Goal: Task Accomplishment & Management: Manage account settings

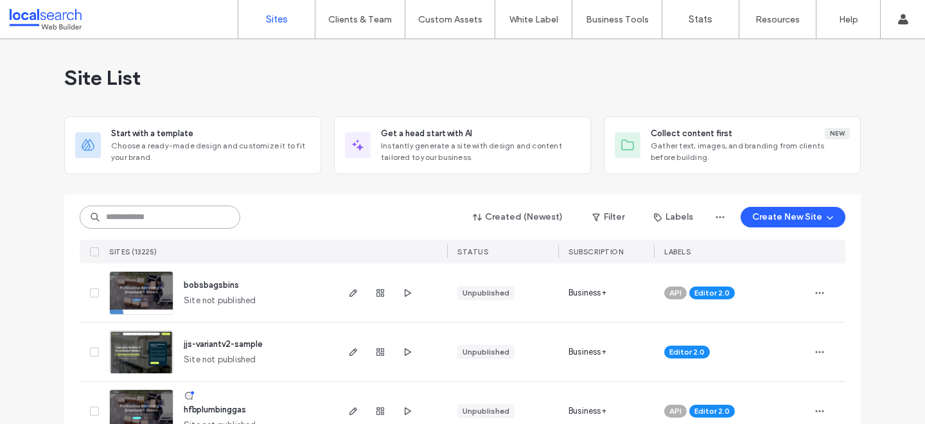
click at [158, 218] on input at bounding box center [160, 216] width 161 height 23
paste input "********"
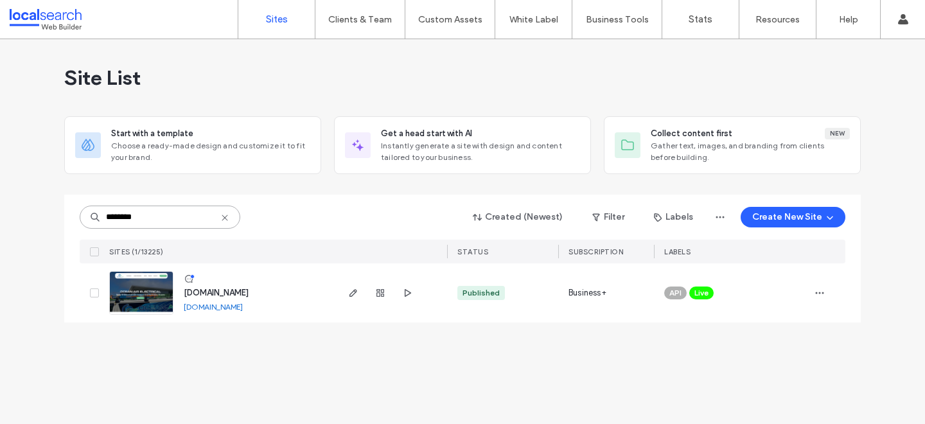
type input "********"
click at [248, 290] on span "www.oceanairelectrical.com.au" at bounding box center [216, 293] width 65 height 10
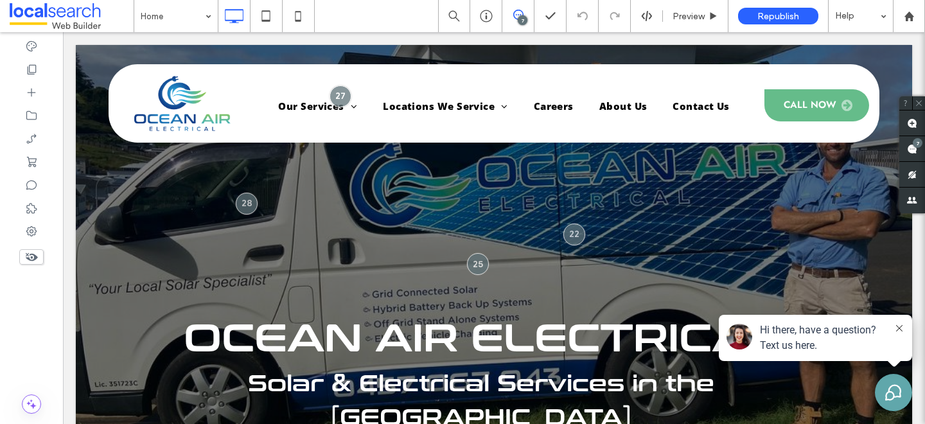
click at [521, 18] on div "7" at bounding box center [522, 20] width 10 height 10
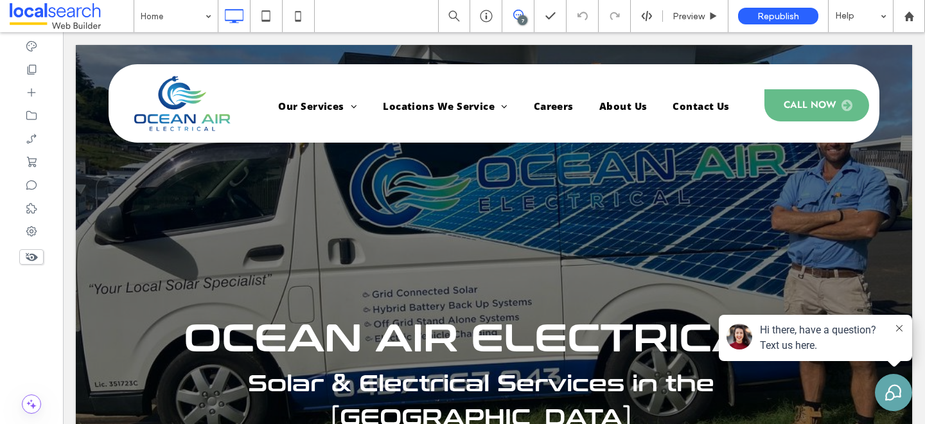
click at [516, 19] on use at bounding box center [518, 15] width 10 height 10
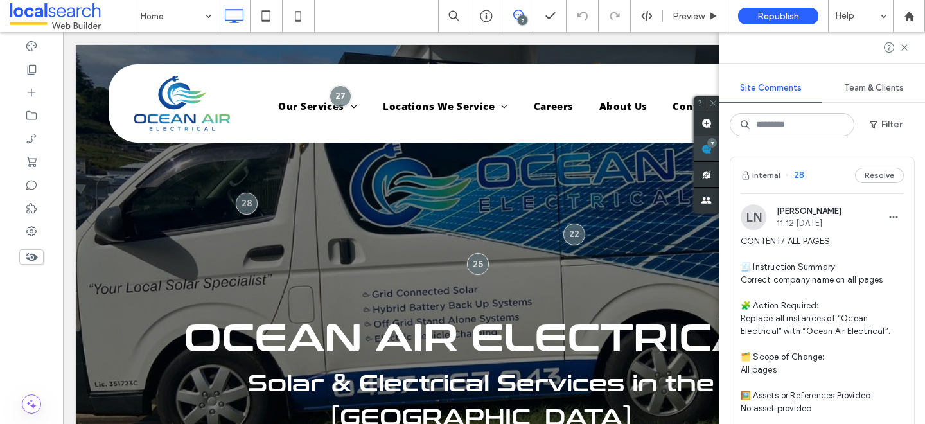
click at [711, 151] on use at bounding box center [706, 149] width 10 height 10
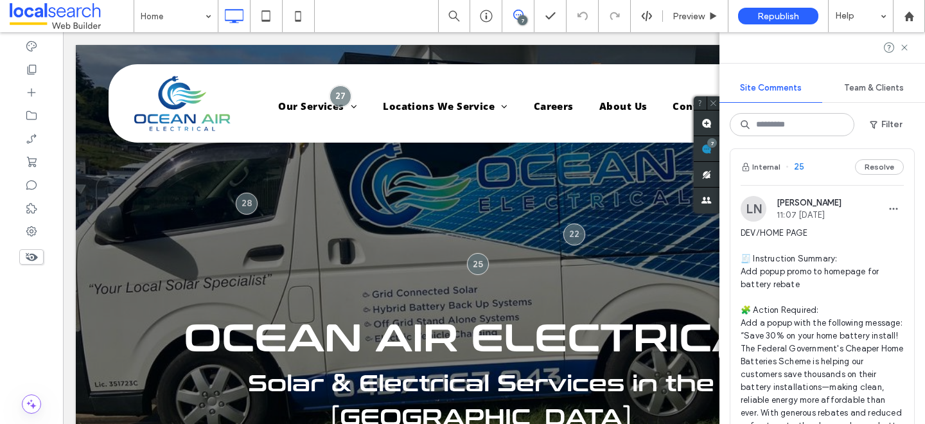
scroll to position [1637, 0]
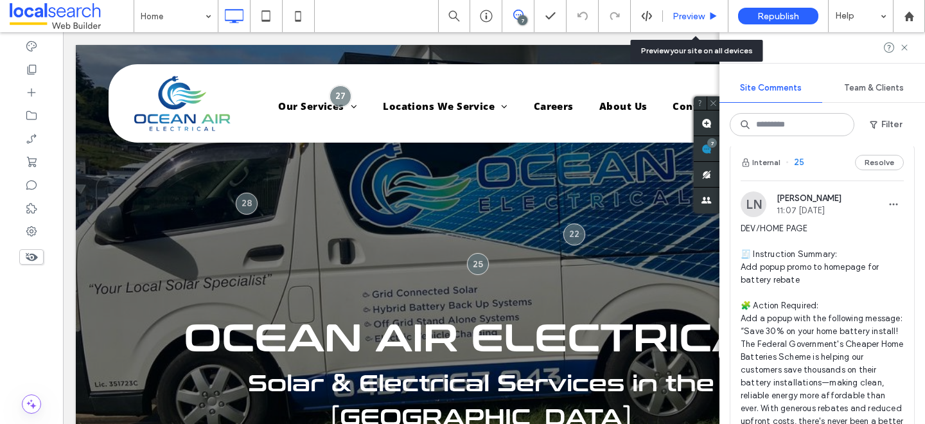
click at [685, 7] on div "Preview" at bounding box center [695, 16] width 65 height 32
click at [686, 14] on span "Preview" at bounding box center [688, 16] width 32 height 11
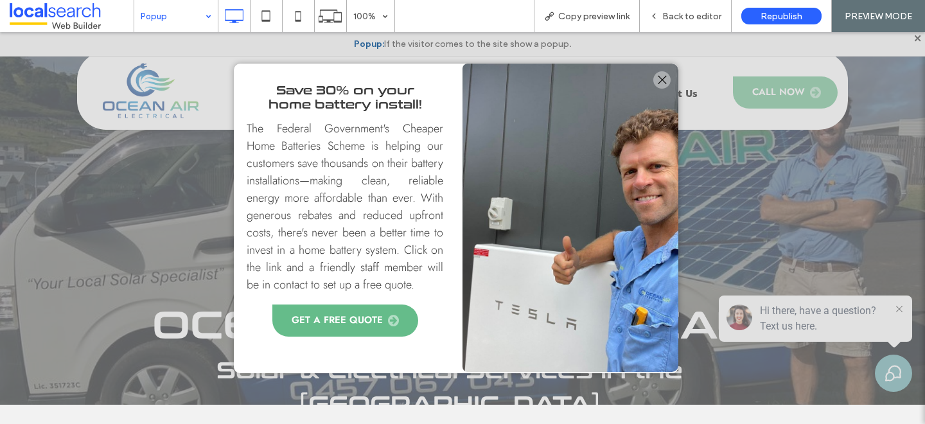
click at [661, 79] on div at bounding box center [661, 79] width 17 height 17
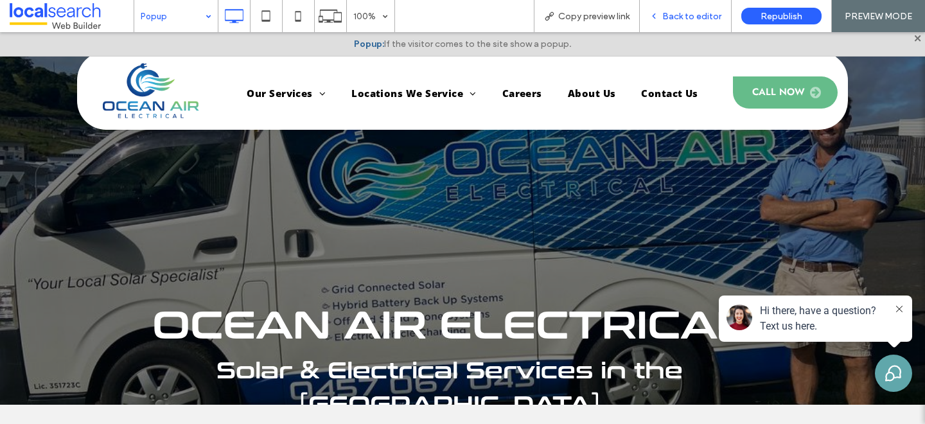
click at [688, 20] on span "Back to editor" at bounding box center [691, 16] width 59 height 11
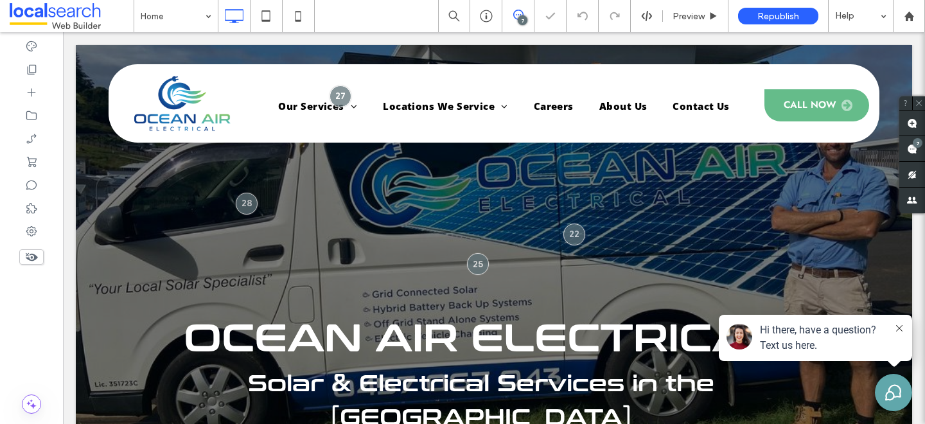
click at [517, 21] on div "7" at bounding box center [522, 20] width 10 height 10
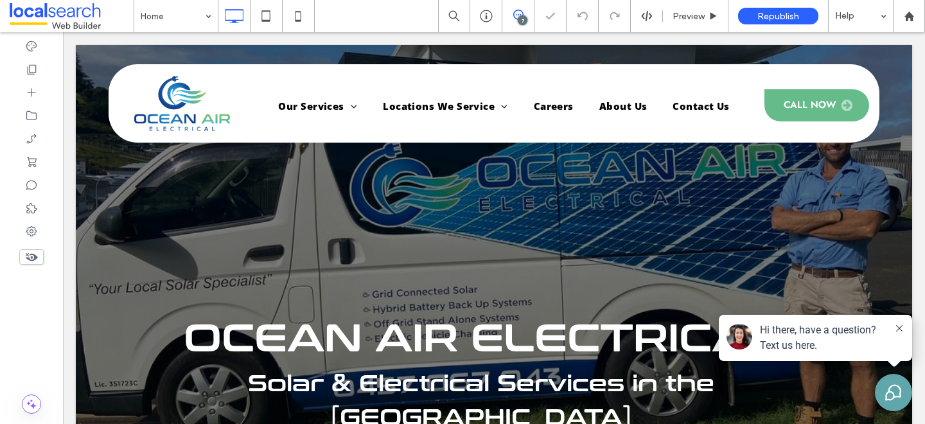
click at [520, 13] on icon at bounding box center [518, 15] width 10 height 10
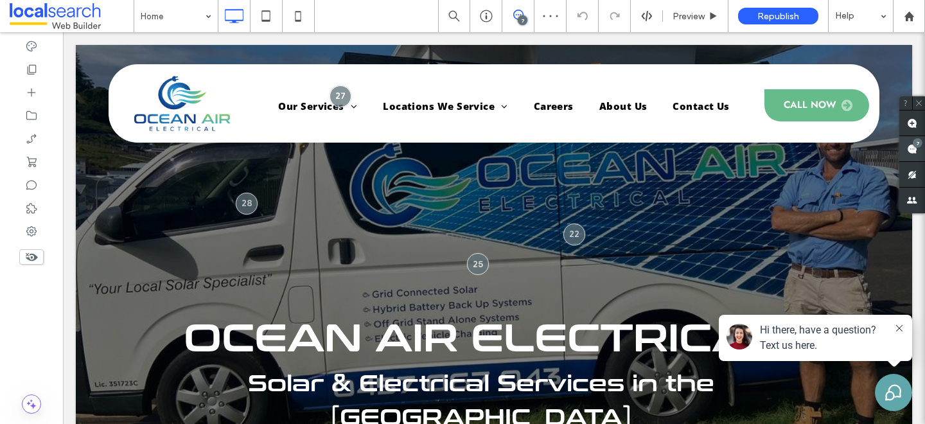
click at [919, 150] on span at bounding box center [912, 148] width 26 height 25
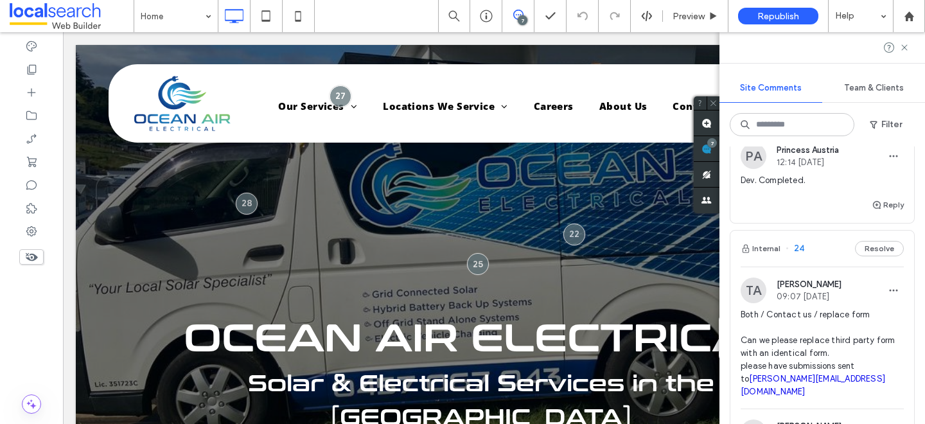
scroll to position [2171, 0]
click at [888, 207] on button "Reply" at bounding box center [887, 207] width 32 height 15
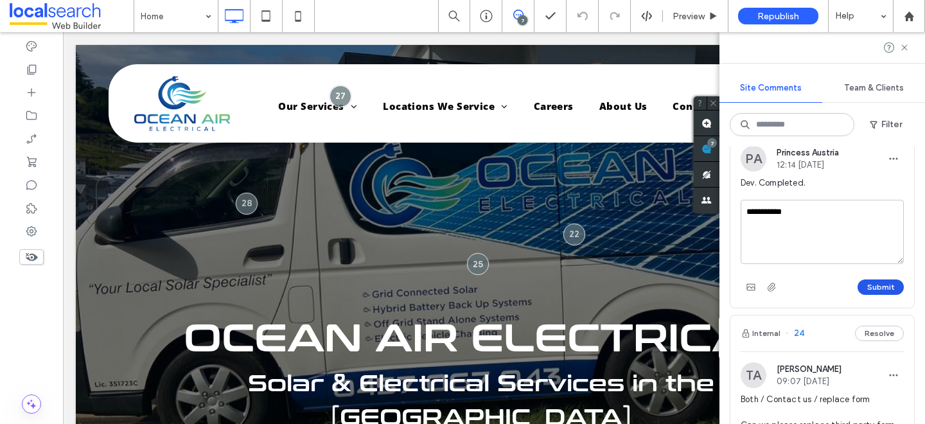
type textarea "**********"
click at [879, 291] on button "Submit" at bounding box center [880, 286] width 46 height 15
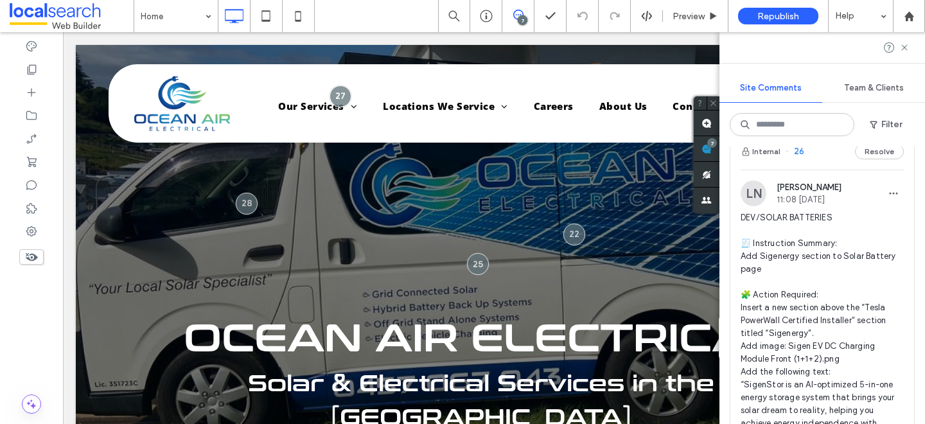
scroll to position [948, 0]
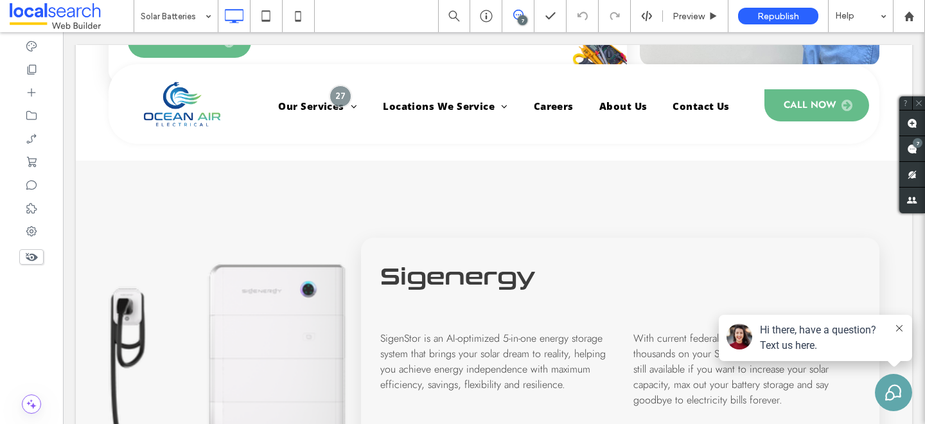
scroll to position [1089, 0]
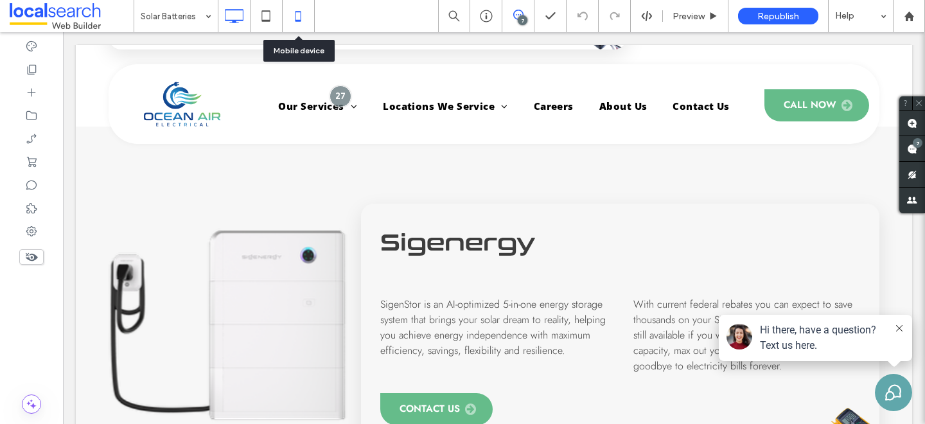
click at [297, 15] on icon at bounding box center [298, 16] width 26 height 26
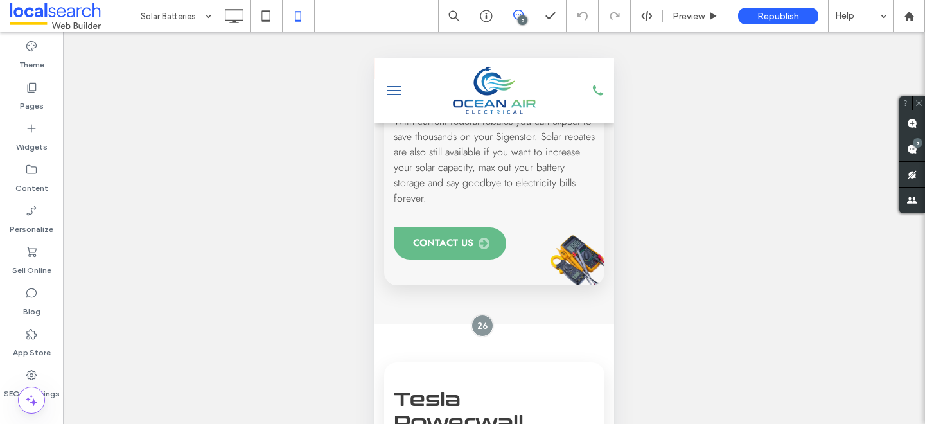
scroll to position [1939, 0]
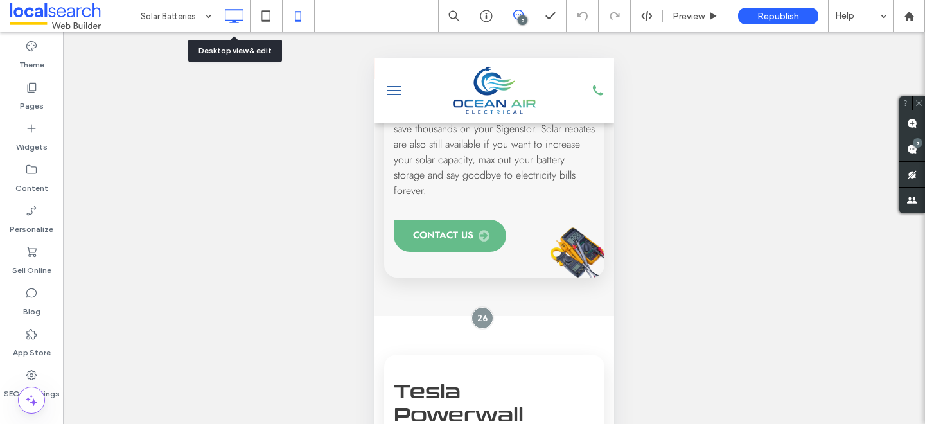
click at [246, 21] on icon at bounding box center [234, 16] width 26 height 26
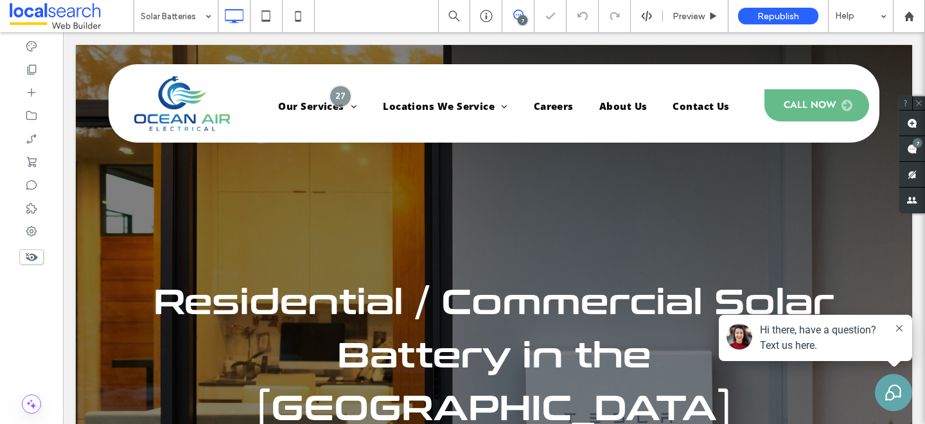
scroll to position [0, 0]
click at [521, 26] on div "7" at bounding box center [518, 16] width 32 height 32
click at [910, 151] on use at bounding box center [912, 149] width 10 height 10
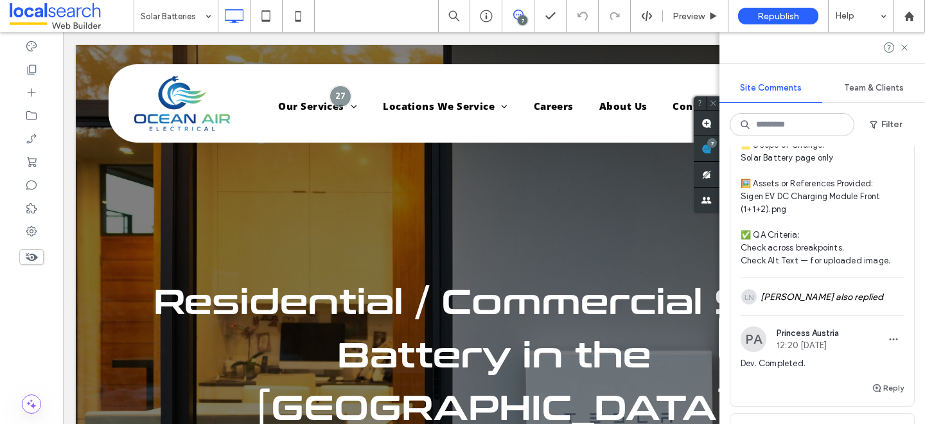
scroll to position [1369, 0]
click at [830, 293] on div "LN Lily Newman also replied" at bounding box center [821, 294] width 163 height 37
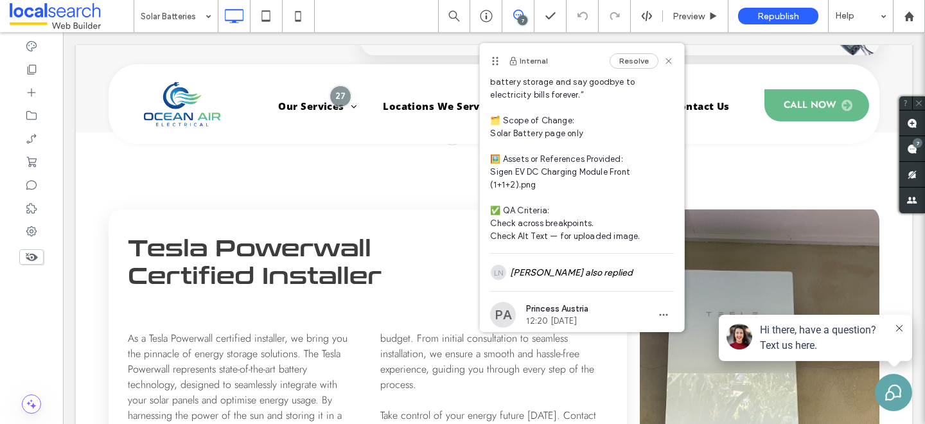
scroll to position [366, 0]
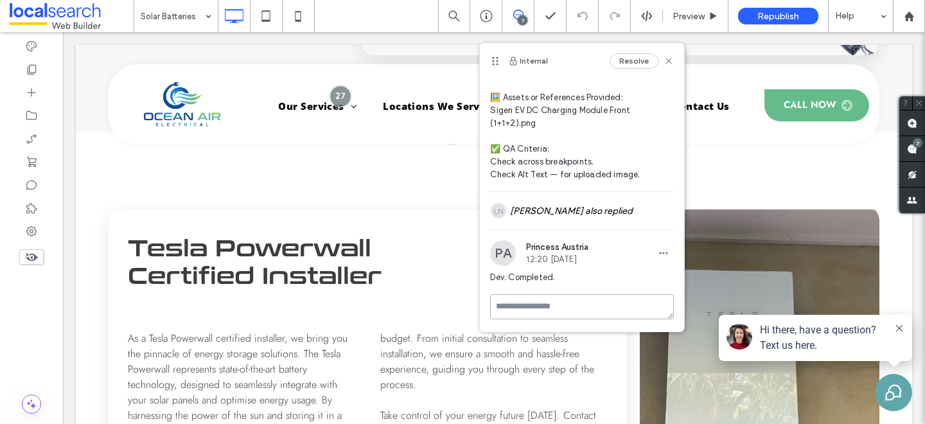
click at [521, 300] on textarea at bounding box center [582, 306] width 184 height 25
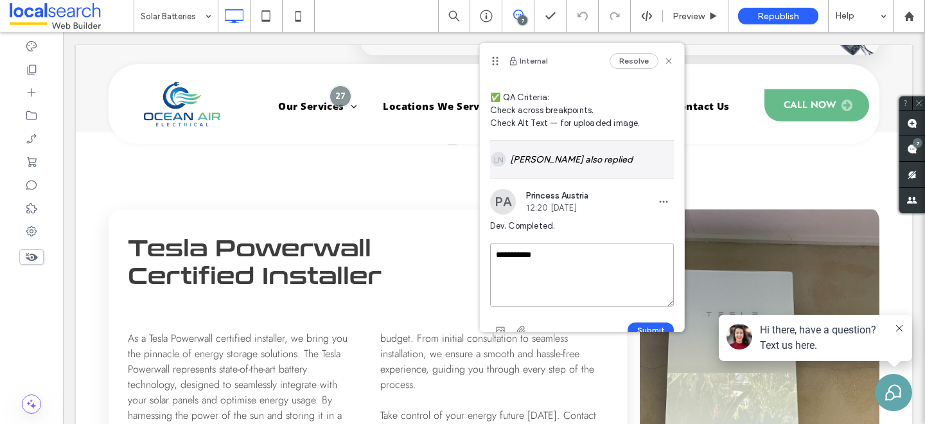
scroll to position [436, 0]
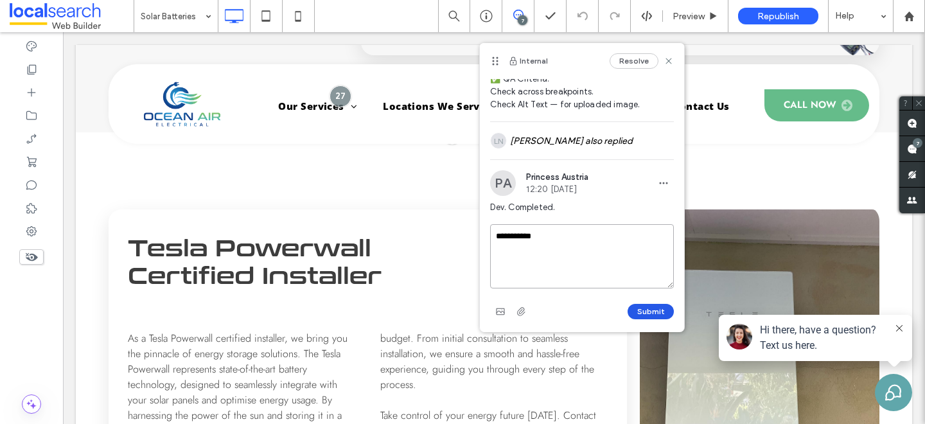
type textarea "**********"
click at [655, 315] on button "Submit" at bounding box center [650, 311] width 46 height 15
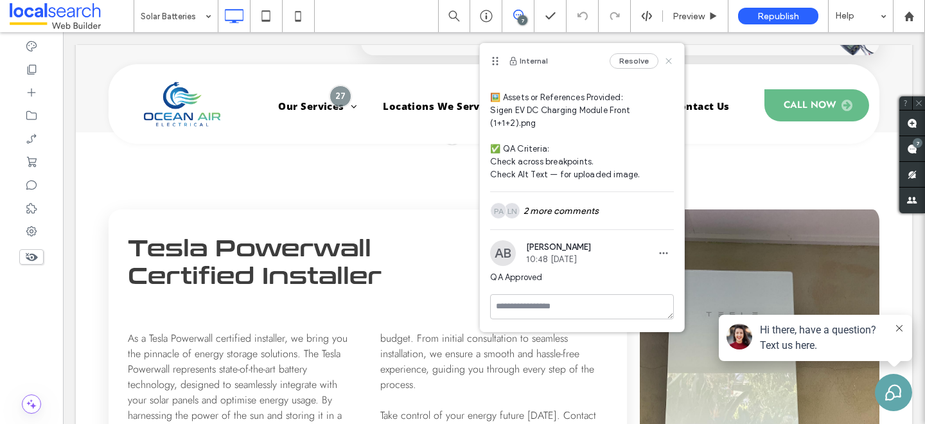
click at [668, 64] on icon at bounding box center [668, 61] width 10 height 10
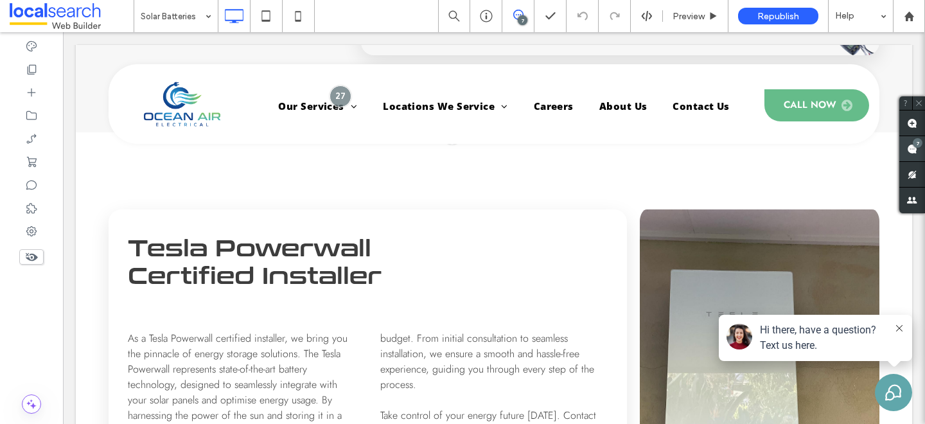
click at [917, 148] on span at bounding box center [912, 148] width 26 height 25
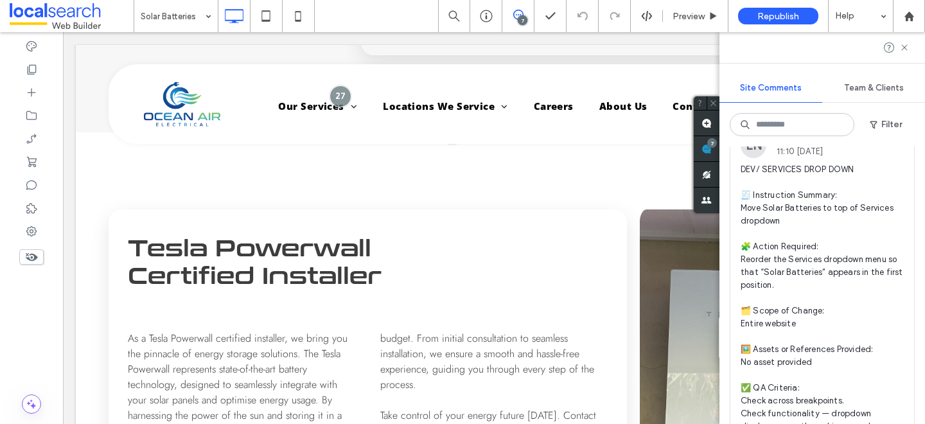
scroll to position [507, 0]
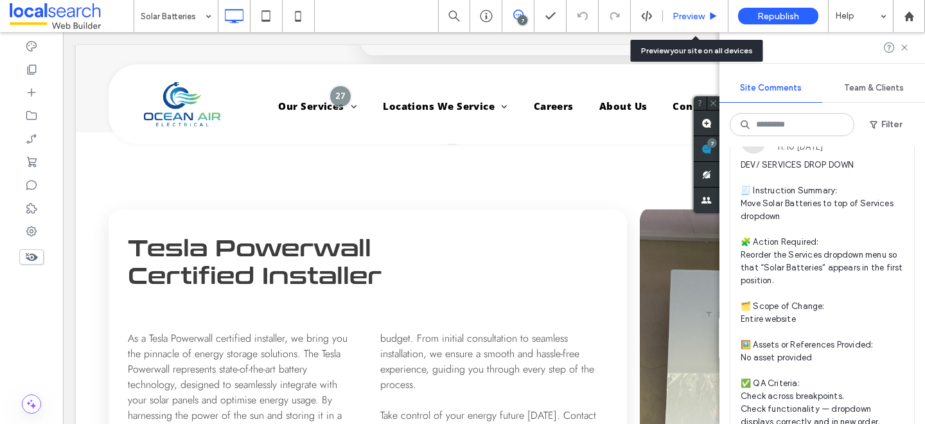
click at [690, 13] on span "Preview" at bounding box center [688, 16] width 32 height 11
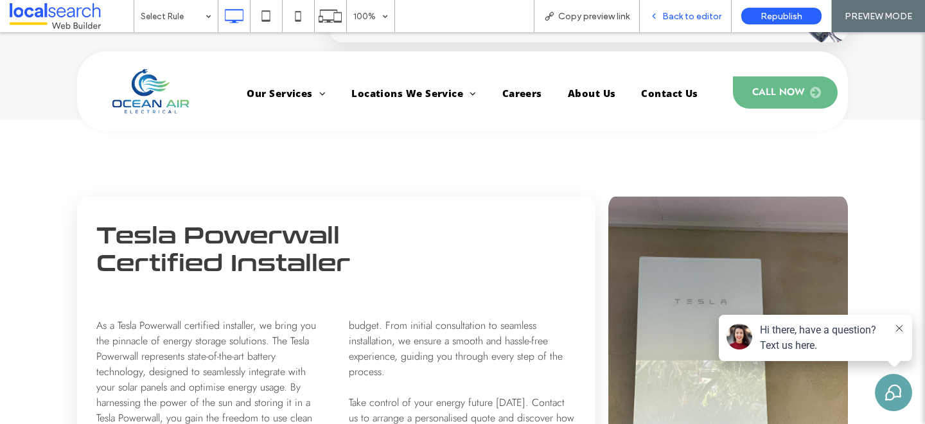
click at [678, 15] on span "Back to editor" at bounding box center [691, 16] width 59 height 11
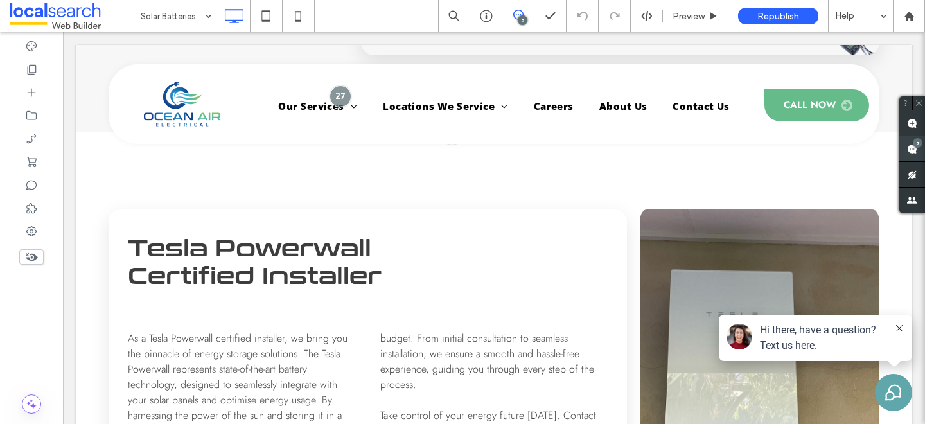
click at [919, 141] on div "7" at bounding box center [917, 143] width 10 height 10
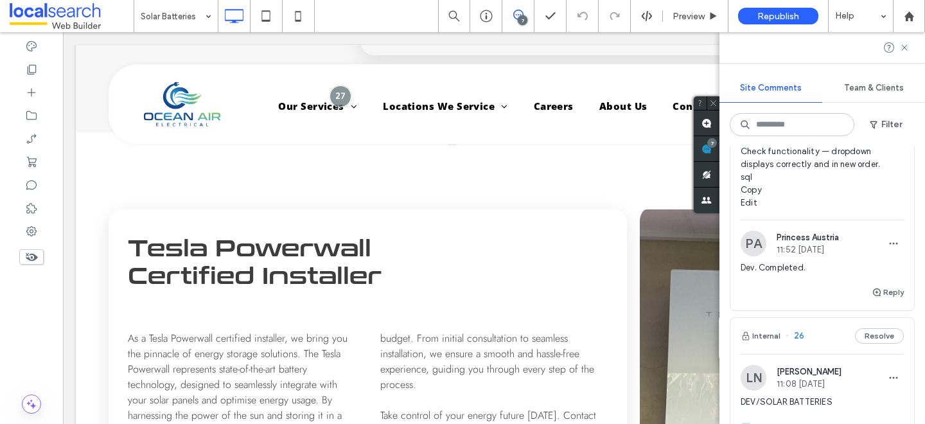
scroll to position [765, 0]
click at [892, 288] on button "Reply" at bounding box center [887, 290] width 32 height 15
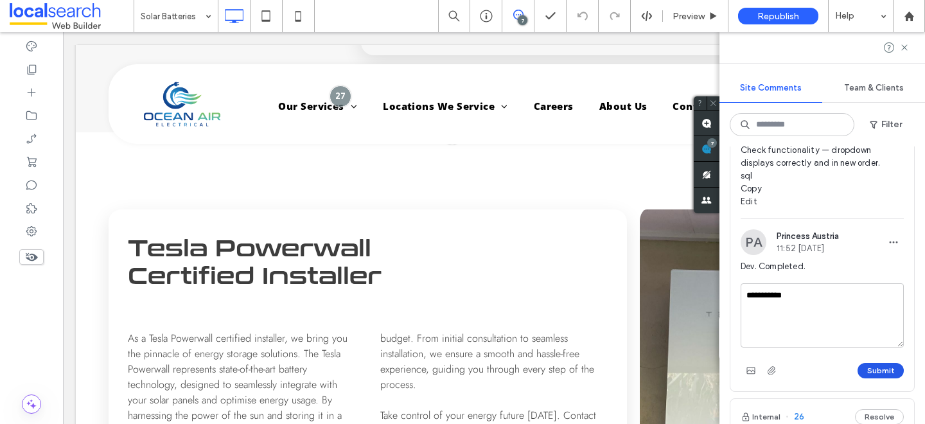
type textarea "**********"
click at [872, 369] on button "Submit" at bounding box center [880, 370] width 46 height 15
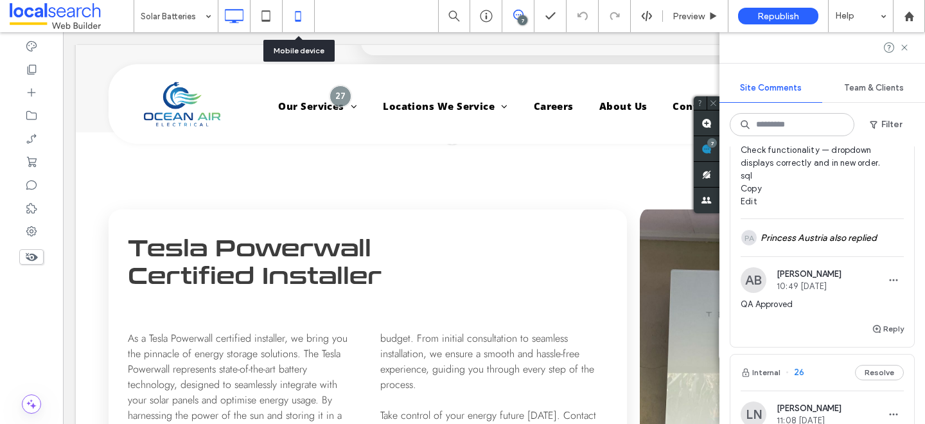
click at [299, 7] on icon at bounding box center [298, 16] width 26 height 26
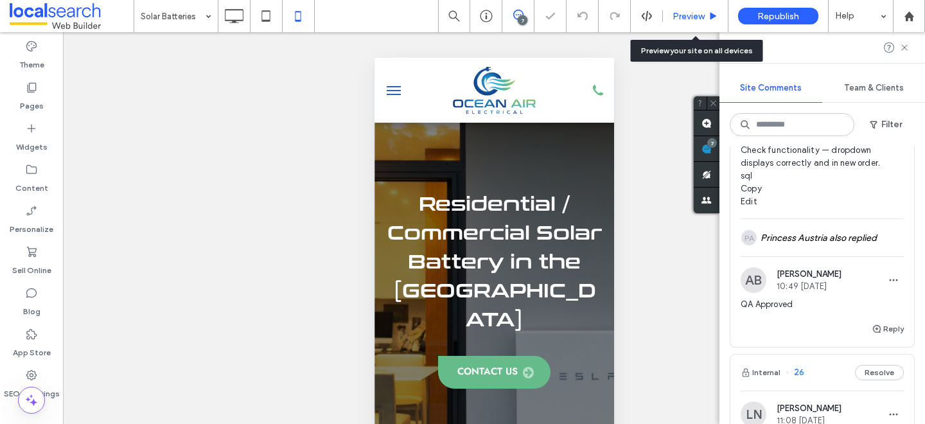
scroll to position [0, 0]
click at [694, 15] on span "Preview" at bounding box center [688, 16] width 32 height 11
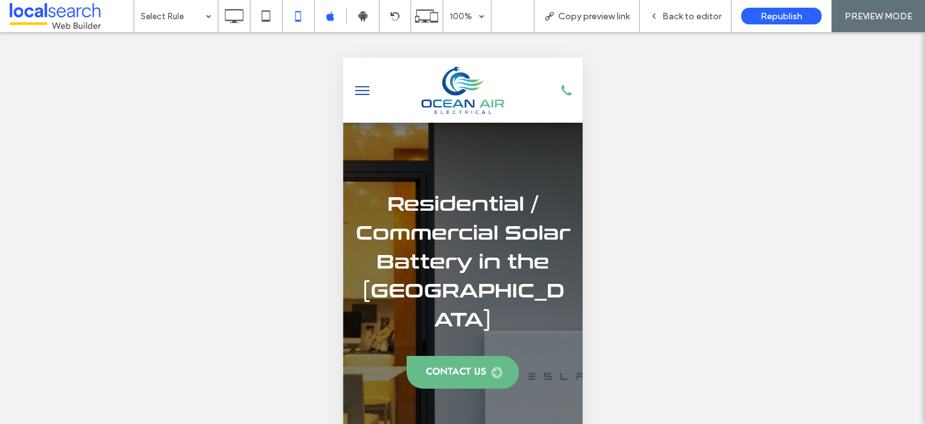
click at [362, 94] on span "menu" at bounding box center [361, 94] width 14 height 1
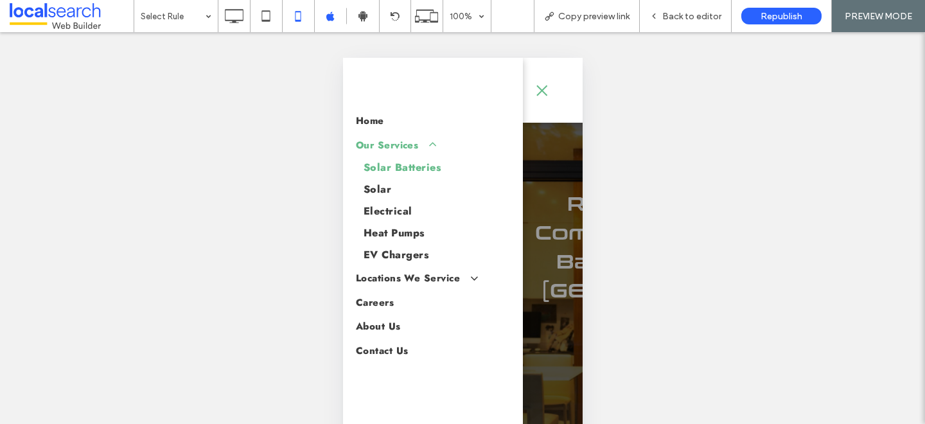
click at [535, 86] on span "menu" at bounding box center [540, 90] width 11 height 11
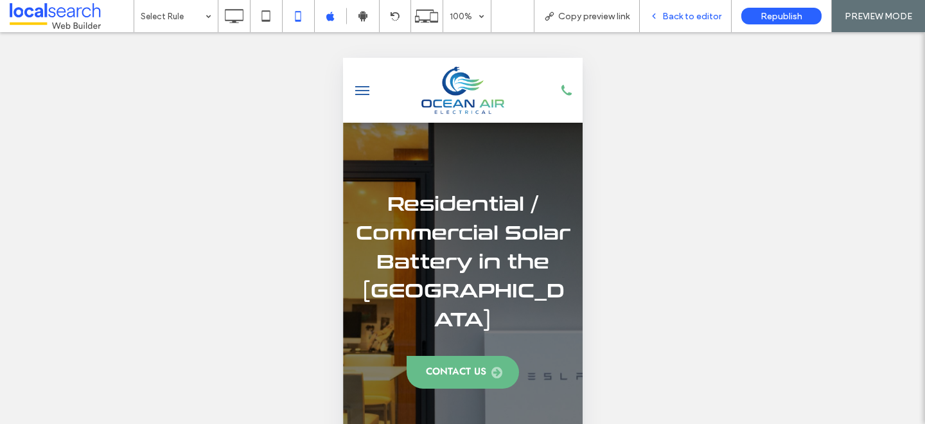
click at [663, 14] on div "Back to editor" at bounding box center [684, 16] width 91 height 11
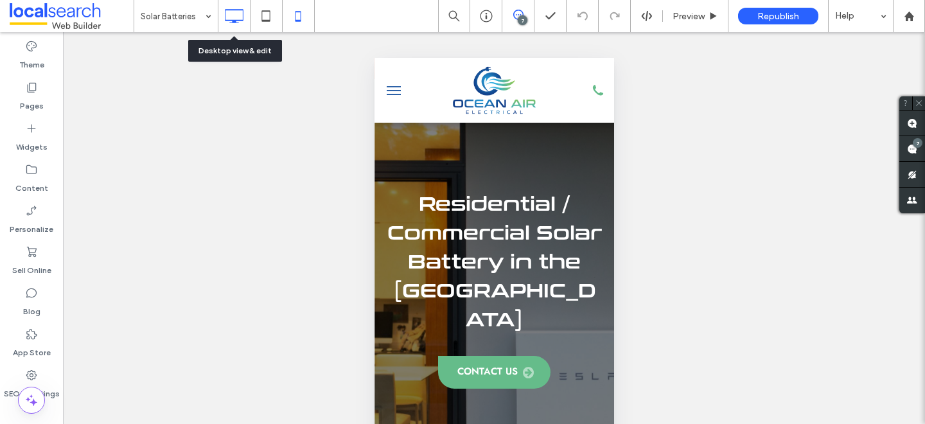
click at [236, 7] on icon at bounding box center [234, 16] width 26 height 26
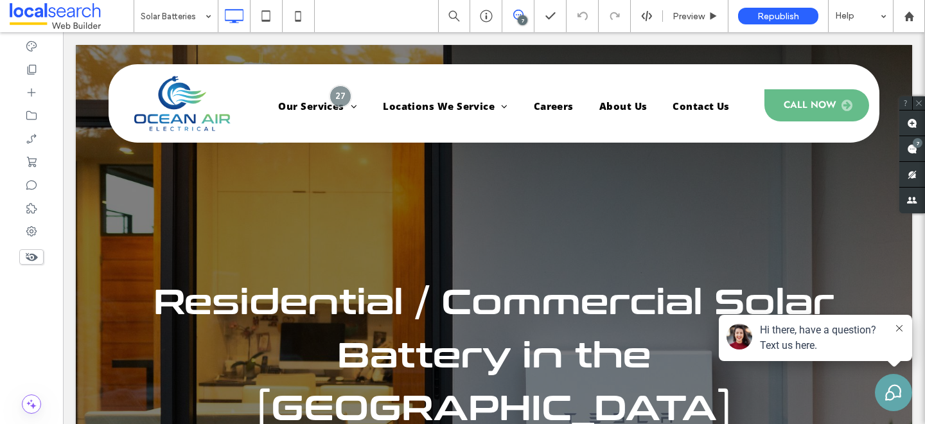
click at [523, 21] on div "7" at bounding box center [522, 20] width 10 height 10
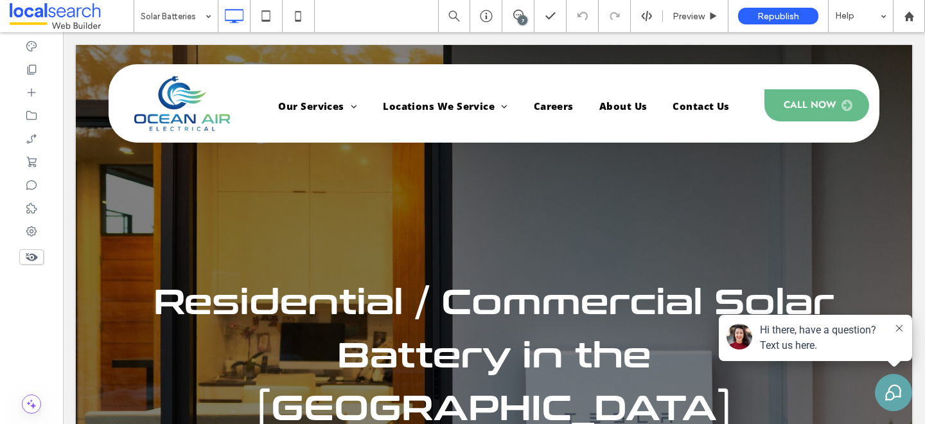
click at [523, 21] on div "7" at bounding box center [522, 20] width 10 height 10
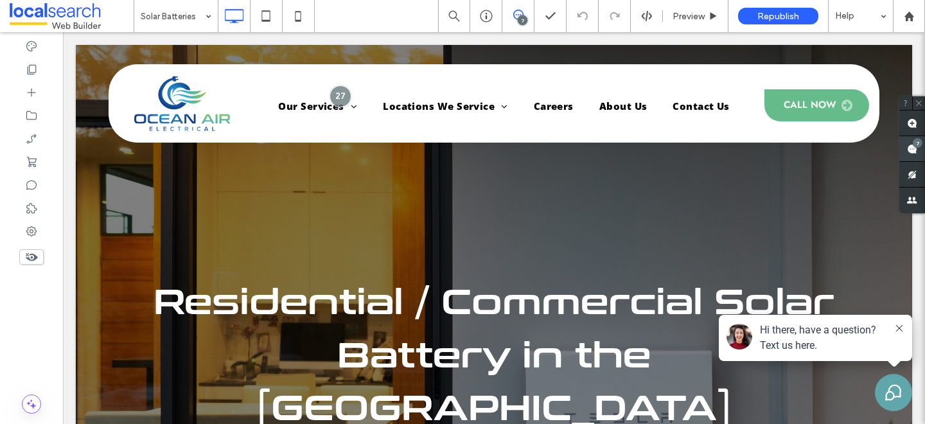
click at [910, 148] on use at bounding box center [912, 149] width 10 height 10
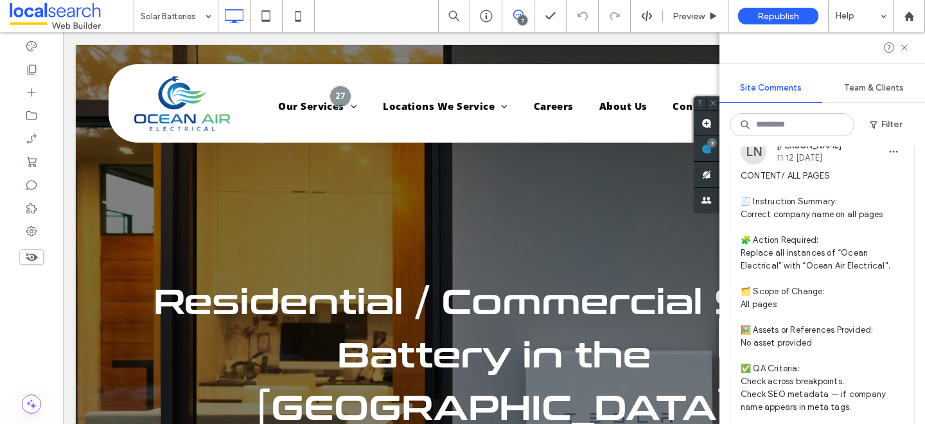
scroll to position [63, 0]
drag, startPoint x: 881, startPoint y: 270, endPoint x: 803, endPoint y: 267, distance: 77.7
click at [803, 267] on span "CONTENT/ ALL PAGES 🧾 Instruction Summary: Correct company name on all pages 🧩 A…" at bounding box center [821, 294] width 163 height 244
copy span "ean Air Electrical”."
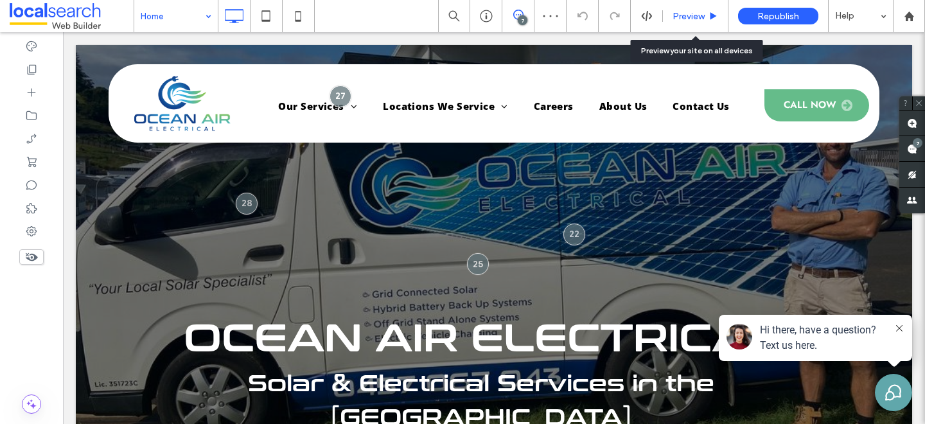
click at [684, 15] on span "Preview" at bounding box center [688, 16] width 32 height 11
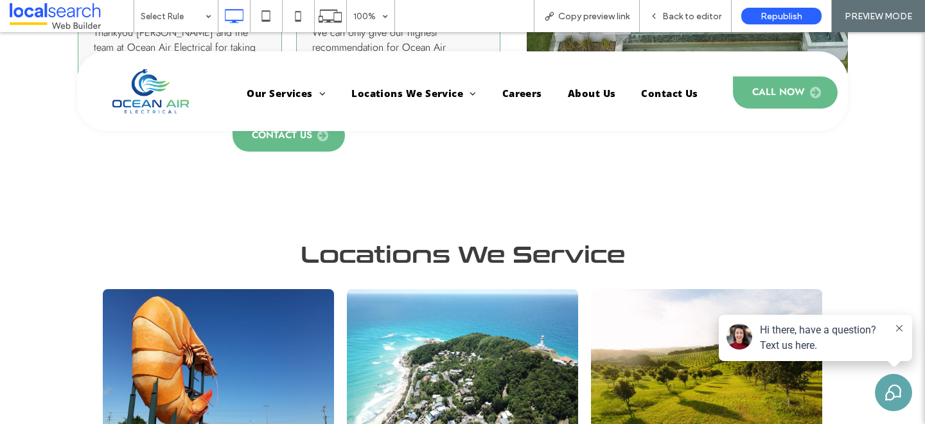
scroll to position [3389, 0]
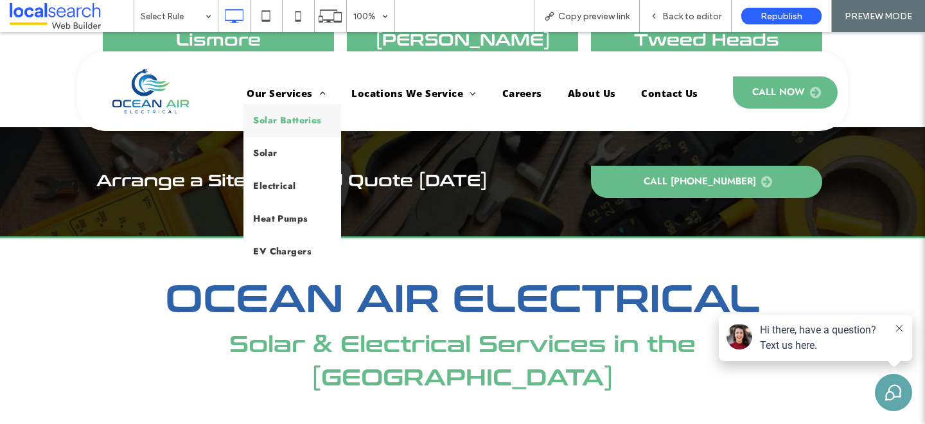
click at [286, 121] on span "Solar Batteries" at bounding box center [287, 120] width 68 height 13
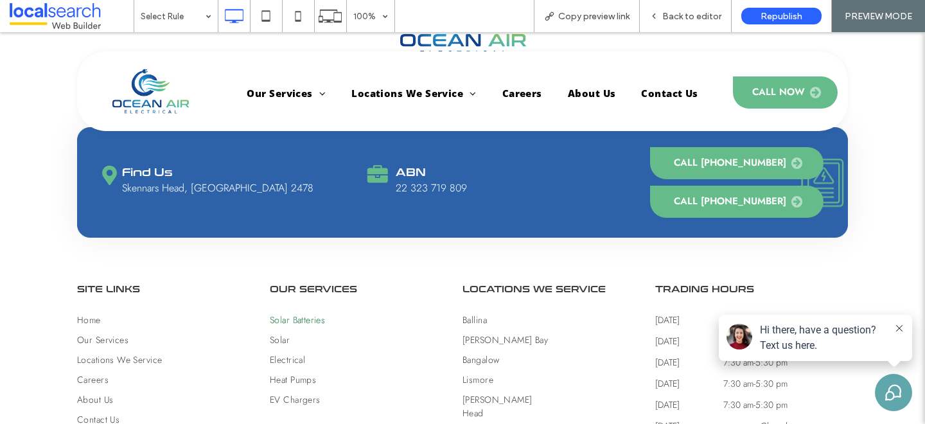
scroll to position [3204, 0]
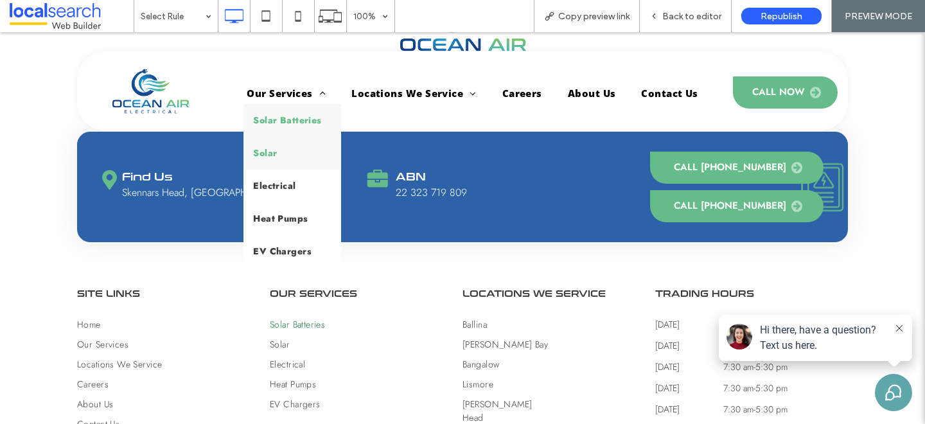
click at [281, 153] on link "Solar" at bounding box center [291, 153] width 97 height 33
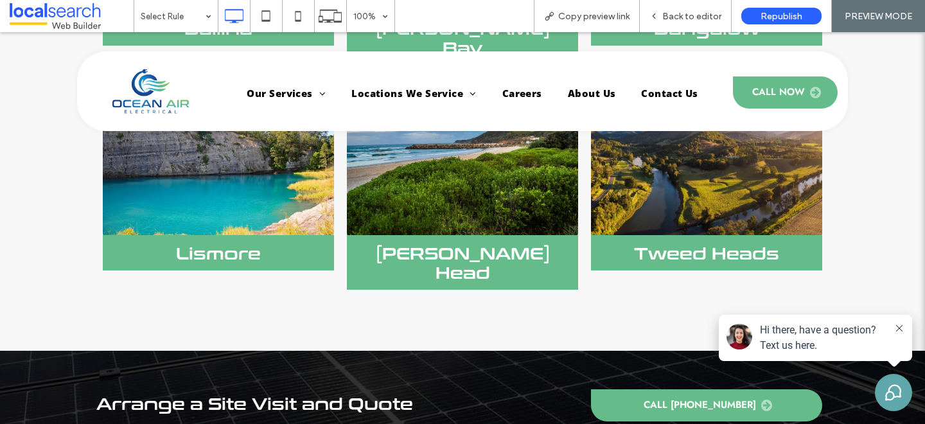
scroll to position [2372, 0]
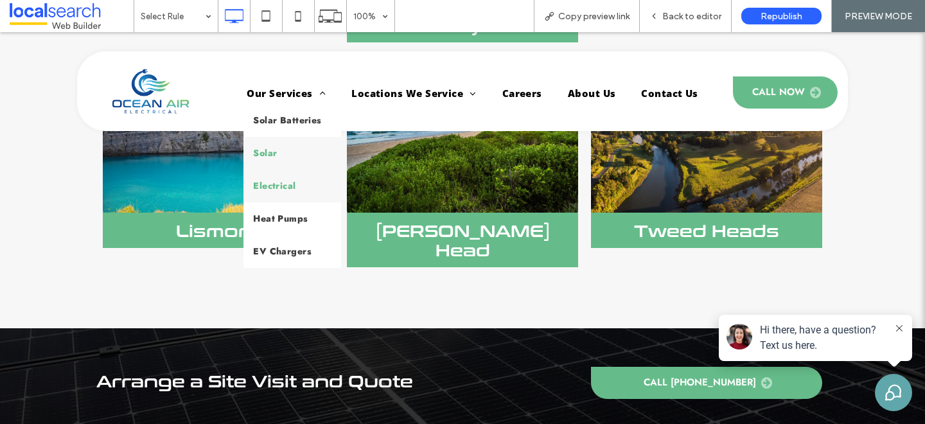
click at [281, 177] on link "Electrical" at bounding box center [291, 185] width 97 height 33
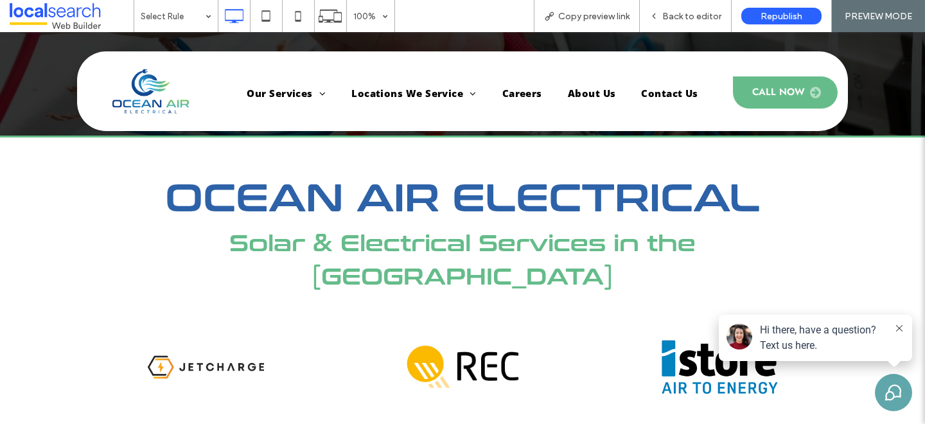
scroll to position [2320, 0]
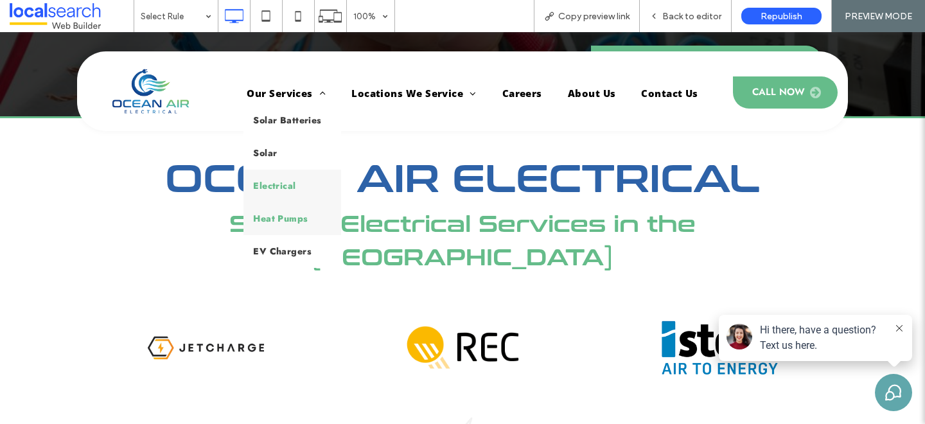
click at [273, 216] on span "Heat Pumps" at bounding box center [280, 218] width 55 height 13
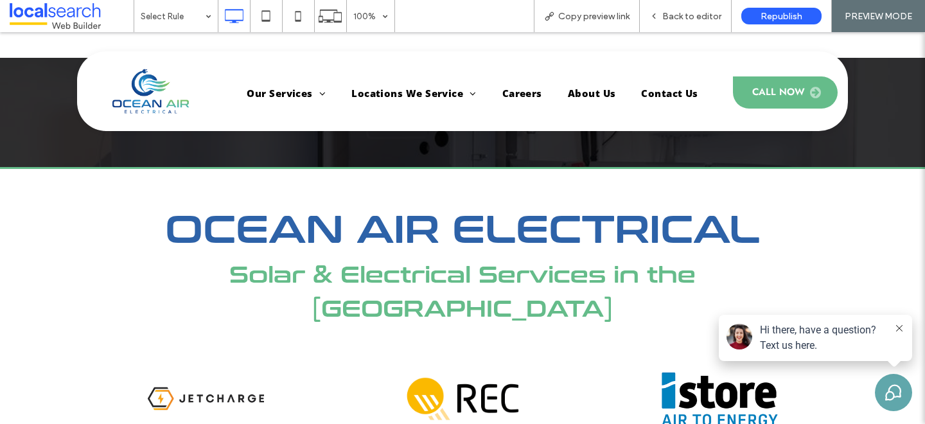
scroll to position [2345, 0]
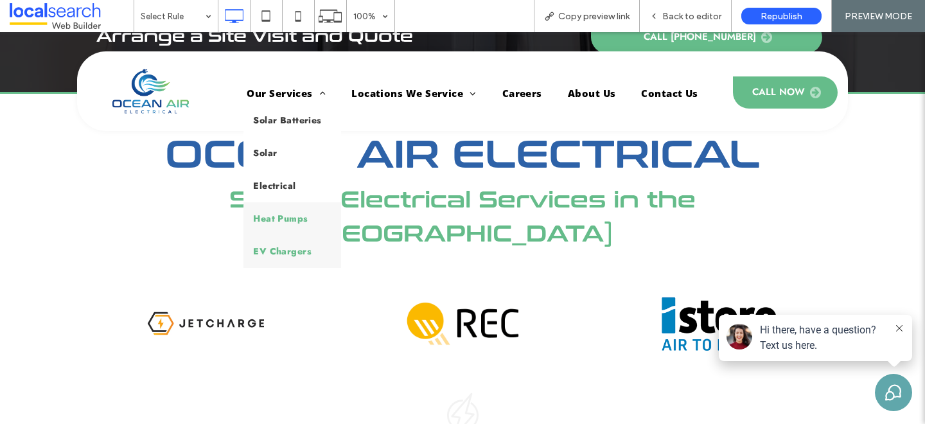
click at [288, 247] on span "EV Chargers" at bounding box center [282, 251] width 58 height 13
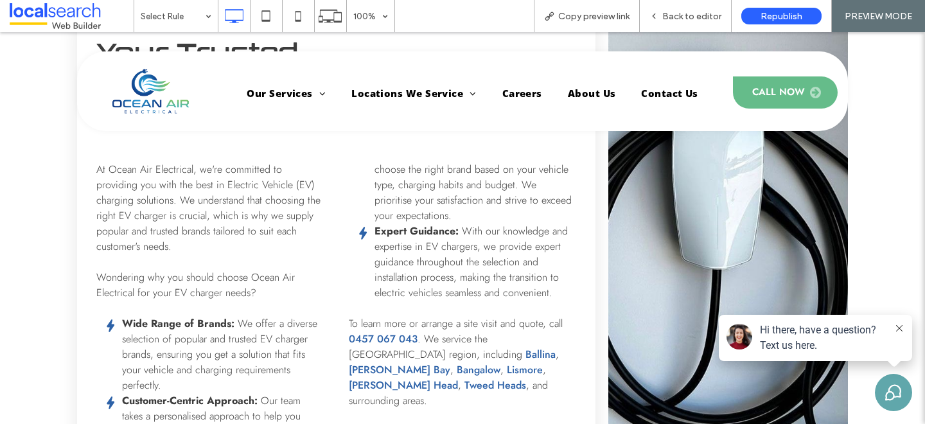
scroll to position [773, 0]
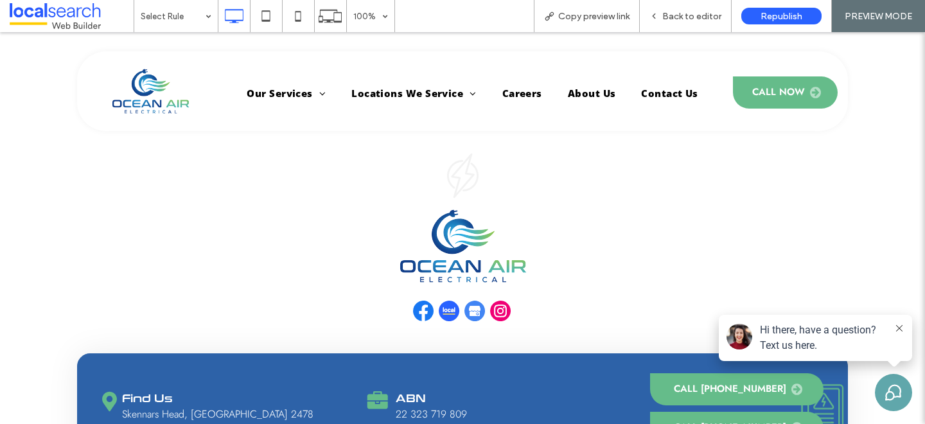
scroll to position [2686, 0]
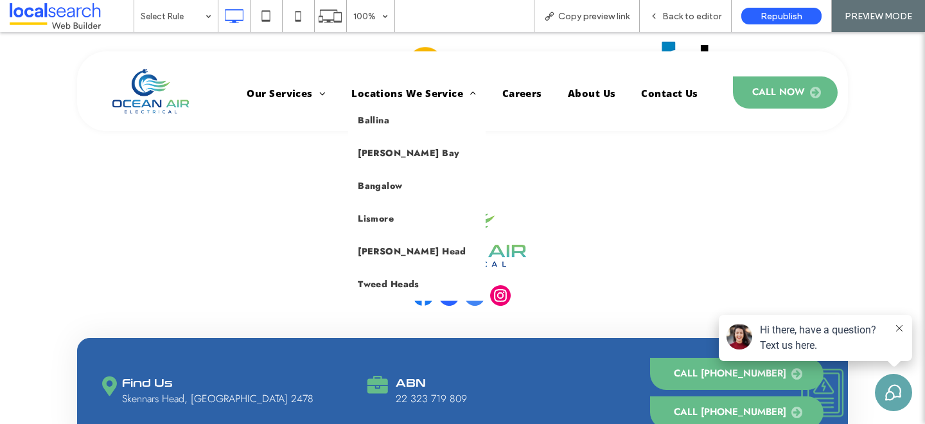
click at [422, 90] on span "Locations We Service" at bounding box center [413, 93] width 125 height 21
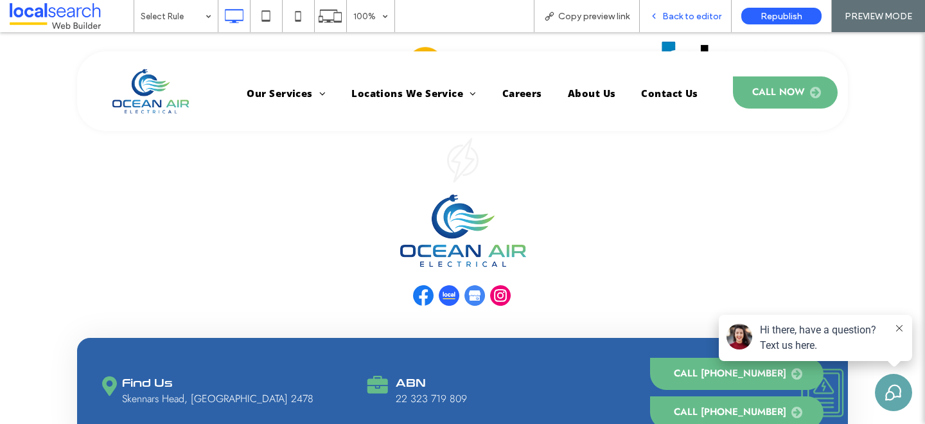
click at [671, 17] on span "Back to editor" at bounding box center [691, 16] width 59 height 11
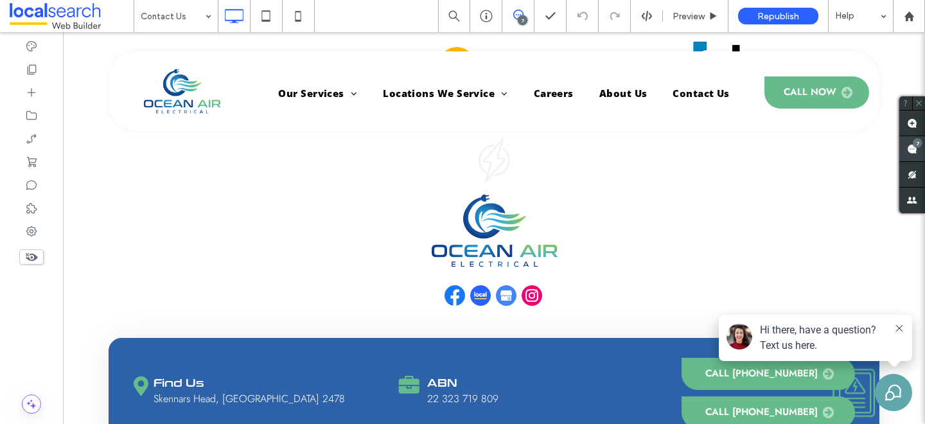
click at [916, 138] on div "7" at bounding box center [917, 143] width 10 height 10
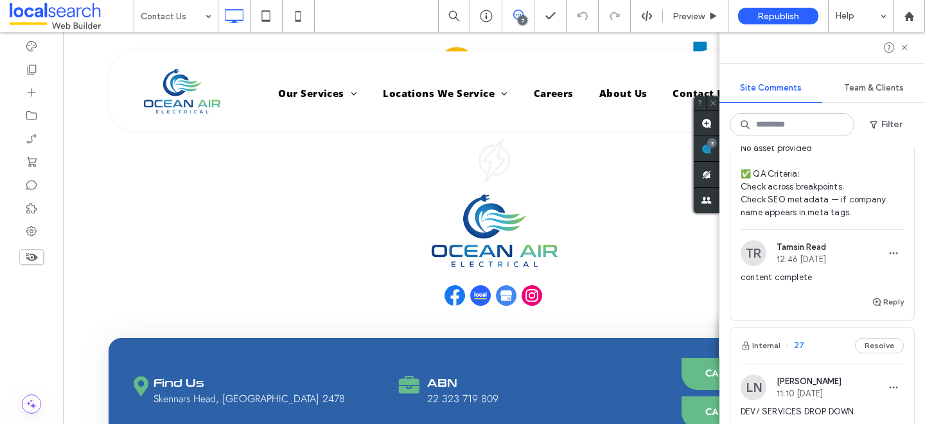
scroll to position [347, 0]
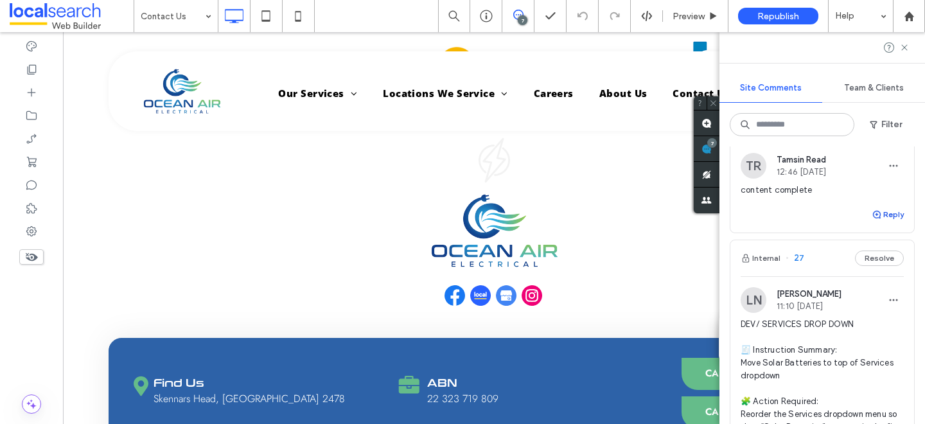
click at [887, 211] on button "Reply" at bounding box center [887, 214] width 32 height 15
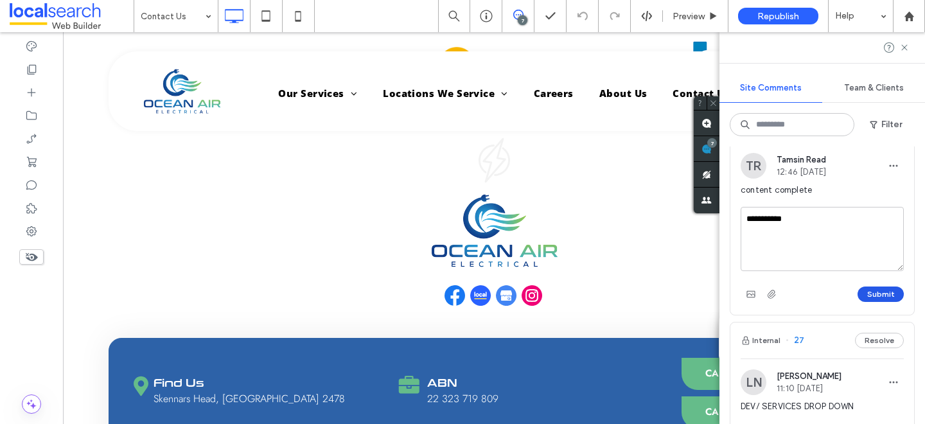
type textarea "**********"
click at [882, 297] on button "Submit" at bounding box center [880, 293] width 46 height 15
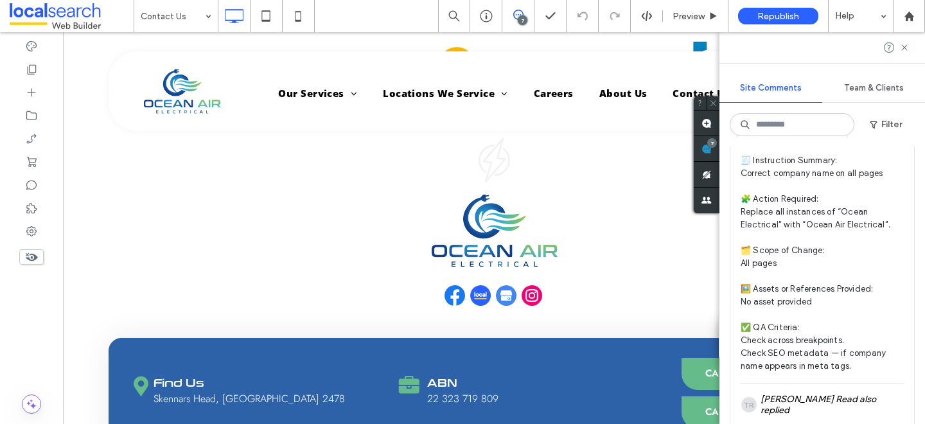
scroll to position [0, 0]
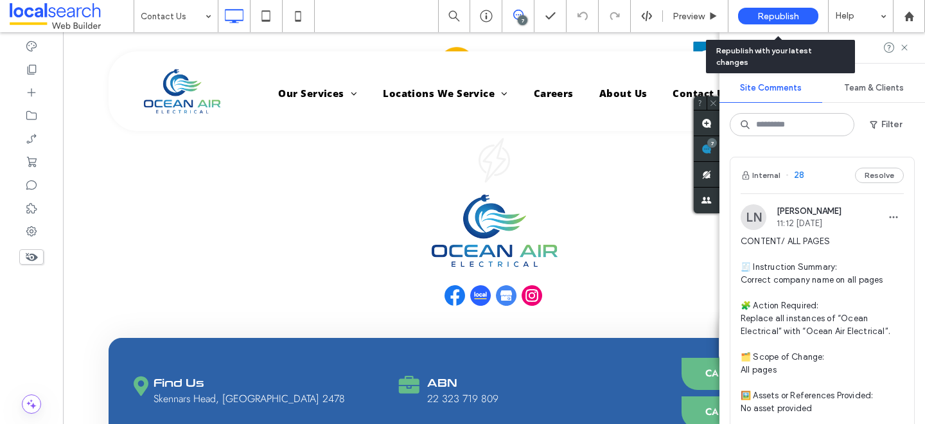
click at [774, 13] on span "Republish" at bounding box center [778, 16] width 42 height 11
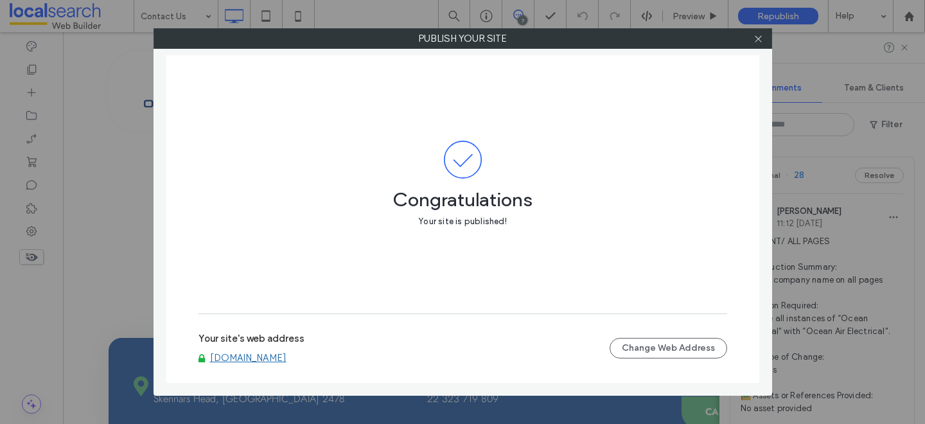
click at [279, 358] on link "www.oceanairelectrical.com.au" at bounding box center [248, 358] width 76 height 12
click at [759, 39] on icon at bounding box center [758, 39] width 10 height 10
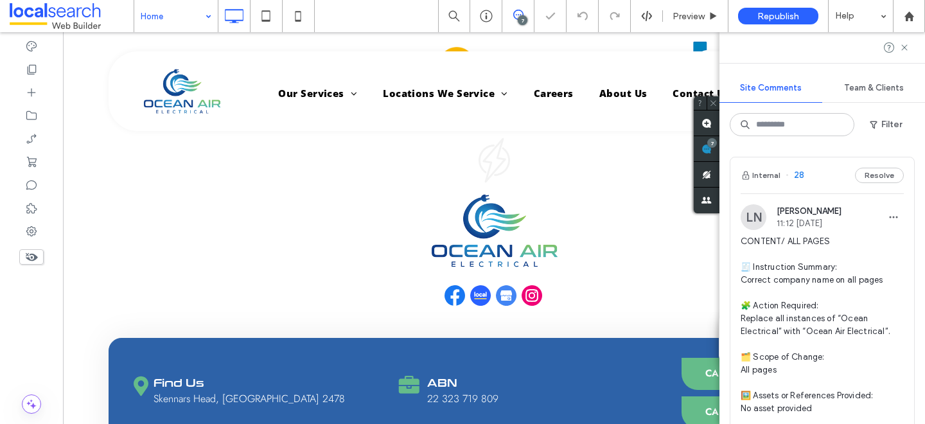
click at [909, 44] on div at bounding box center [821, 47] width 205 height 31
click at [906, 42] on icon at bounding box center [904, 47] width 10 height 10
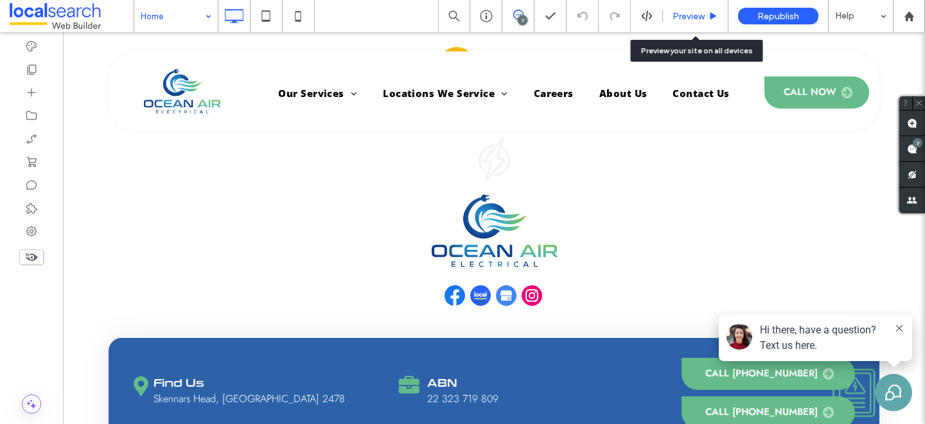
click at [700, 18] on span "Preview" at bounding box center [688, 16] width 32 height 11
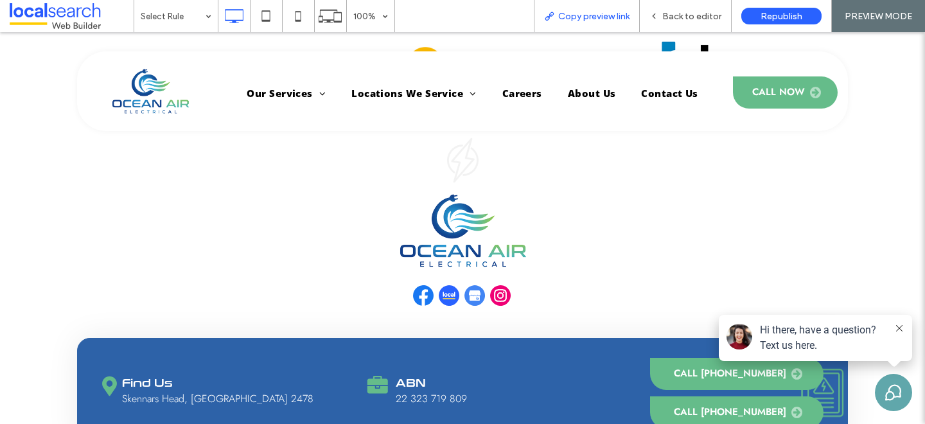
click at [561, 12] on span "Copy preview link" at bounding box center [593, 16] width 71 height 11
click at [658, 13] on icon at bounding box center [653, 16] width 9 height 9
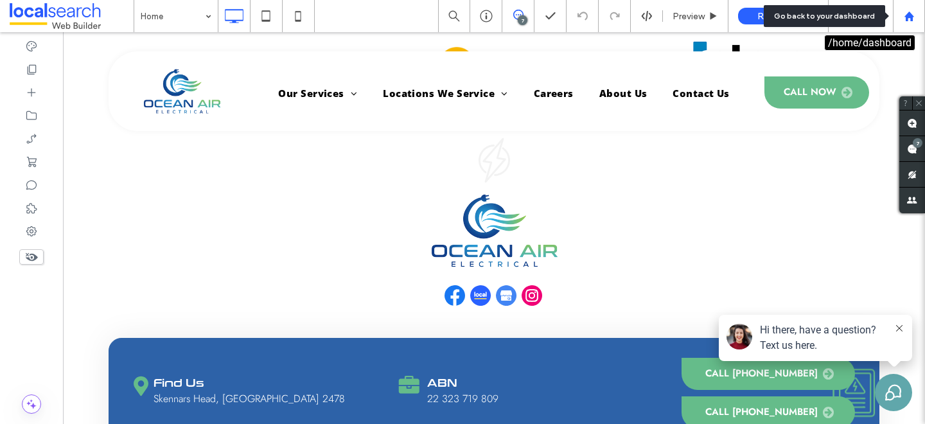
click at [910, 23] on div at bounding box center [908, 16] width 32 height 32
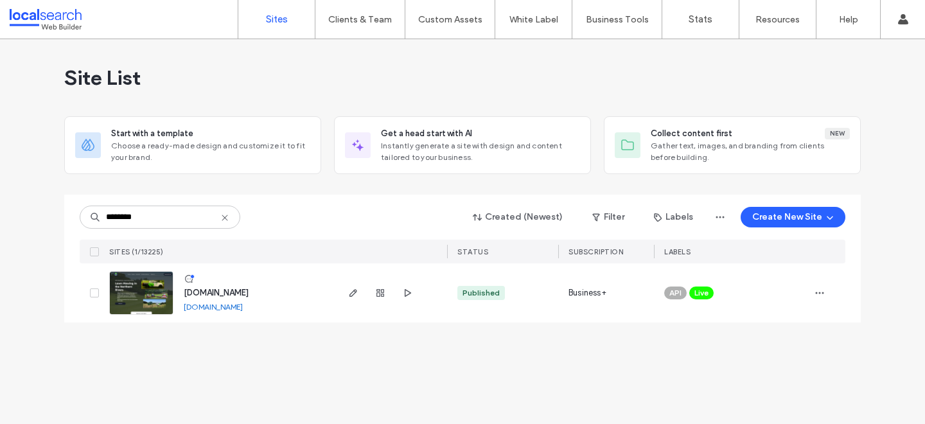
type input "********"
click at [236, 291] on span "[DOMAIN_NAME]" at bounding box center [216, 293] width 65 height 10
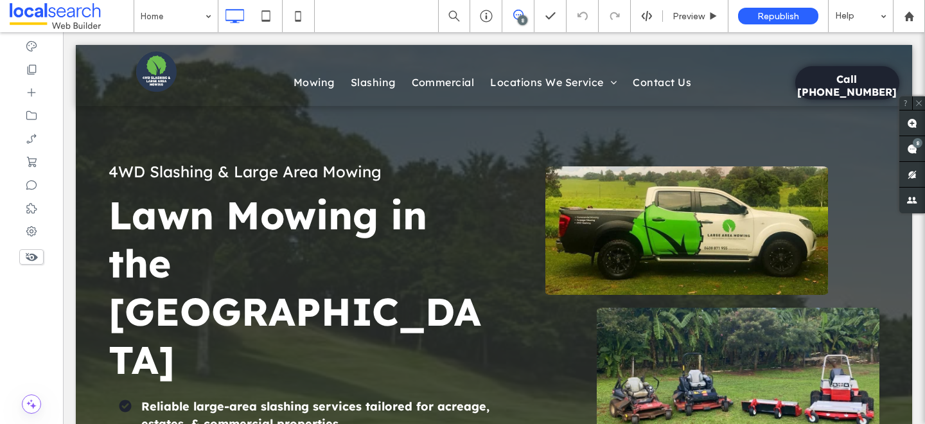
click at [514, 18] on use at bounding box center [518, 15] width 10 height 10
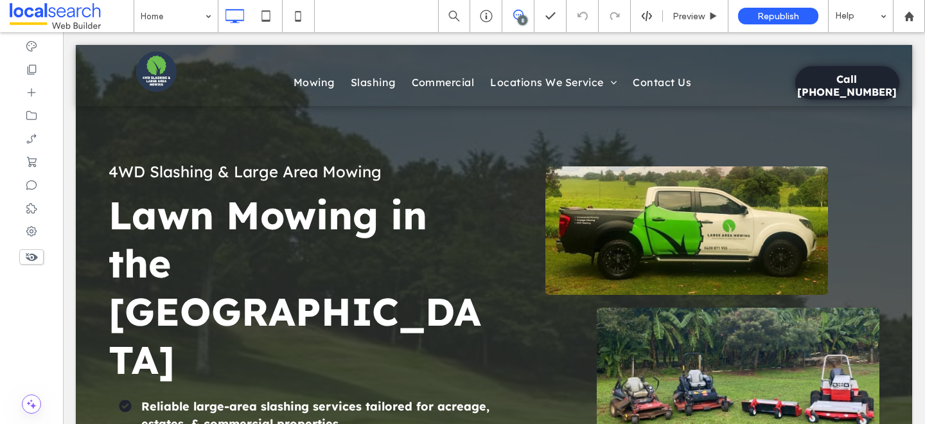
click at [514, 18] on use at bounding box center [518, 15] width 10 height 10
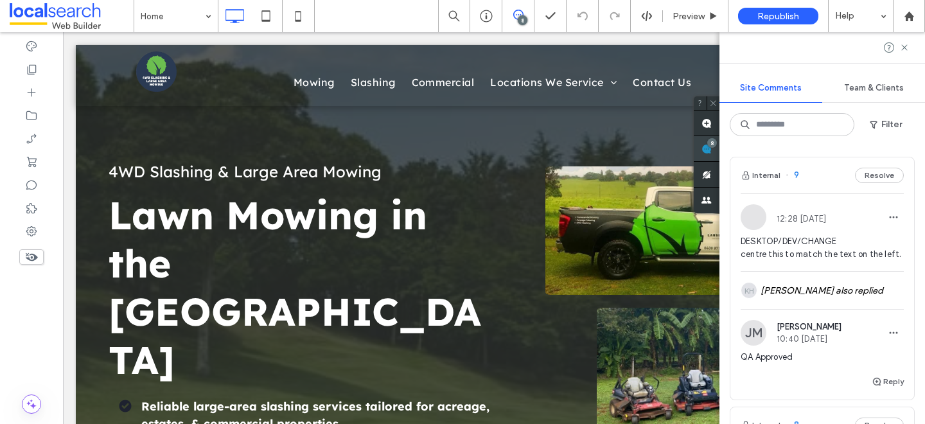
click at [717, 141] on div "8" at bounding box center [712, 143] width 10 height 10
click at [35, 228] on icon at bounding box center [31, 231] width 13 height 13
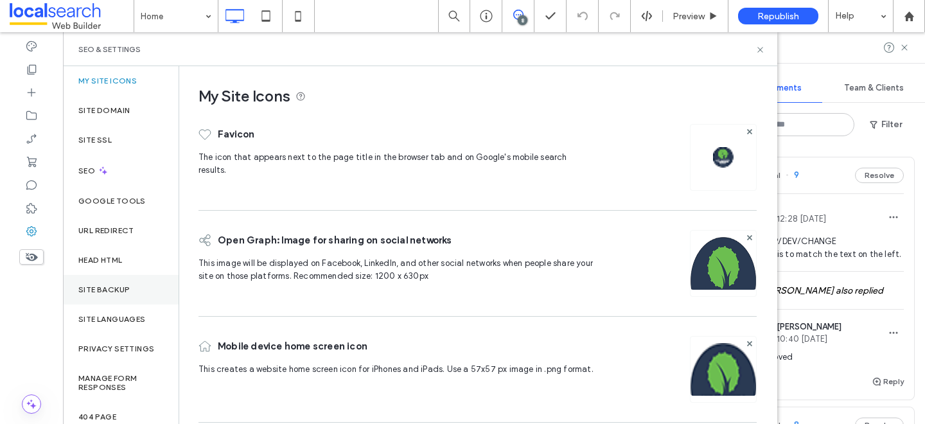
click at [104, 286] on label "Site Backup" at bounding box center [103, 289] width 51 height 9
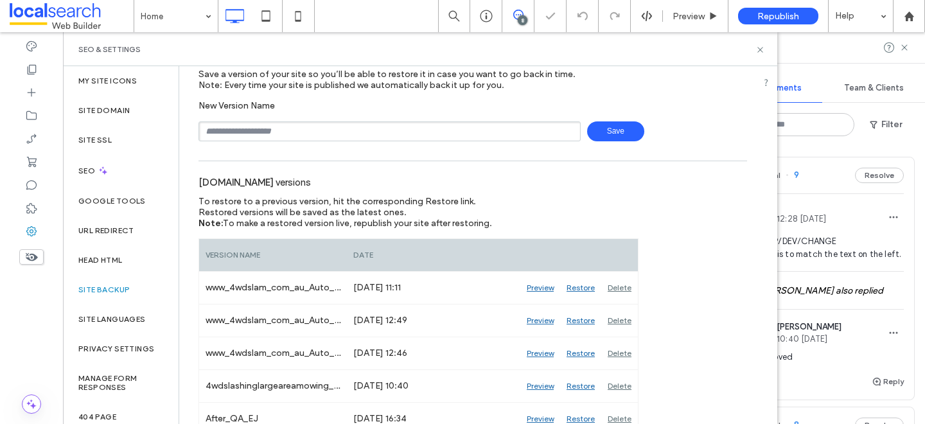
scroll to position [46, 0]
click at [767, 51] on div "SEO & Settings" at bounding box center [420, 49] width 714 height 34
click at [762, 50] on icon at bounding box center [760, 50] width 10 height 10
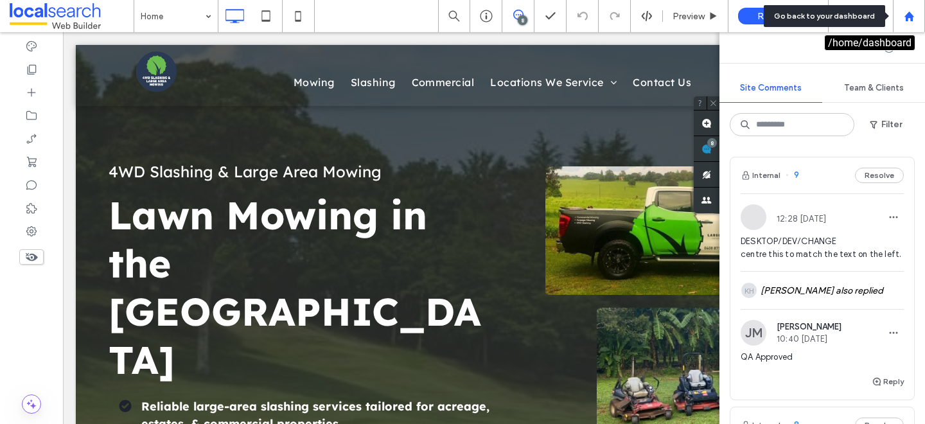
click at [915, 11] on div at bounding box center [908, 16] width 31 height 11
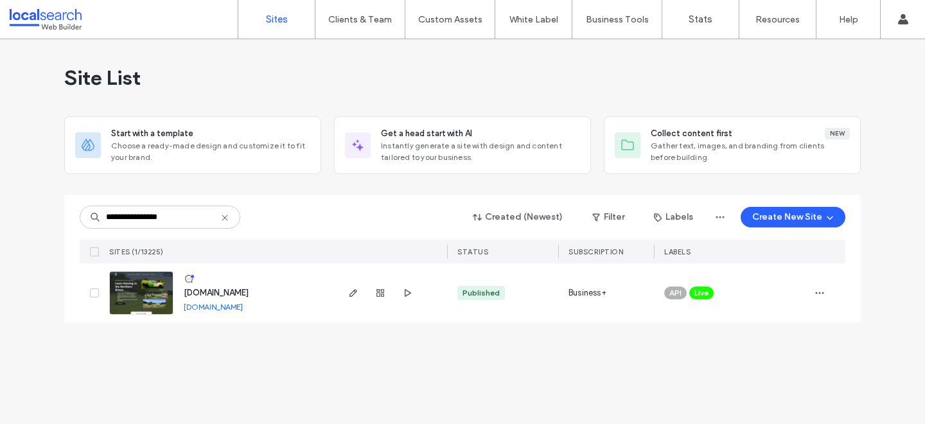
type input "**********"
click at [230, 291] on span "[DOMAIN_NAME]" at bounding box center [216, 293] width 65 height 10
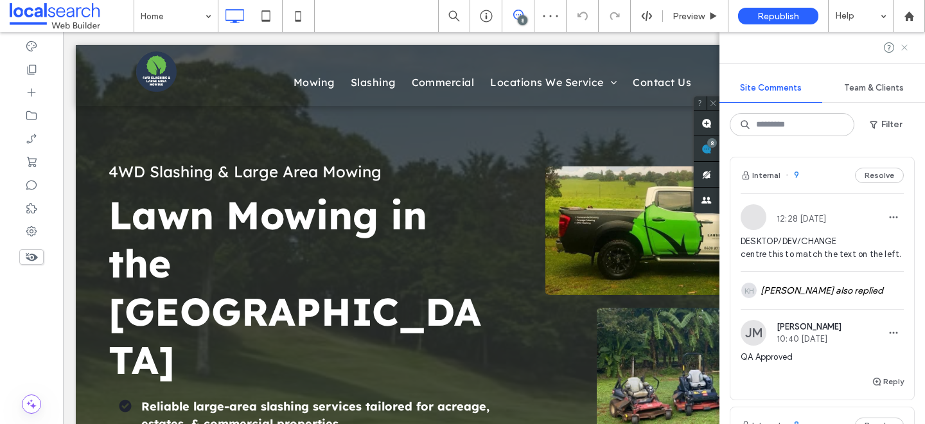
click at [905, 45] on use at bounding box center [904, 47] width 6 height 6
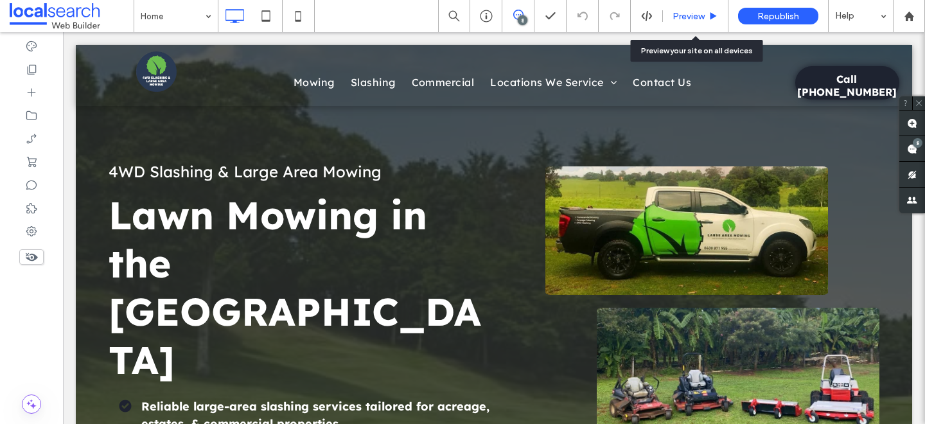
click at [684, 9] on div "Preview" at bounding box center [695, 16] width 65 height 32
click at [682, 14] on span "Preview" at bounding box center [688, 16] width 32 height 11
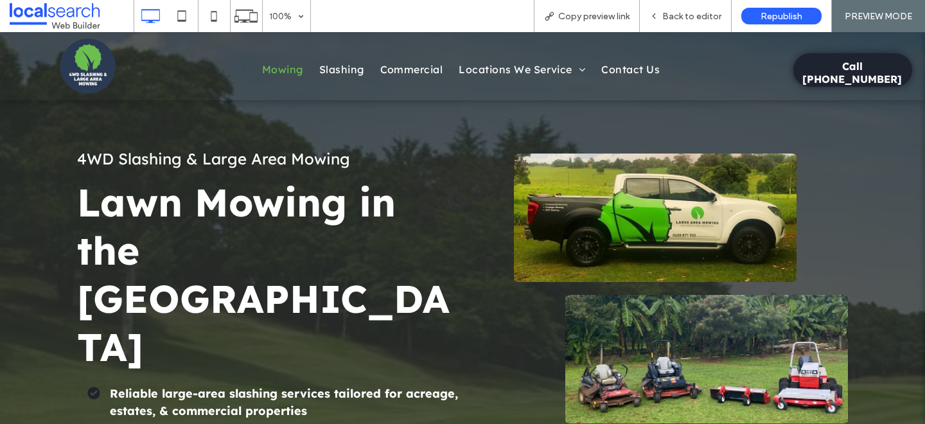
click at [286, 74] on span "Mowing" at bounding box center [282, 69] width 41 height 15
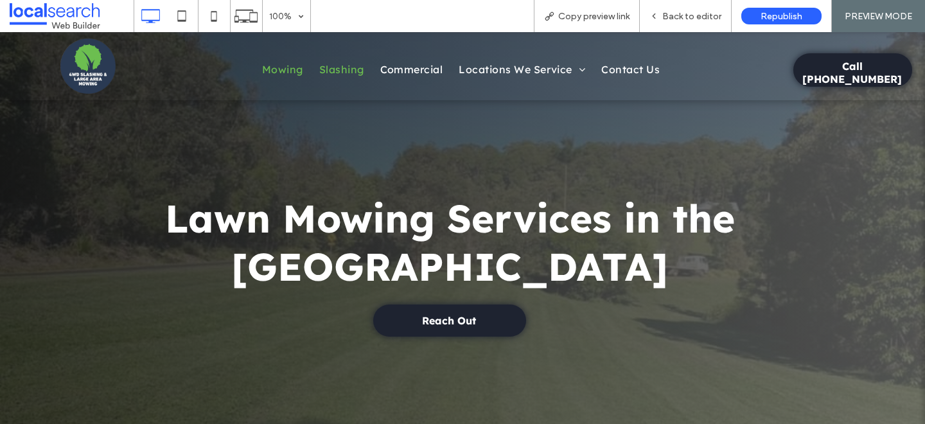
click at [340, 71] on span "Slashing" at bounding box center [341, 69] width 45 height 15
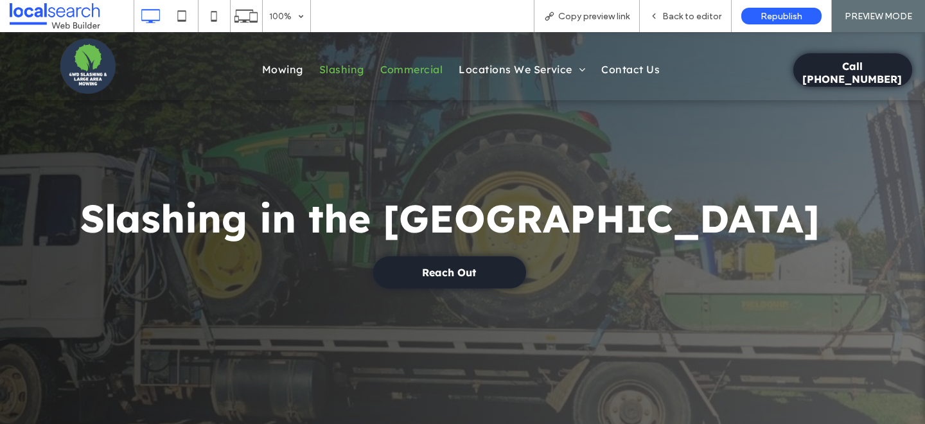
click at [399, 65] on span "Commercial" at bounding box center [411, 69] width 63 height 15
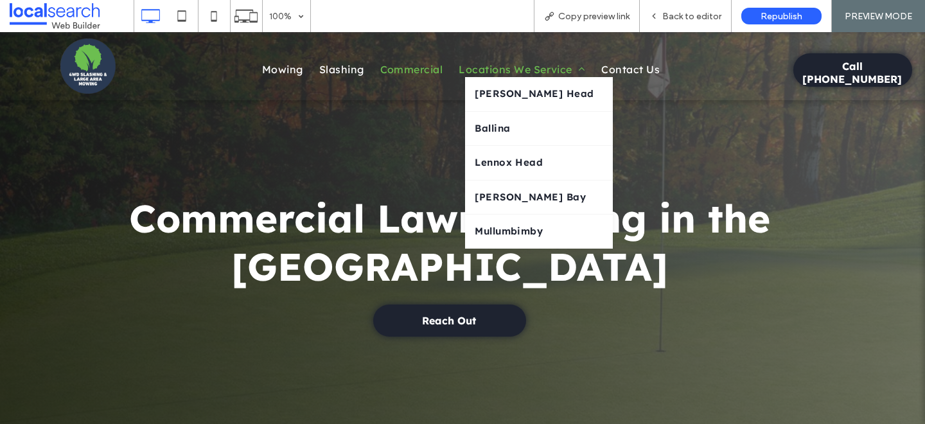
click at [483, 72] on span "Locations We Service" at bounding box center [521, 69] width 126 height 15
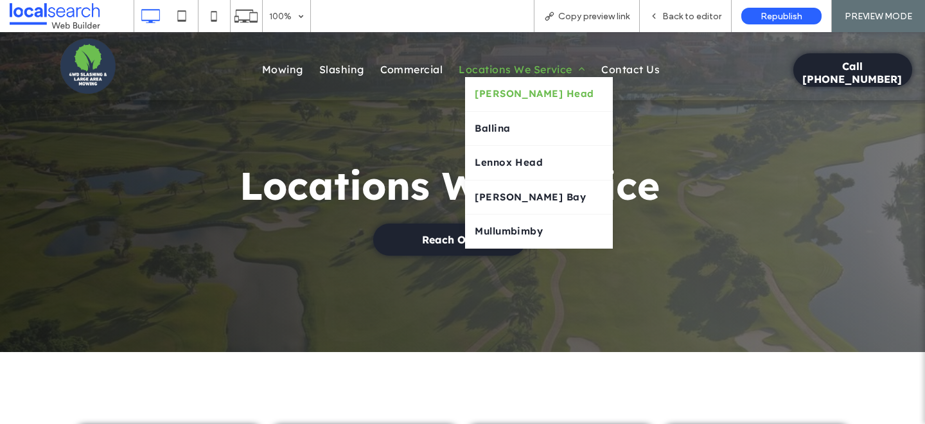
click at [483, 94] on span "Evans Head" at bounding box center [533, 94] width 119 height 15
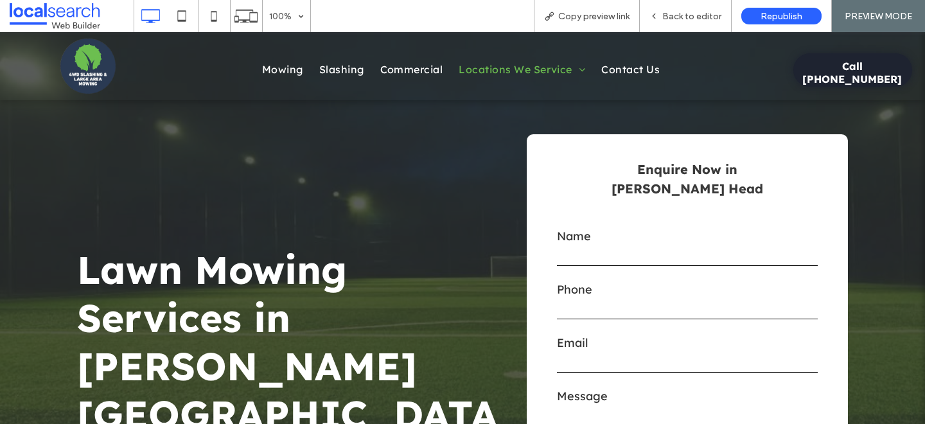
click at [483, 94] on div "Click To Paste Mowing Slashing Commercial Locations We Service Evans Head Balli…" at bounding box center [462, 66] width 925 height 68
drag, startPoint x: 483, startPoint y: 94, endPoint x: 491, endPoint y: 89, distance: 8.9
click at [491, 89] on div "Click To Paste Mowing Slashing Commercial Locations We Service Evans Head Balli…" at bounding box center [462, 66] width 925 height 68
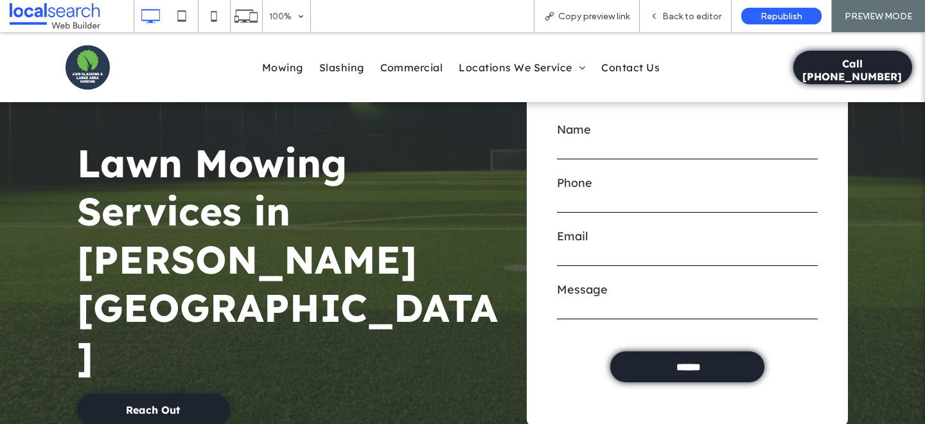
scroll to position [109, 0]
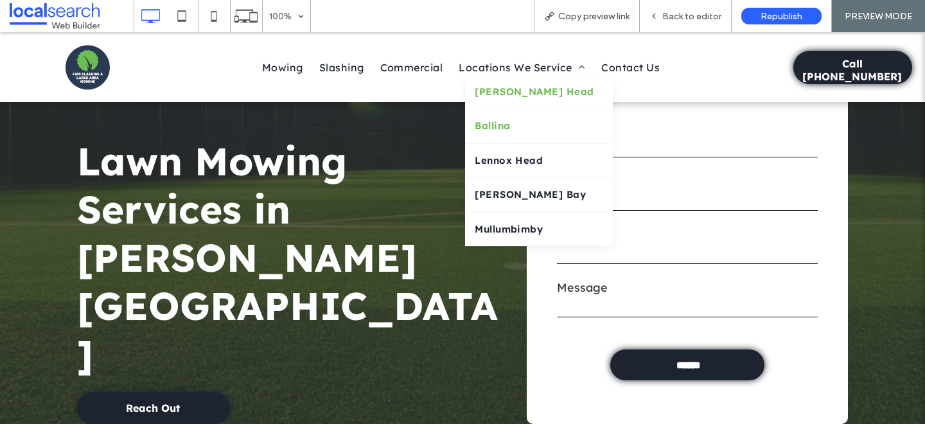
click at [496, 123] on span "Ballina" at bounding box center [491, 126] width 35 height 15
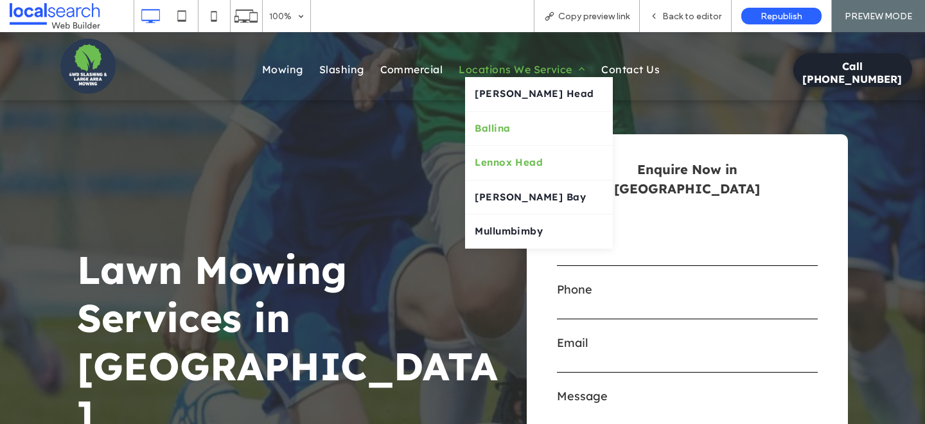
click at [510, 157] on span "Lennox Head" at bounding box center [508, 162] width 68 height 15
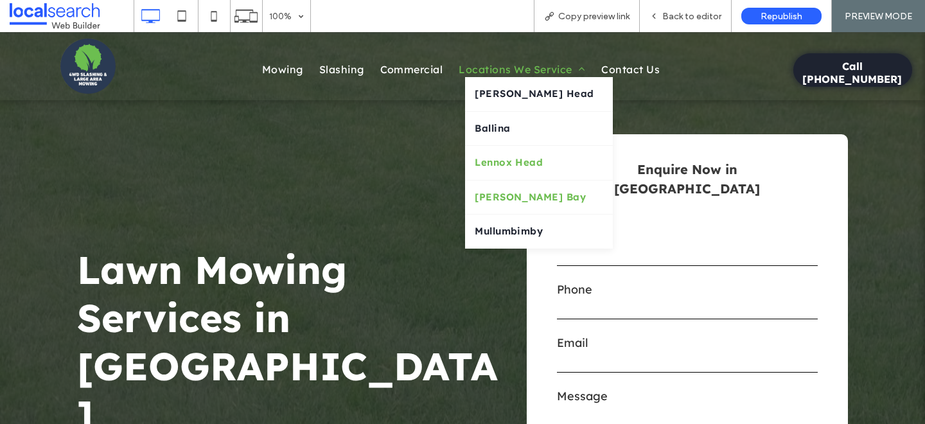
click at [503, 191] on span "Byron Bay" at bounding box center [529, 197] width 111 height 15
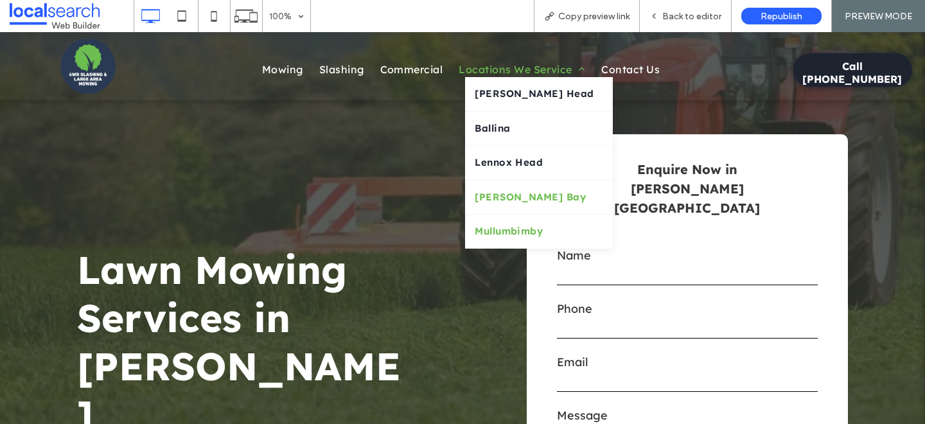
click at [516, 221] on link "Mullumbimby" at bounding box center [539, 231] width 148 height 34
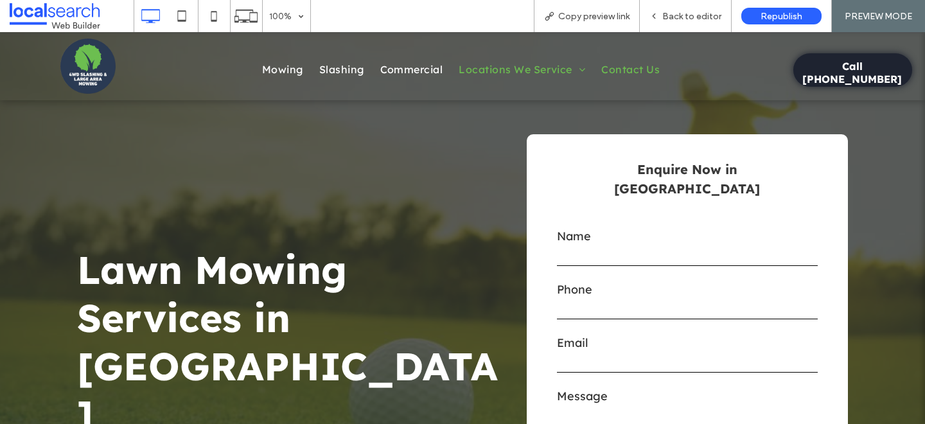
click at [628, 68] on span "Contact Us" at bounding box center [630, 69] width 58 height 15
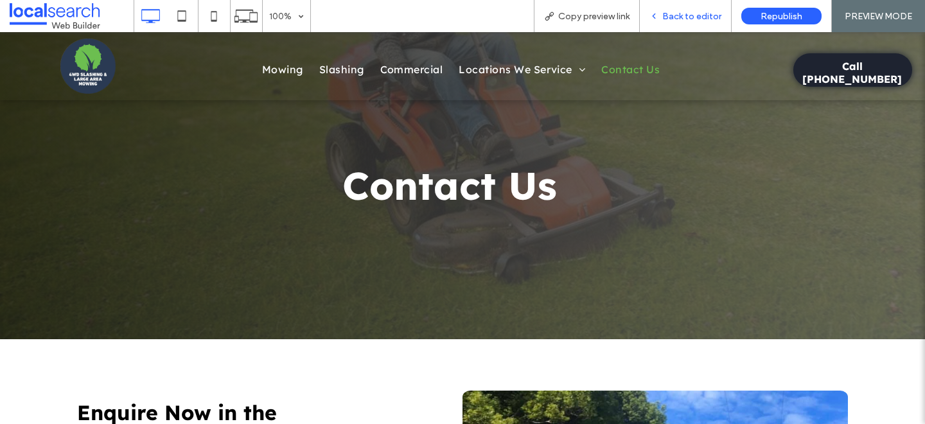
click at [664, 24] on div "Back to editor" at bounding box center [685, 16] width 92 height 32
click at [690, 15] on span "Back to editor" at bounding box center [691, 16] width 59 height 11
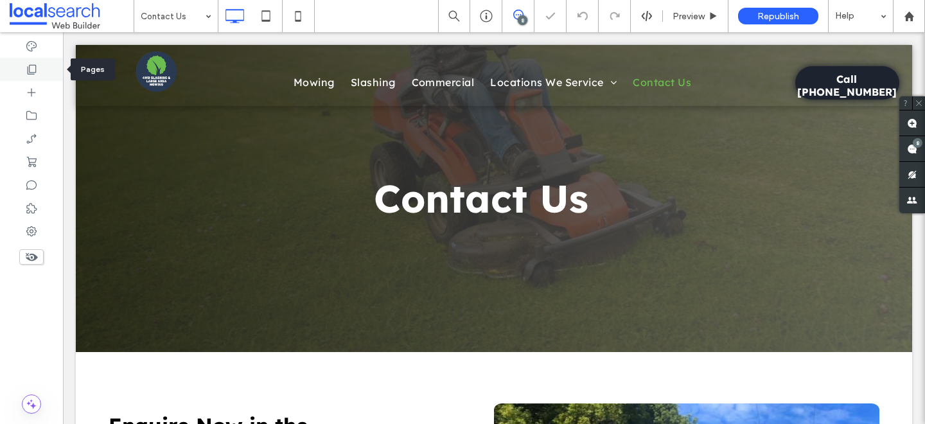
click at [31, 74] on use at bounding box center [32, 70] width 9 height 10
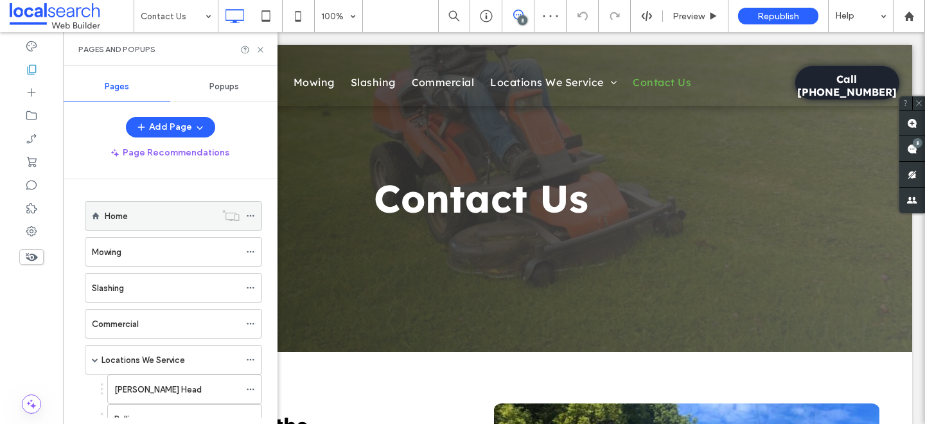
click at [252, 217] on icon at bounding box center [250, 215] width 9 height 9
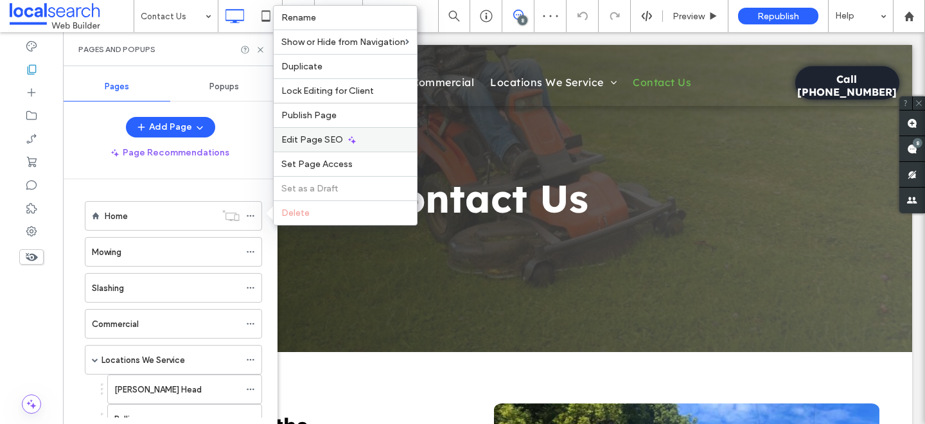
click at [330, 142] on span "Edit Page SEO" at bounding box center [312, 139] width 62 height 11
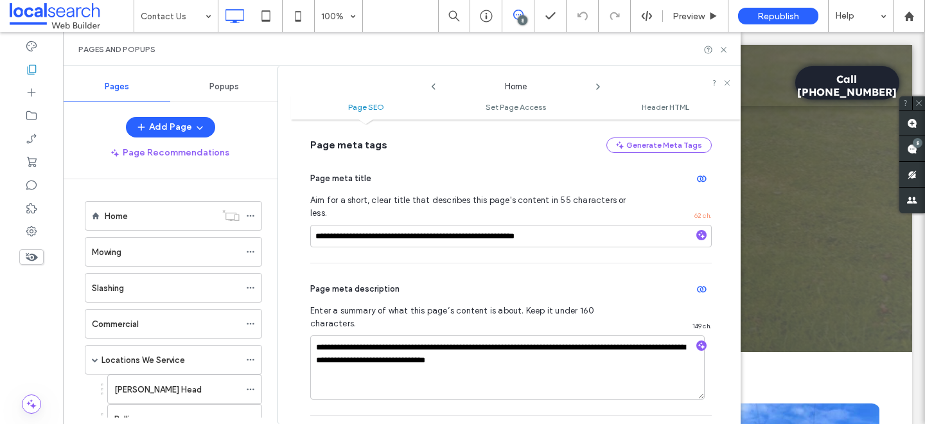
scroll to position [103, 0]
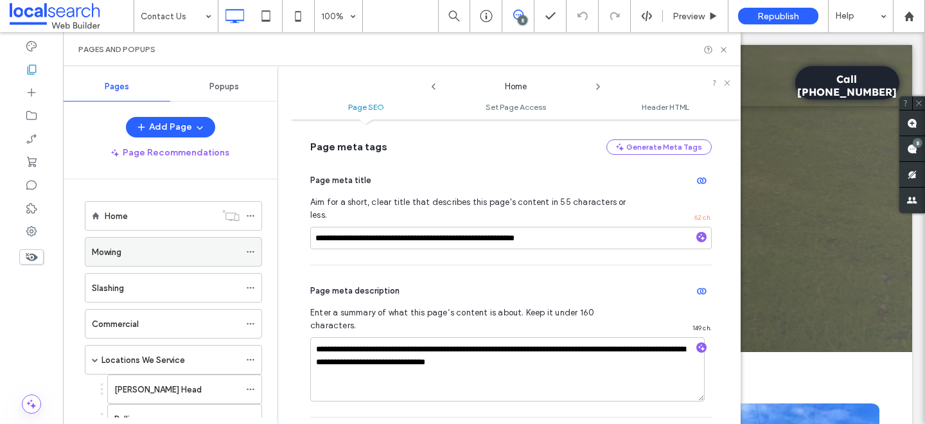
click at [250, 250] on icon at bounding box center [250, 251] width 9 height 9
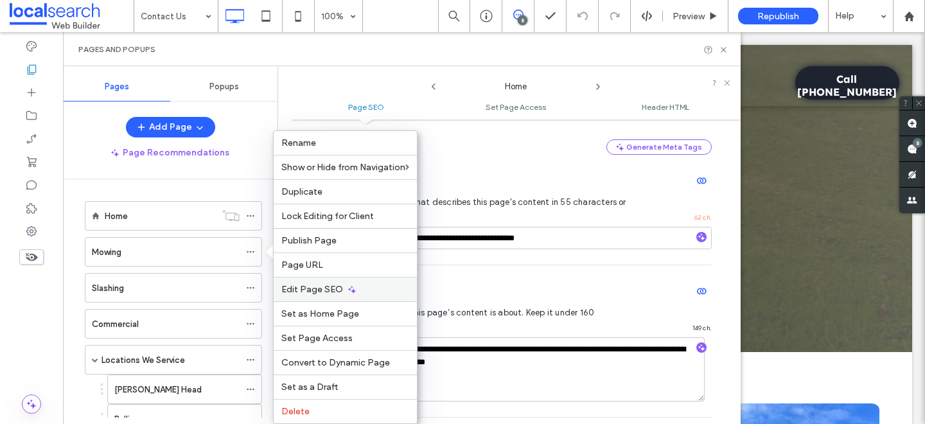
click at [328, 288] on span "Edit Page SEO" at bounding box center [312, 289] width 62 height 11
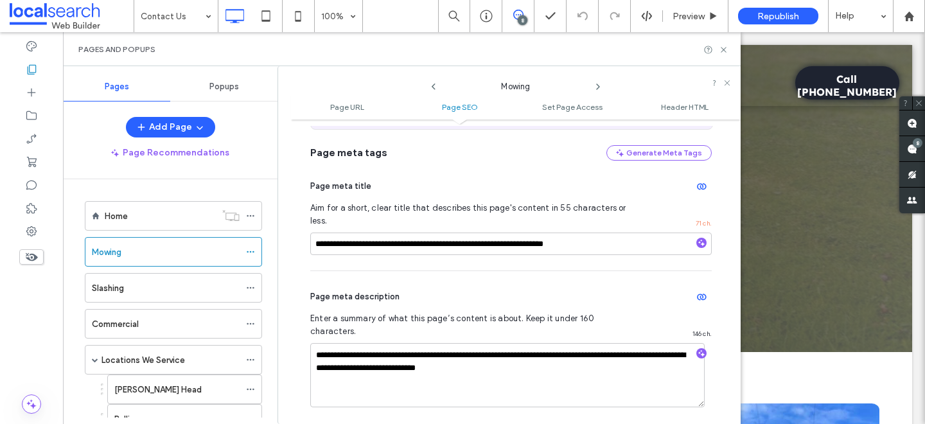
scroll to position [269, 0]
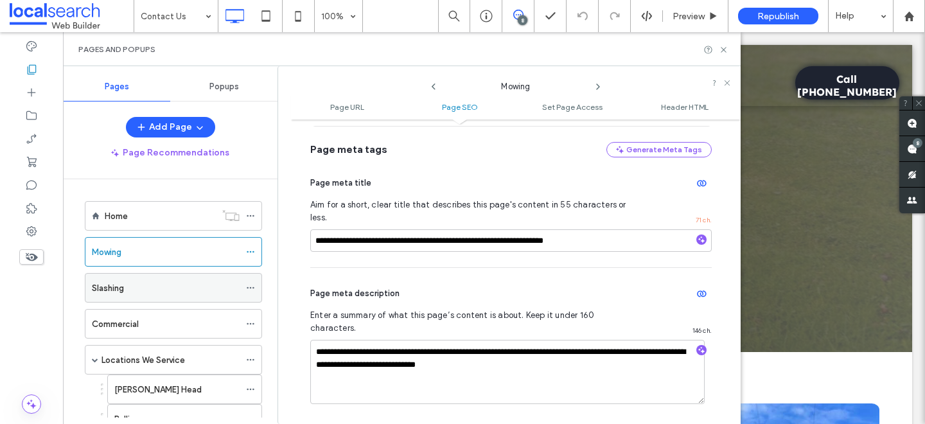
click at [248, 286] on icon at bounding box center [250, 287] width 9 height 9
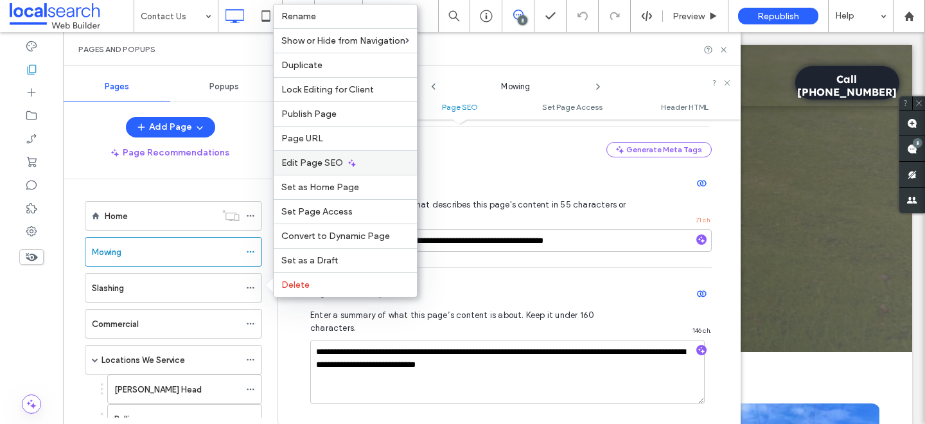
click at [319, 166] on span "Edit Page SEO" at bounding box center [312, 162] width 62 height 11
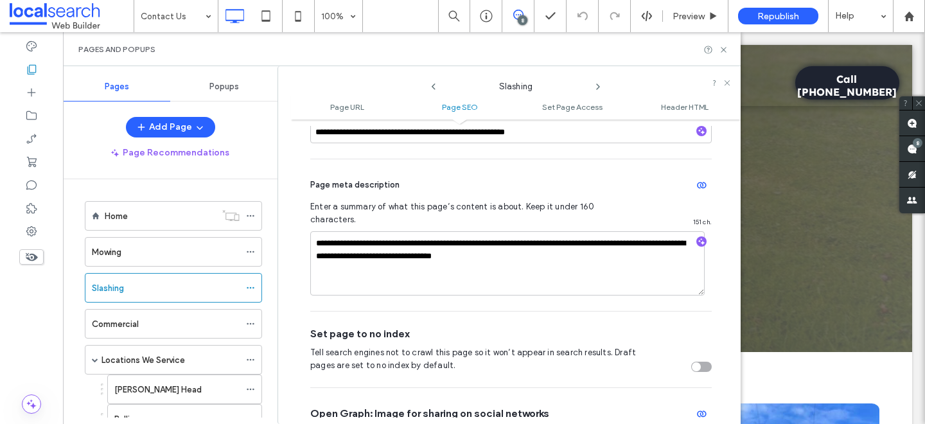
scroll to position [380, 0]
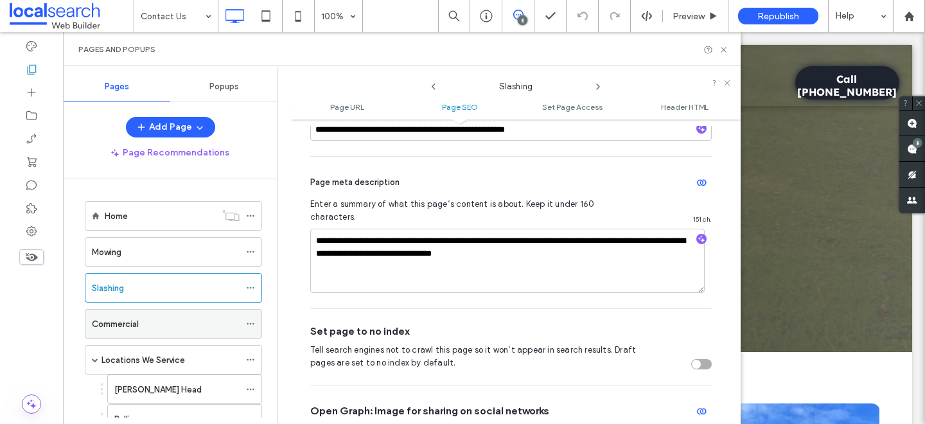
click at [252, 324] on icon at bounding box center [250, 323] width 9 height 9
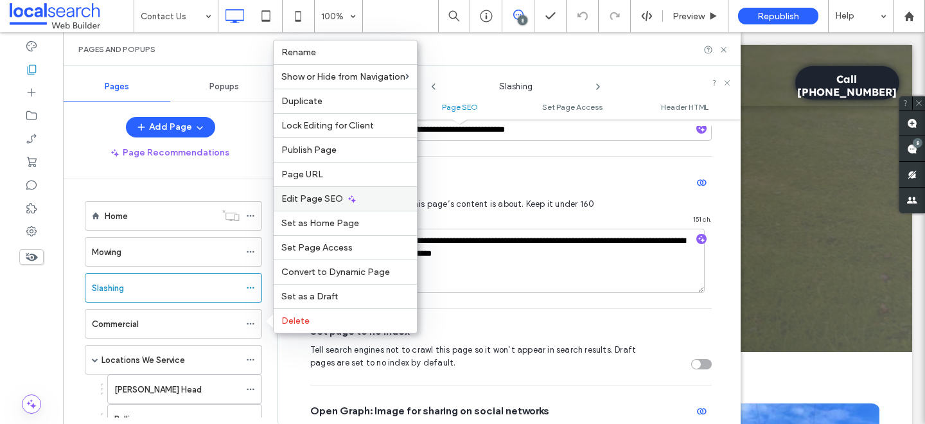
click at [340, 196] on span "Edit Page SEO" at bounding box center [312, 198] width 62 height 11
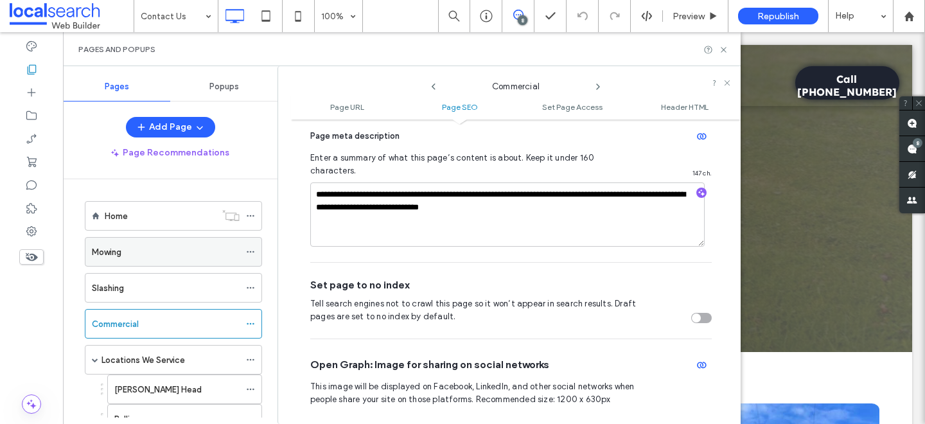
scroll to position [93, 0]
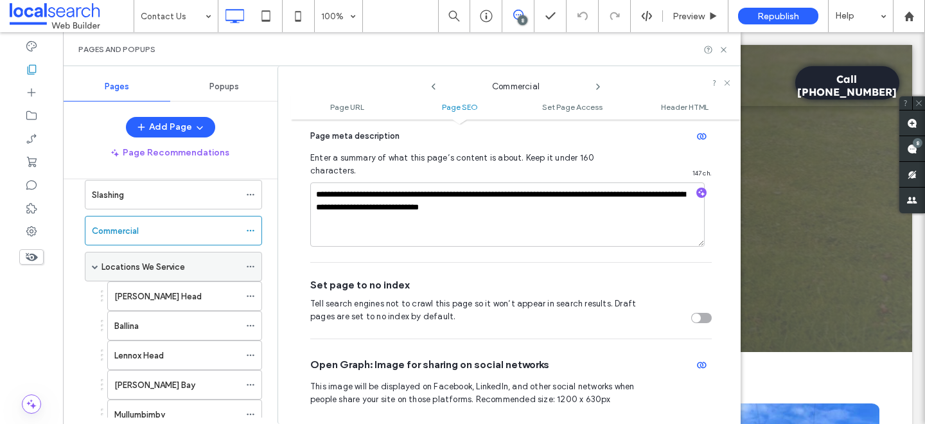
click at [250, 269] on icon at bounding box center [250, 266] width 9 height 9
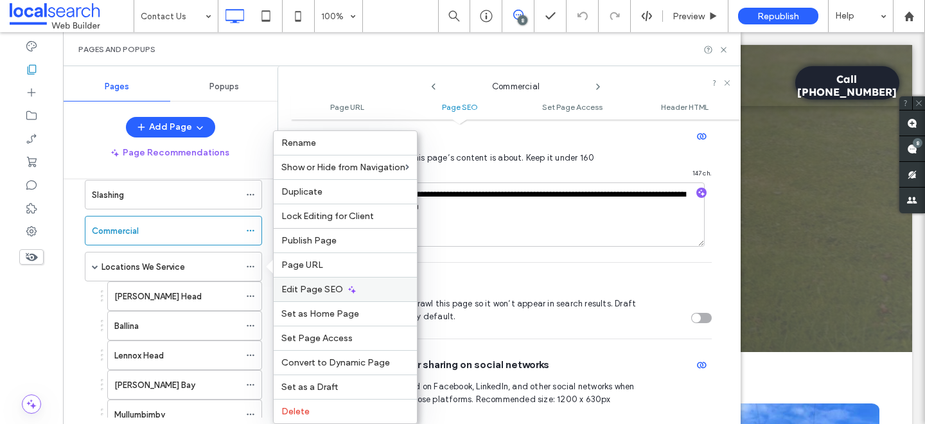
click at [340, 286] on span "Edit Page SEO" at bounding box center [312, 289] width 62 height 11
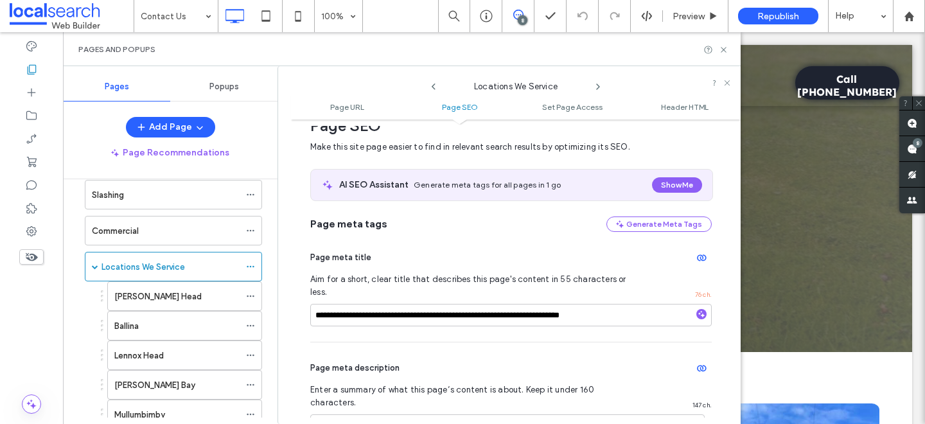
scroll to position [279, 0]
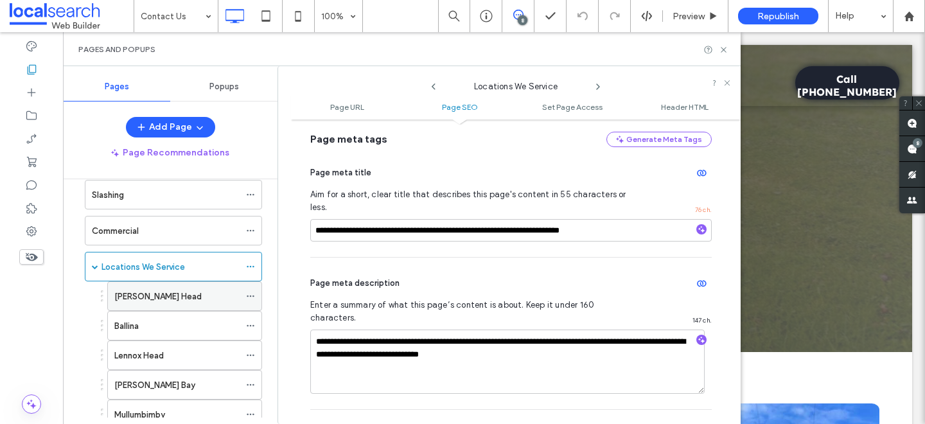
click at [250, 296] on use at bounding box center [250, 296] width 7 height 2
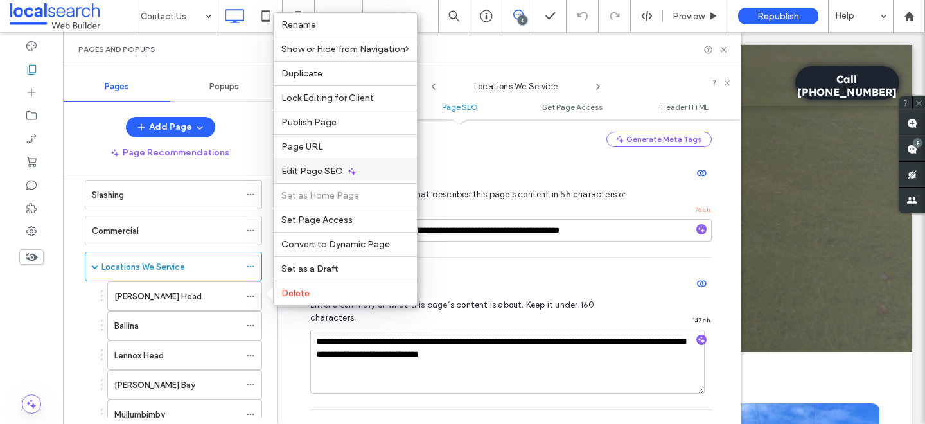
click at [325, 175] on span "Edit Page SEO" at bounding box center [312, 171] width 62 height 11
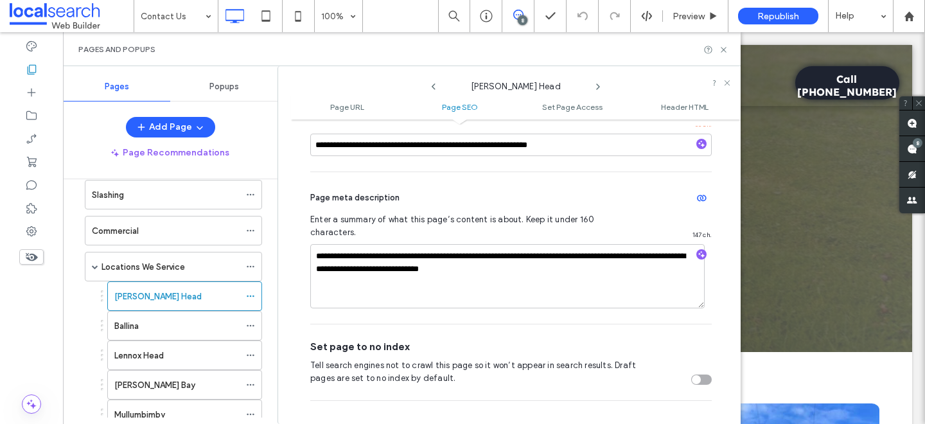
scroll to position [397, 0]
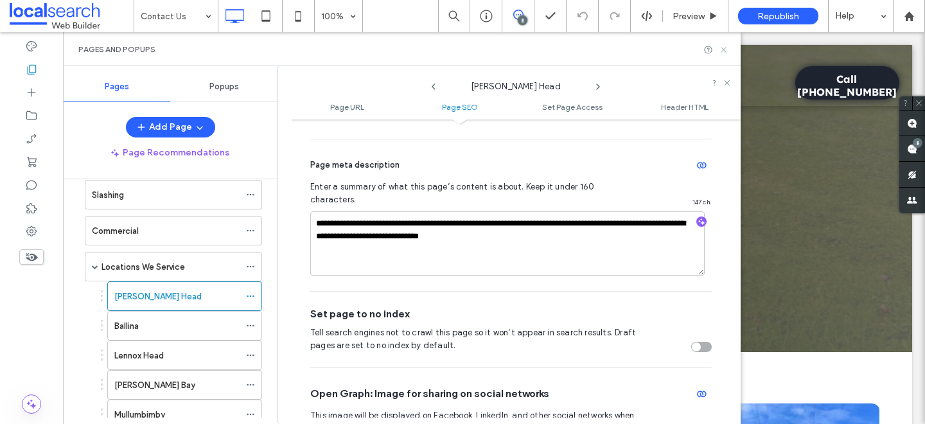
click at [726, 50] on icon at bounding box center [723, 50] width 10 height 10
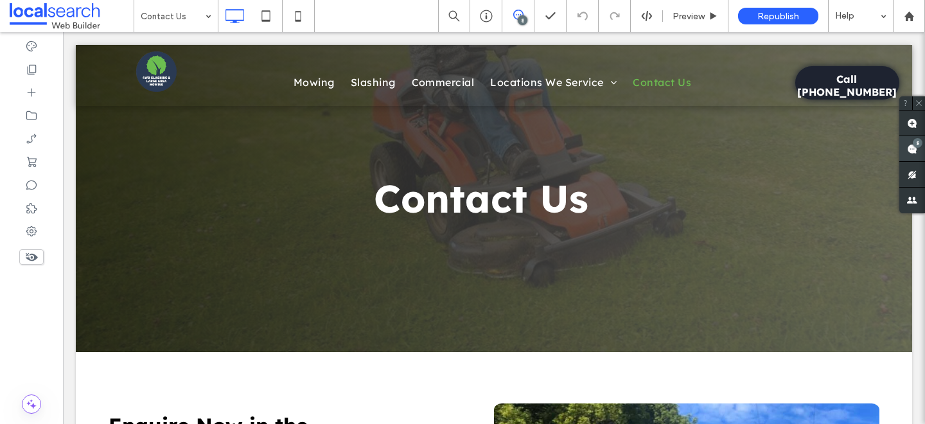
click at [916, 143] on div "8" at bounding box center [917, 143] width 10 height 10
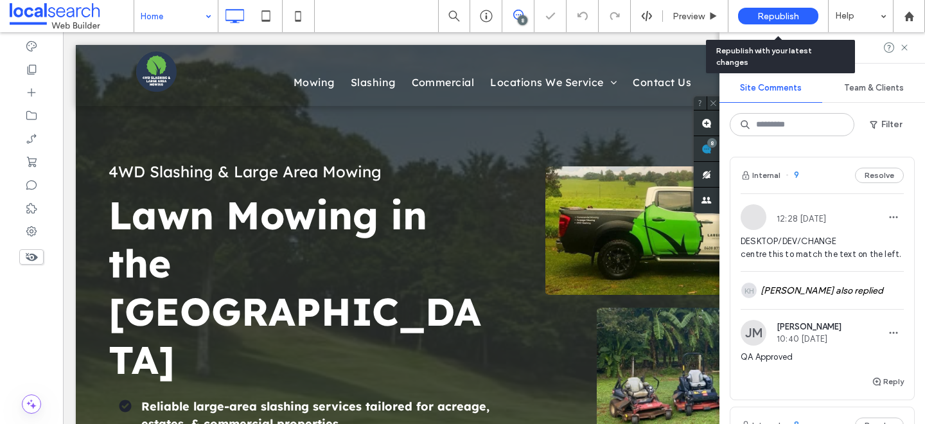
click at [786, 20] on span "Republish" at bounding box center [778, 16] width 42 height 11
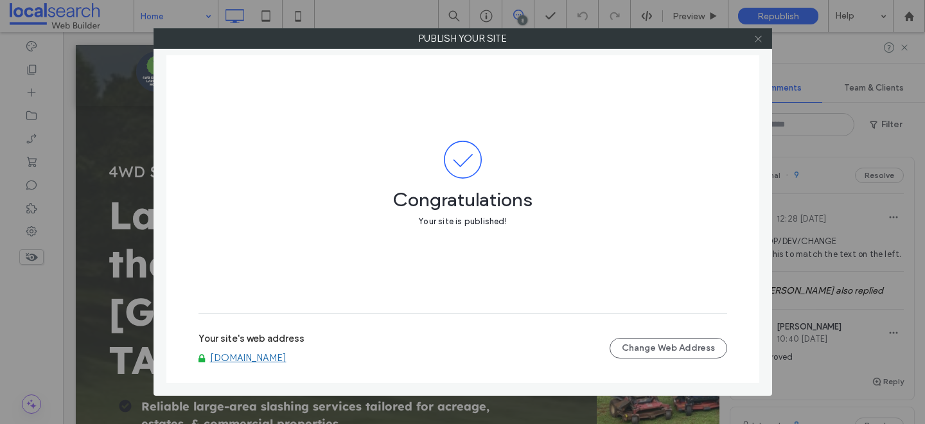
click at [756, 39] on icon at bounding box center [758, 39] width 10 height 10
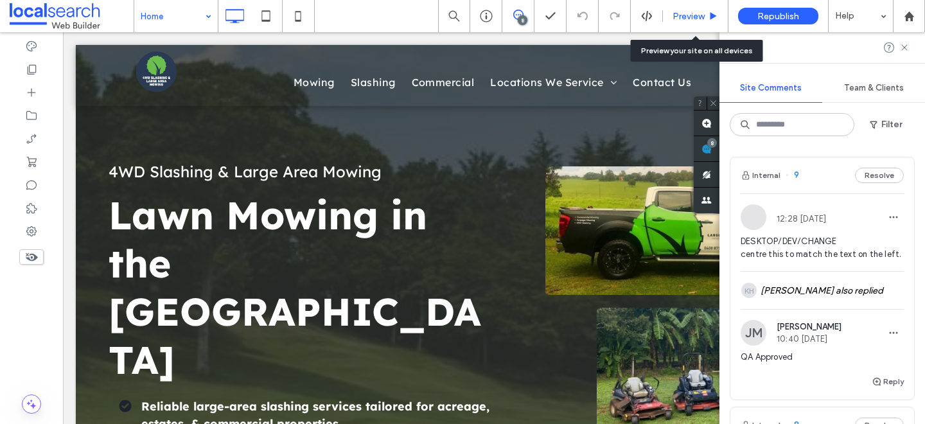
click at [697, 24] on div "Preview" at bounding box center [695, 16] width 65 height 32
click at [686, 13] on span "Preview" at bounding box center [688, 16] width 32 height 11
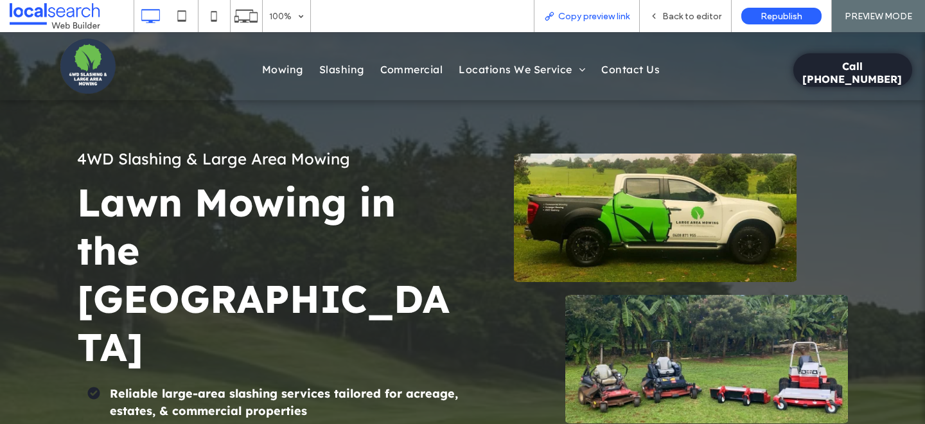
click at [586, 15] on span "Copy preview link" at bounding box center [593, 16] width 71 height 11
click at [658, 12] on icon at bounding box center [653, 16] width 9 height 9
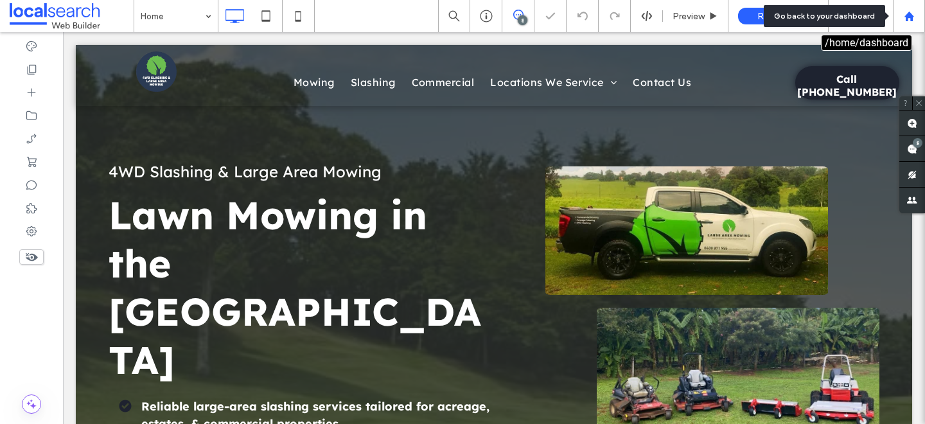
click at [909, 19] on use at bounding box center [908, 16] width 10 height 10
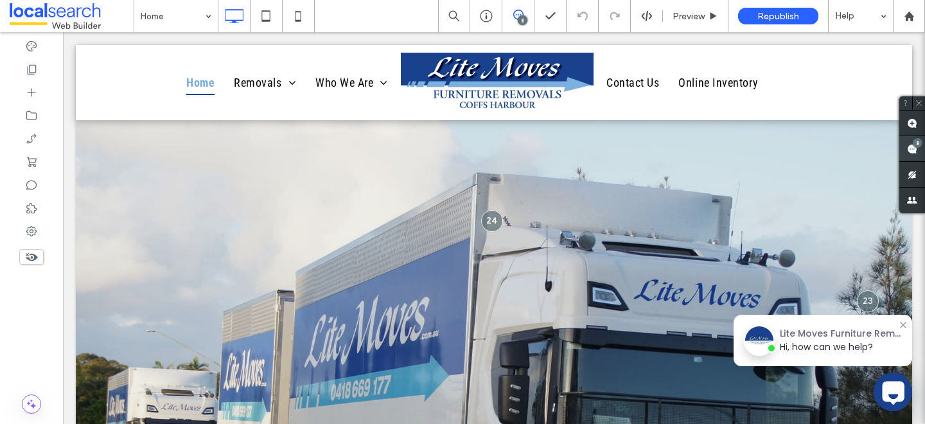
click at [917, 142] on div "8" at bounding box center [917, 143] width 10 height 10
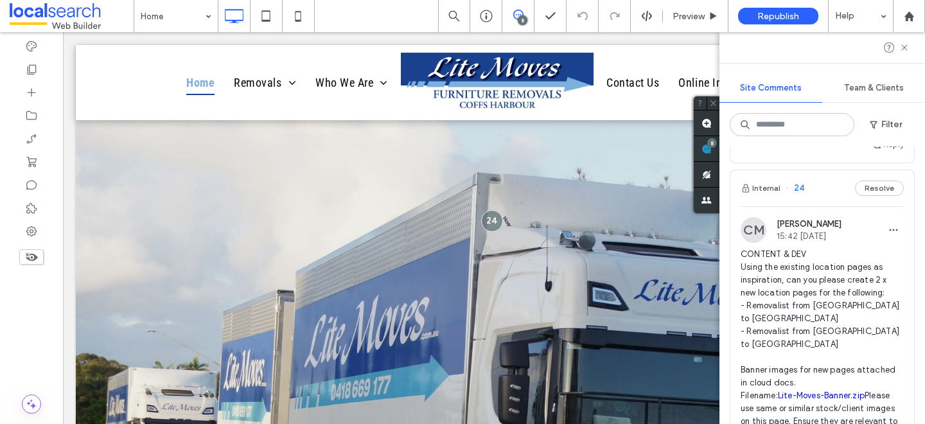
scroll to position [1229, 0]
click at [829, 248] on span "CONTENT & DEV Using the existing location pages as inspiration, can you please …" at bounding box center [821, 344] width 163 height 193
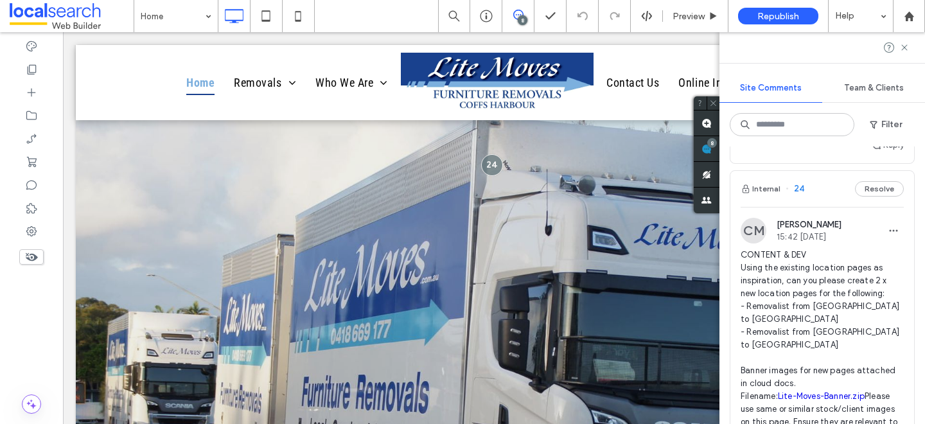
scroll to position [0, 0]
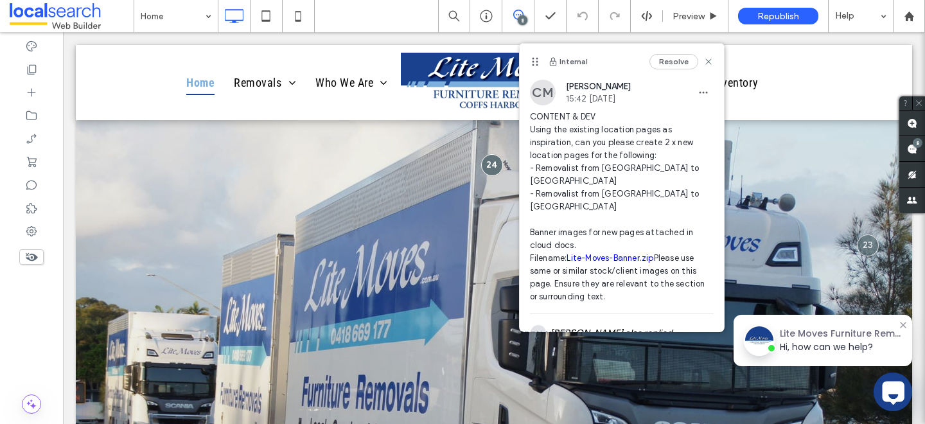
click at [623, 253] on link "Lite-Moves-Banner.zip" at bounding box center [609, 258] width 87 height 10
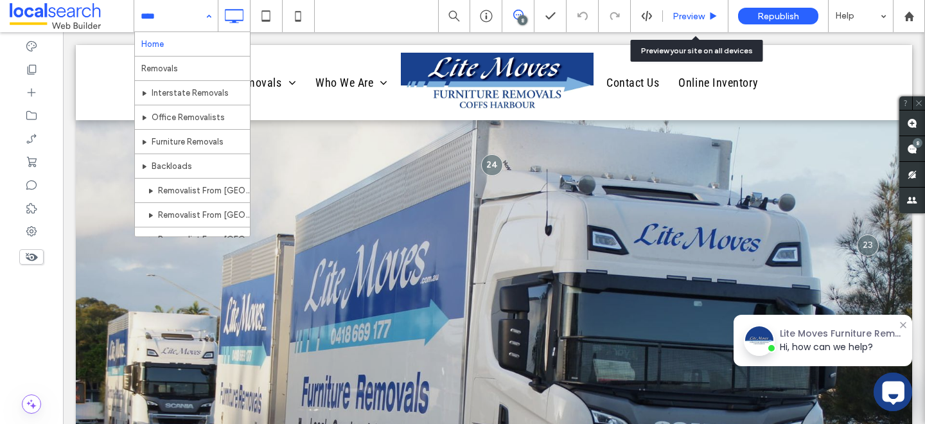
click at [713, 19] on icon at bounding box center [713, 17] width 10 height 10
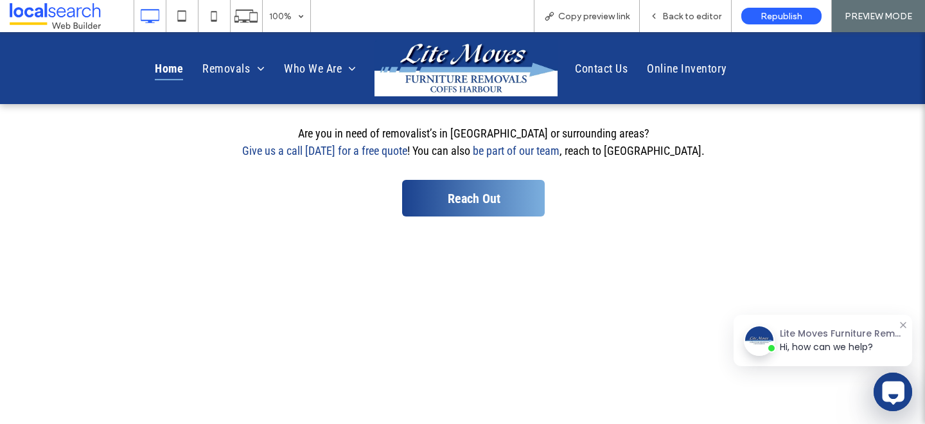
scroll to position [9779, 0]
click at [688, 21] on span "Back to editor" at bounding box center [691, 16] width 59 height 11
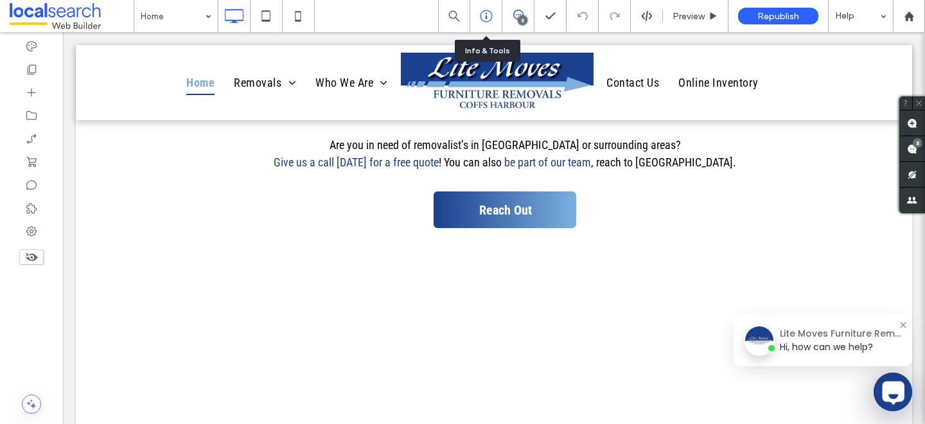
click at [483, 19] on icon at bounding box center [486, 16] width 13 height 13
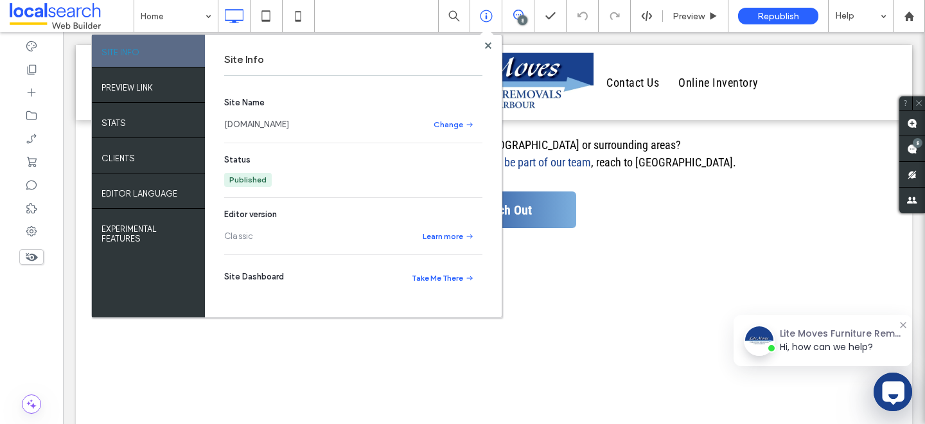
click at [275, 121] on link "[DOMAIN_NAME]" at bounding box center [256, 124] width 65 height 13
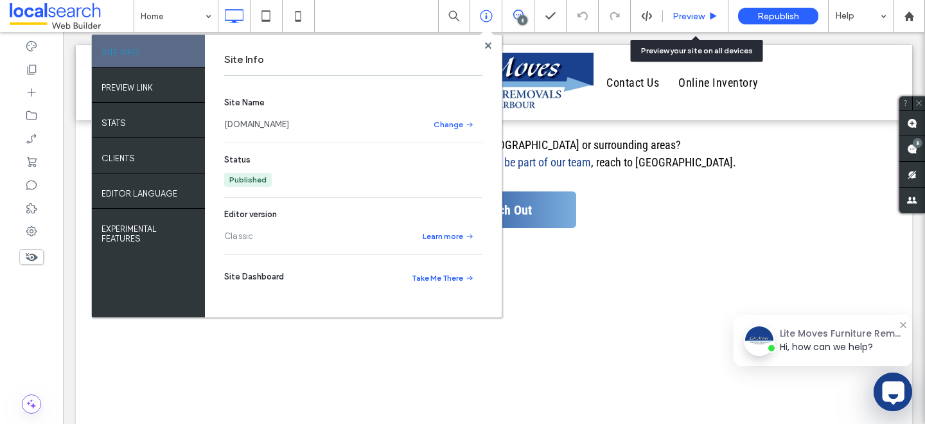
click at [689, 9] on div "Preview" at bounding box center [695, 16] width 65 height 32
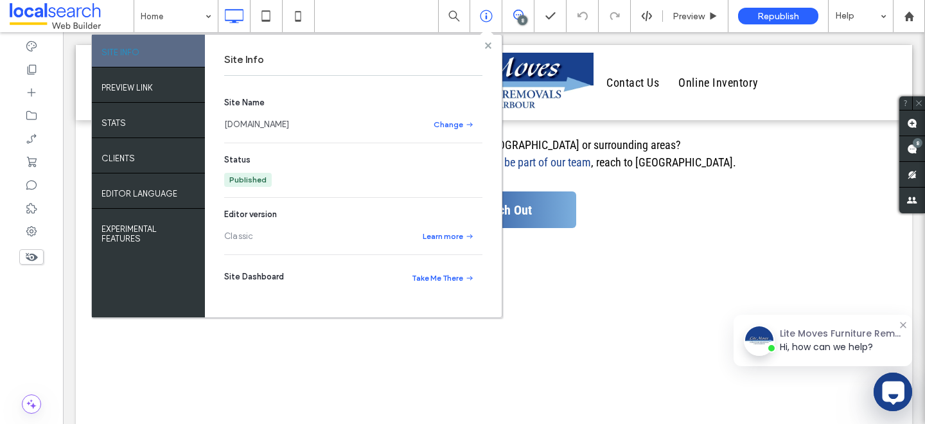
click at [486, 44] on use at bounding box center [487, 45] width 6 height 6
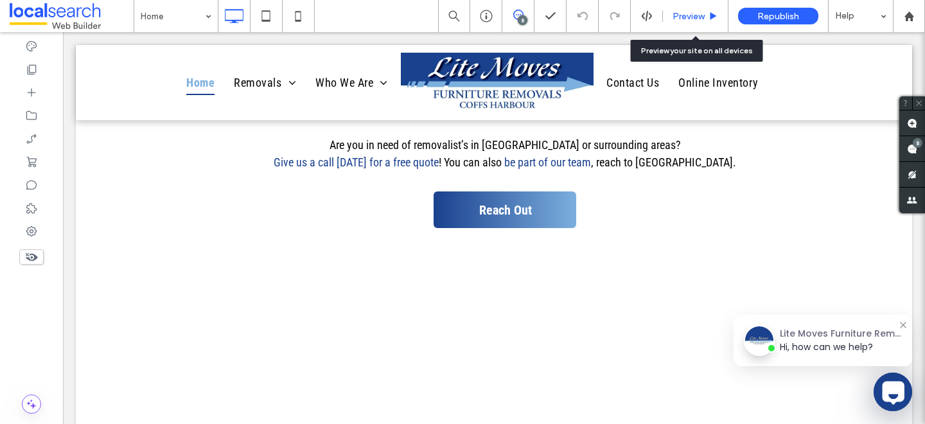
drag, startPoint x: 678, startPoint y: 16, endPoint x: 383, endPoint y: 125, distance: 314.0
click at [678, 16] on span "Preview" at bounding box center [688, 16] width 32 height 11
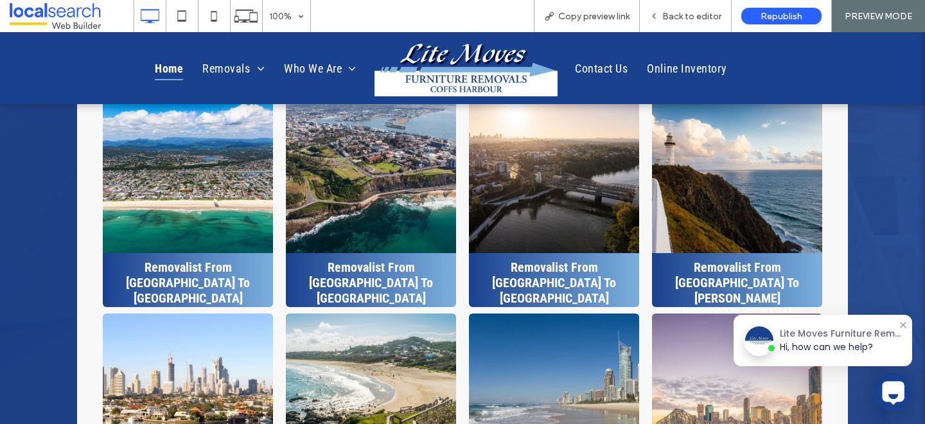
scroll to position [11142, 0]
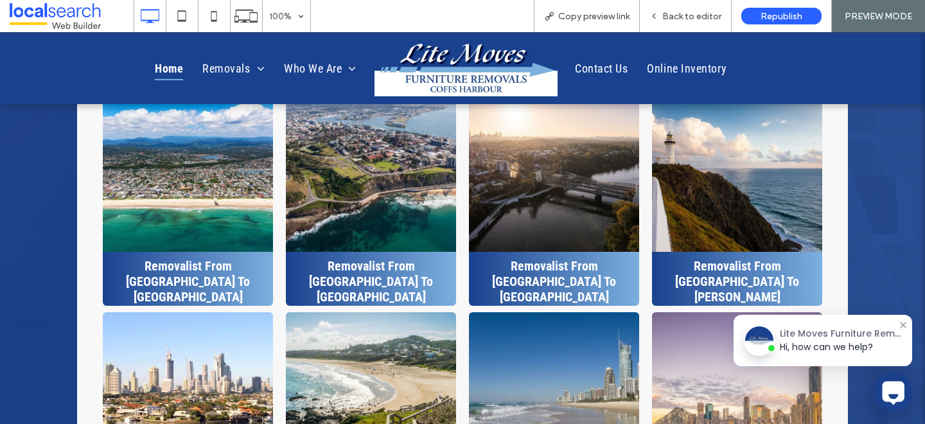
click at [198, 307] on link at bounding box center [188, 397] width 180 height 180
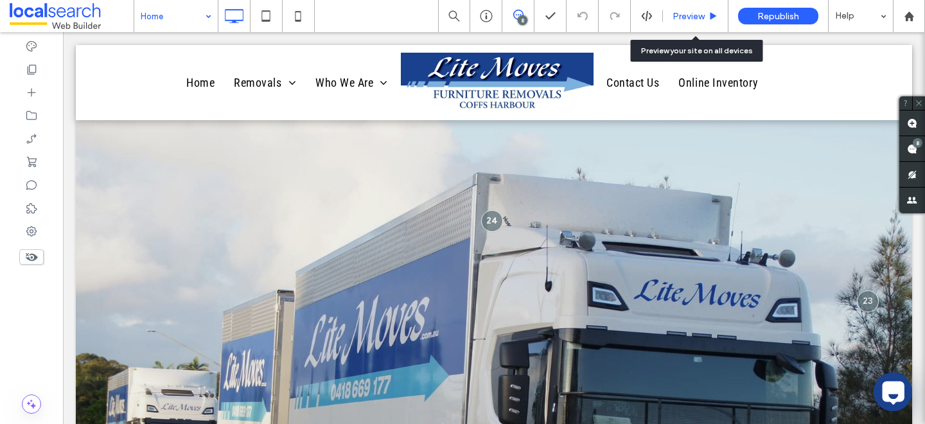
click at [690, 19] on span "Preview" at bounding box center [688, 16] width 32 height 11
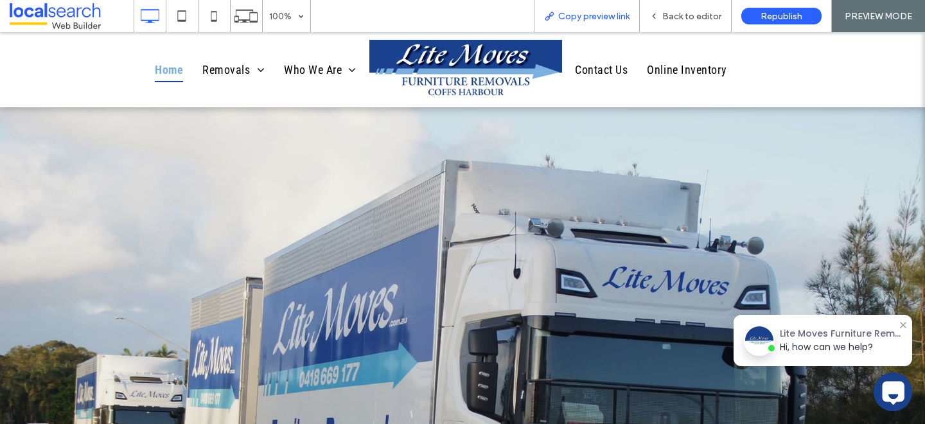
click at [582, 11] on span "Copy preview link" at bounding box center [593, 16] width 71 height 11
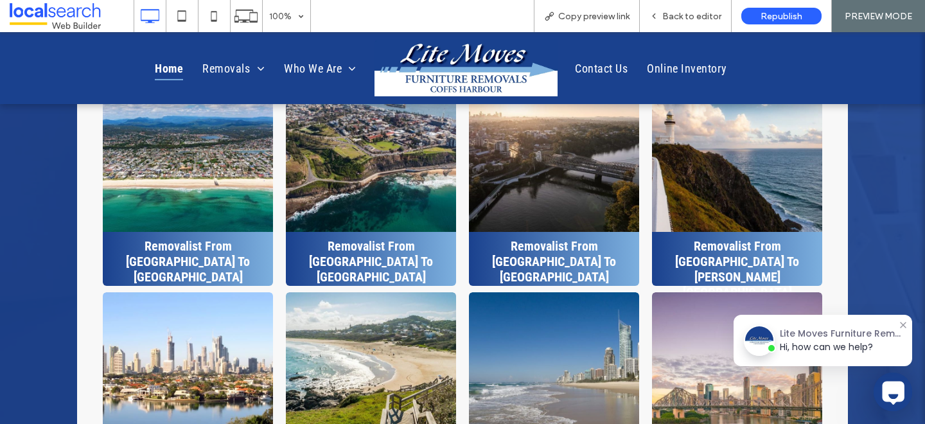
scroll to position [11167, 0]
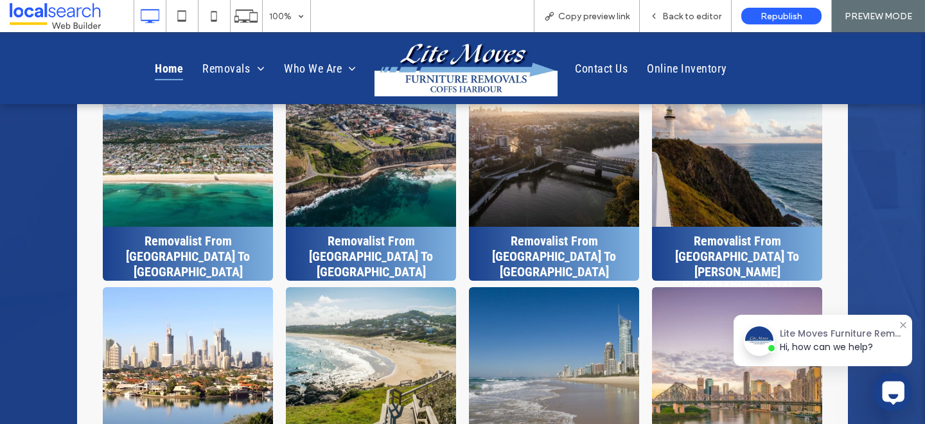
click at [257, 282] on link at bounding box center [188, 372] width 180 height 180
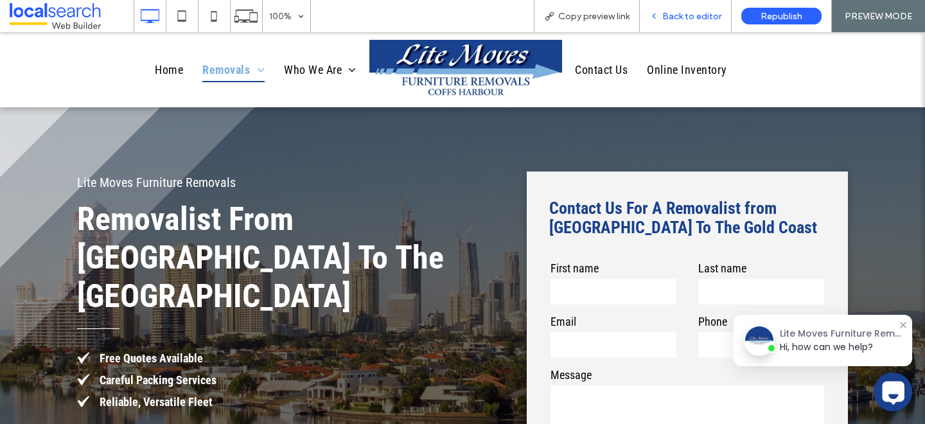
click at [666, 12] on span "Back to editor" at bounding box center [691, 16] width 59 height 11
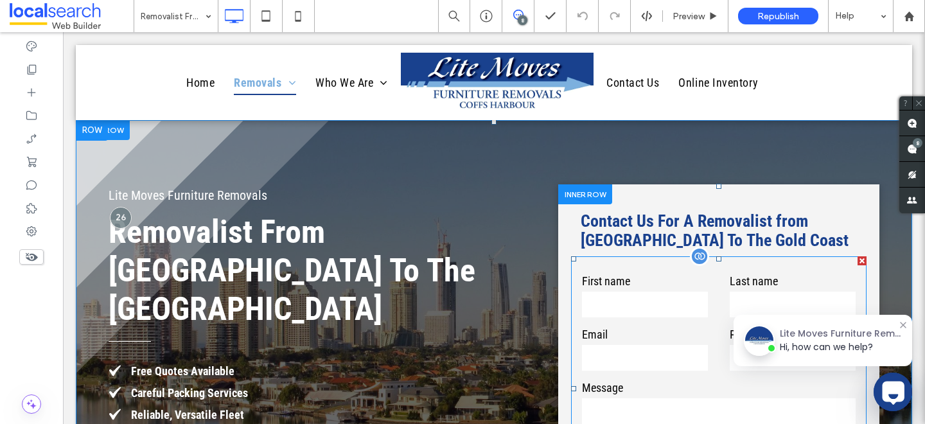
click at [620, 300] on input "text" at bounding box center [645, 304] width 126 height 26
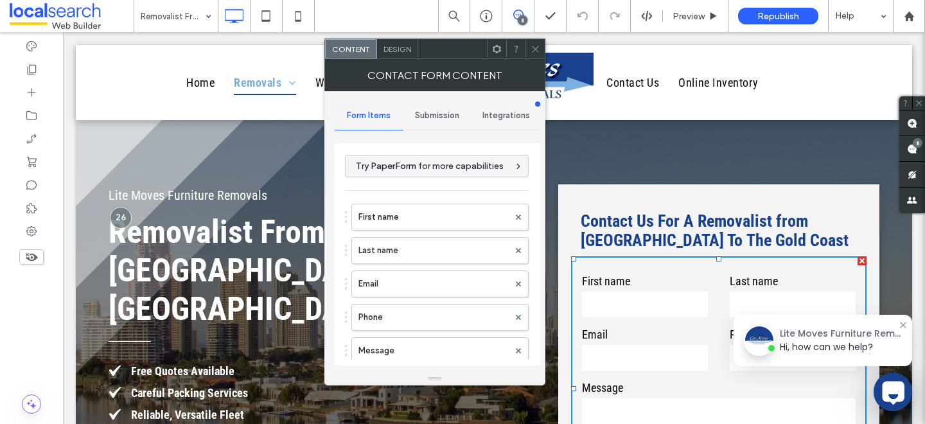
click at [430, 121] on div "Submission" at bounding box center [437, 115] width 69 height 28
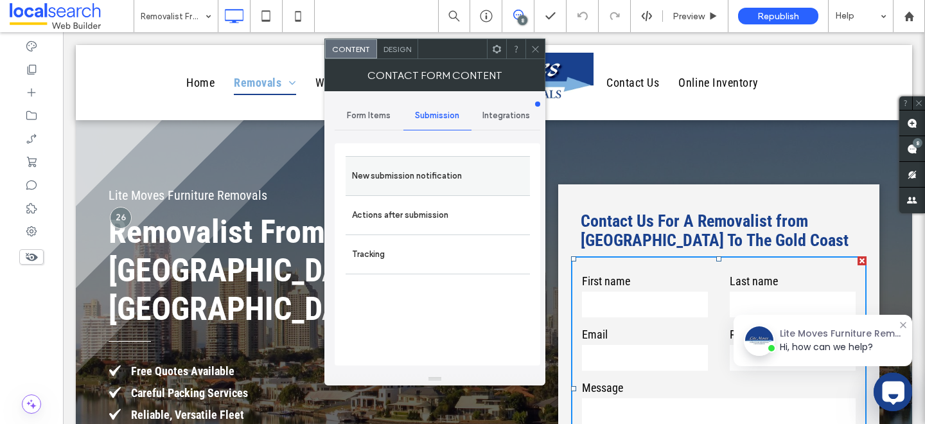
click at [409, 163] on label "New submission notification" at bounding box center [437, 176] width 171 height 26
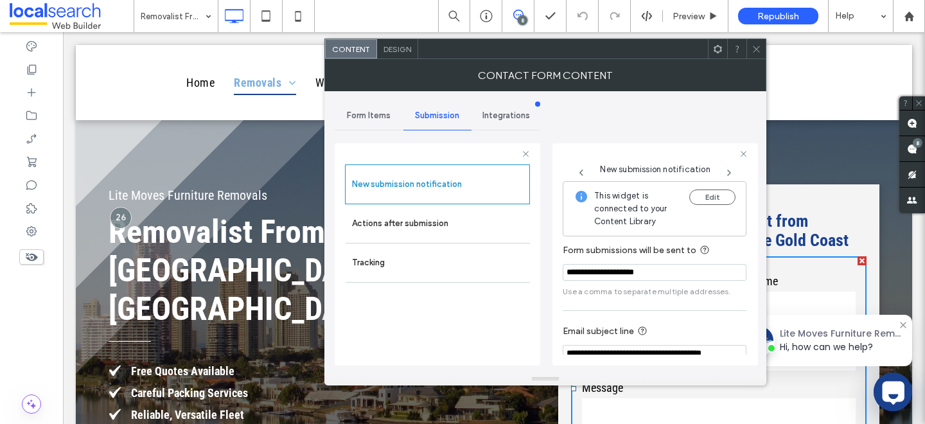
scroll to position [68, 0]
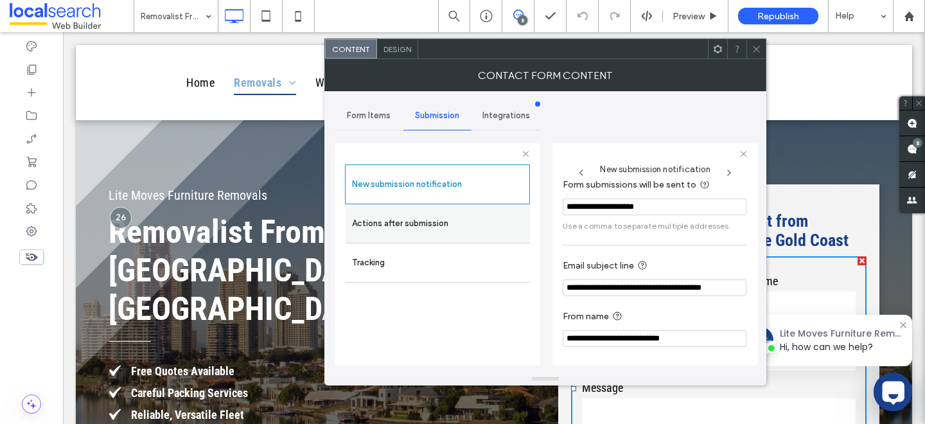
click at [415, 227] on label "Actions after submission" at bounding box center [437, 224] width 171 height 26
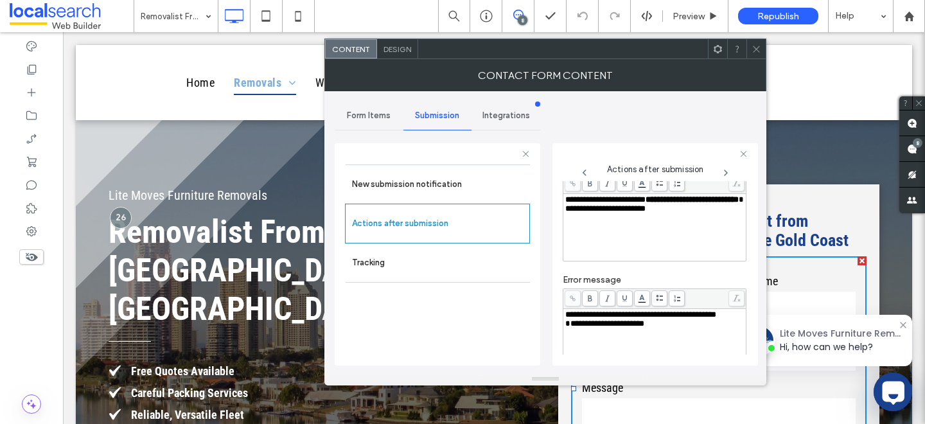
scroll to position [0, 0]
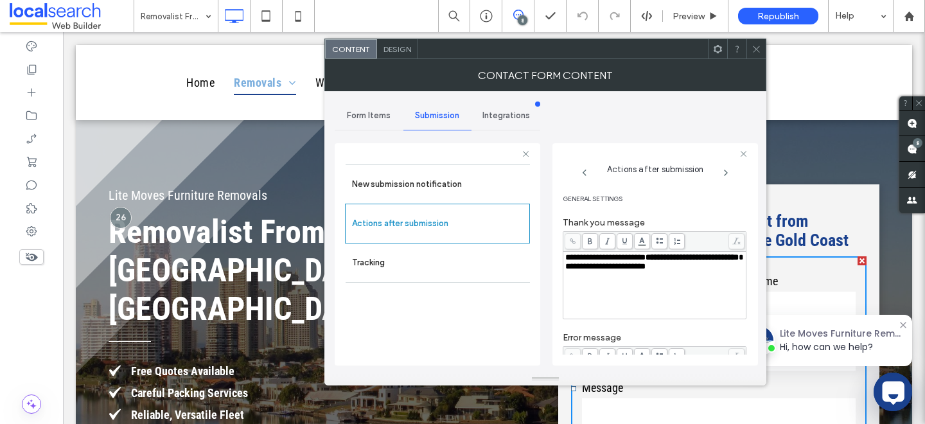
click at [395, 53] on span "Design" at bounding box center [397, 49] width 28 height 10
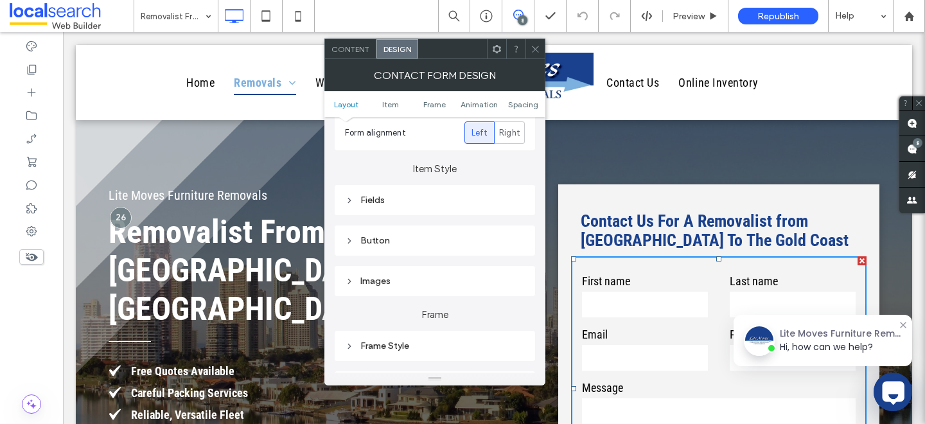
scroll to position [182, 0]
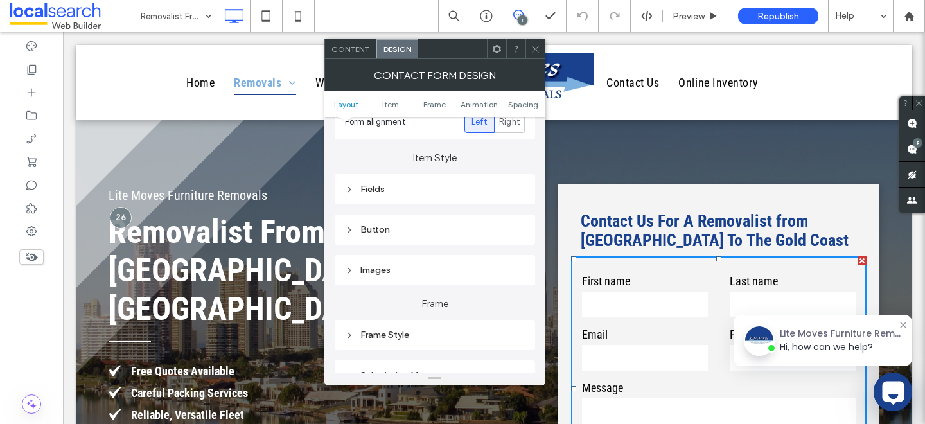
click at [385, 185] on div "Fields" at bounding box center [435, 189] width 180 height 11
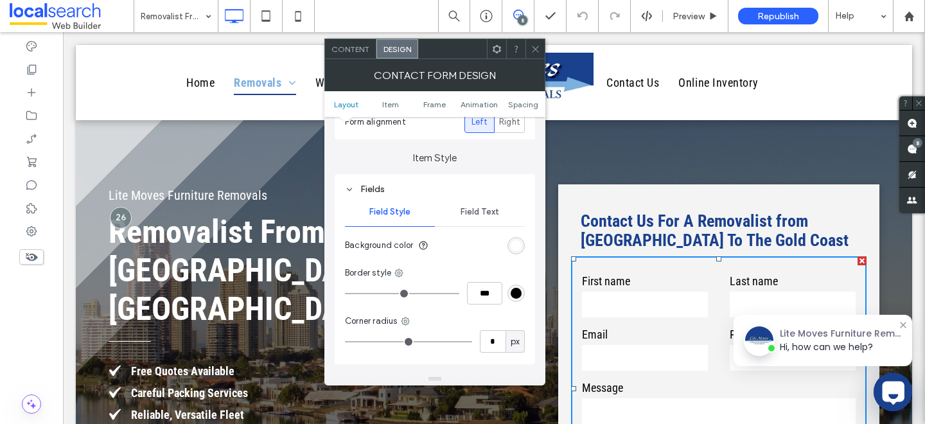
click at [462, 218] on div "Field Text" at bounding box center [480, 212] width 90 height 28
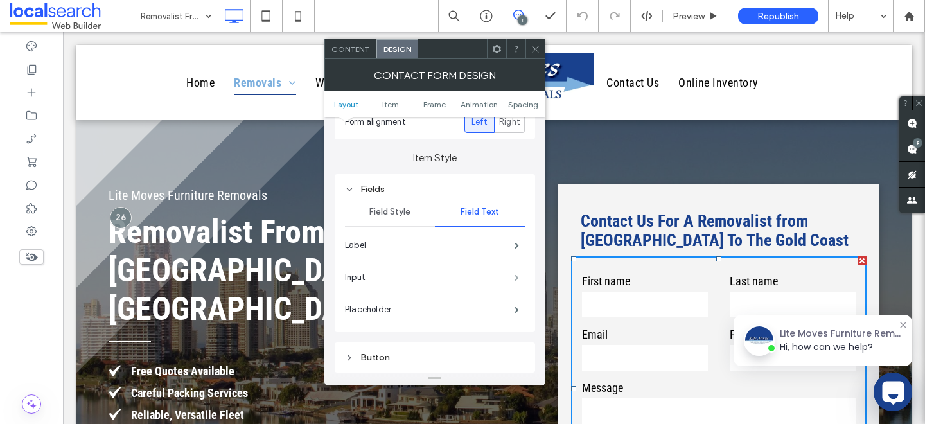
click at [519, 281] on span at bounding box center [516, 277] width 4 height 6
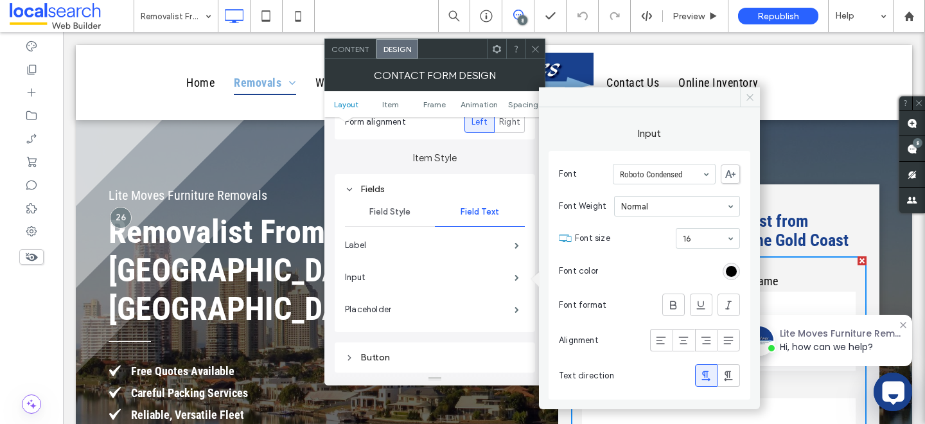
click at [749, 94] on icon at bounding box center [750, 97] width 10 height 10
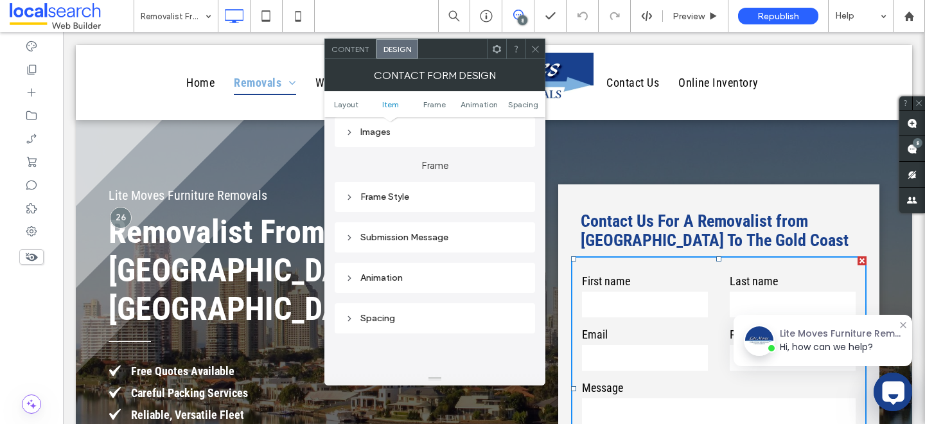
scroll to position [449, 0]
click at [408, 238] on div "Submission Message" at bounding box center [435, 235] width 180 height 11
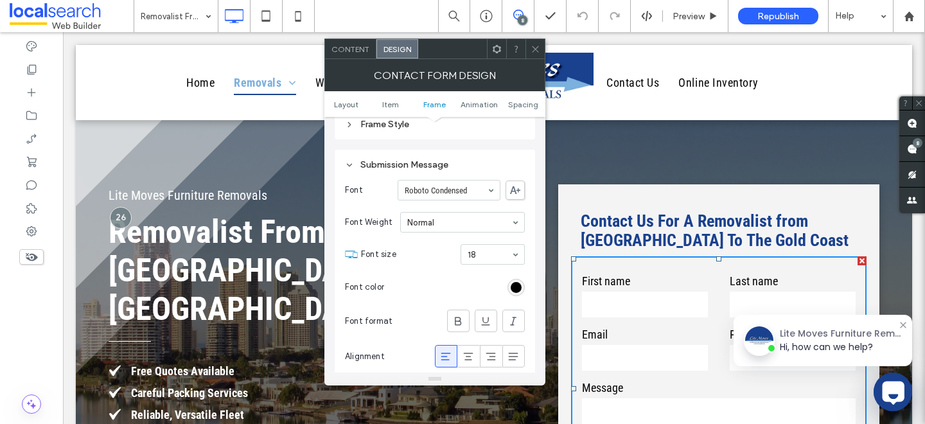
scroll to position [532, 0]
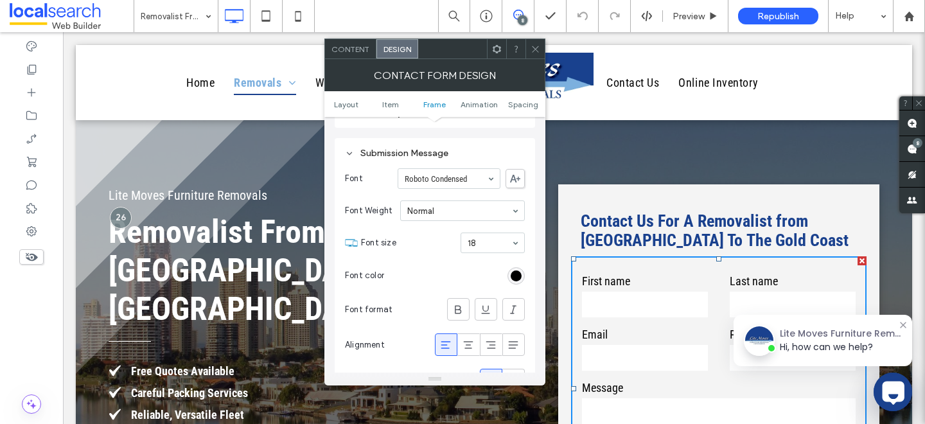
click at [534, 48] on icon at bounding box center [535, 49] width 10 height 10
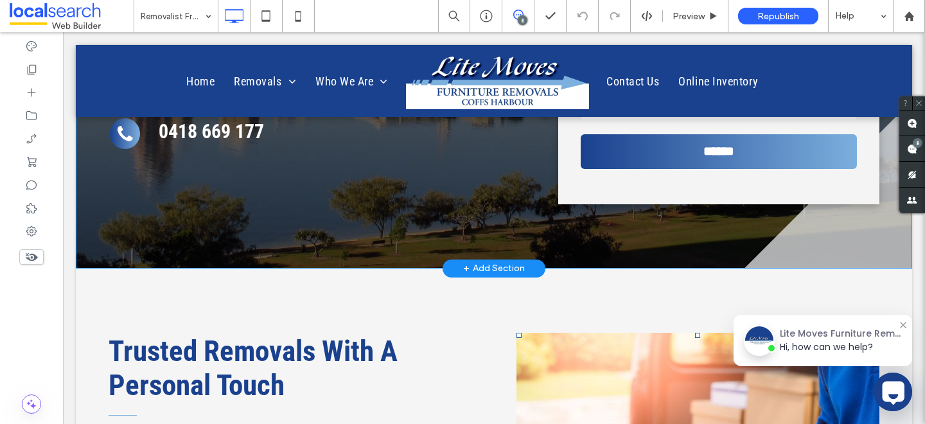
scroll to position [0, 0]
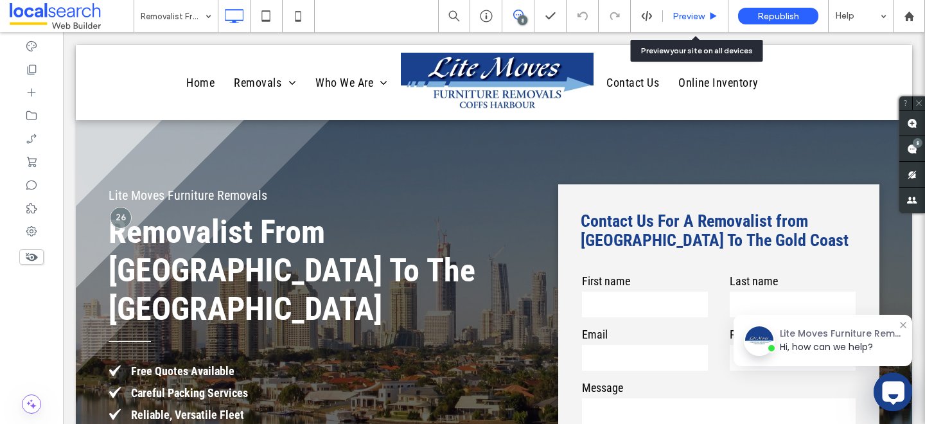
click at [693, 8] on div "Preview" at bounding box center [695, 16] width 65 height 32
click at [697, 17] on span "Preview" at bounding box center [688, 16] width 32 height 11
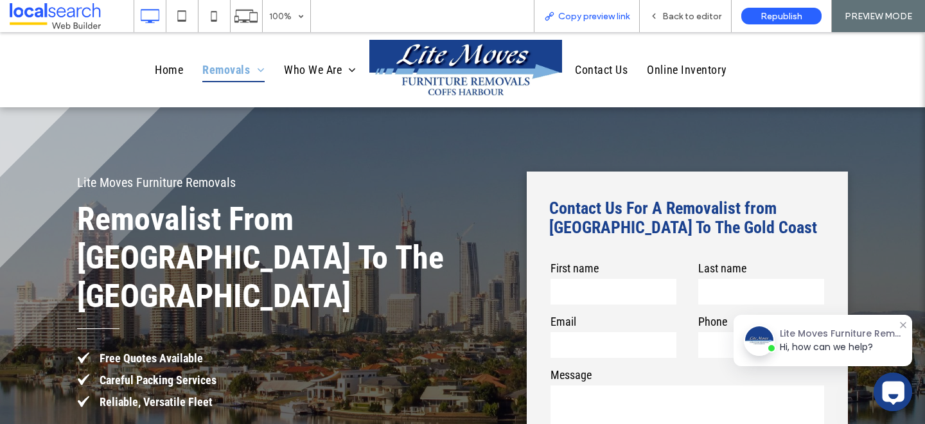
click at [589, 21] on span "Copy preview link" at bounding box center [593, 16] width 71 height 11
click at [654, 9] on div "Back to editor" at bounding box center [685, 16] width 92 height 32
click at [690, 21] on span "Back to editor" at bounding box center [691, 16] width 59 height 11
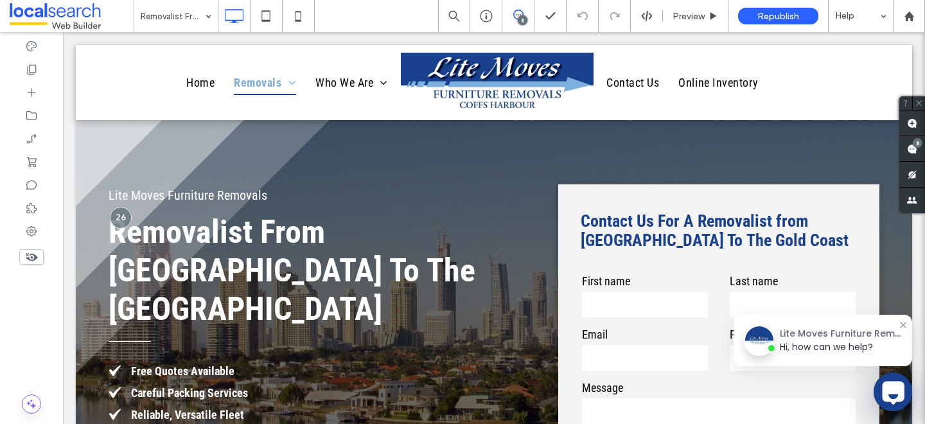
click at [519, 18] on div "8" at bounding box center [522, 20] width 10 height 10
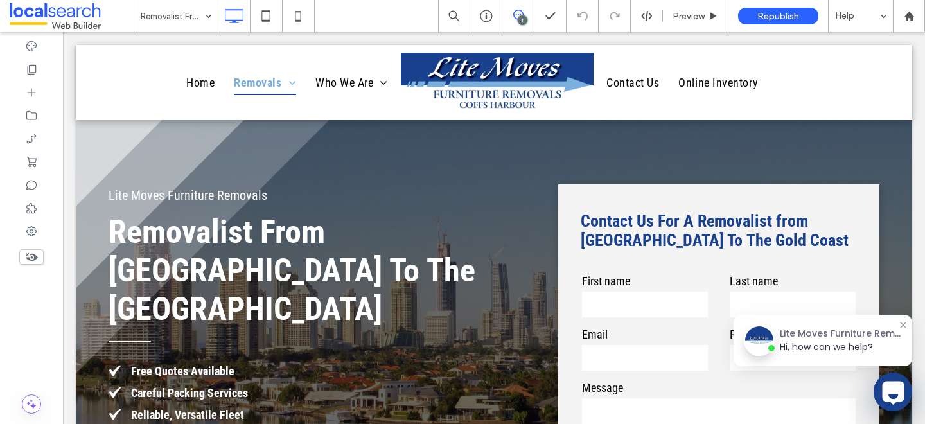
click at [530, 16] on span at bounding box center [517, 15] width 31 height 10
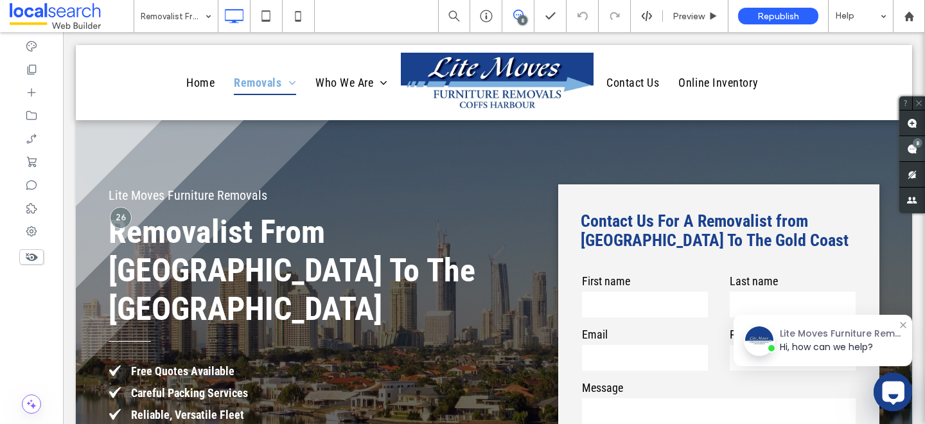
click at [917, 144] on div "8" at bounding box center [917, 143] width 10 height 10
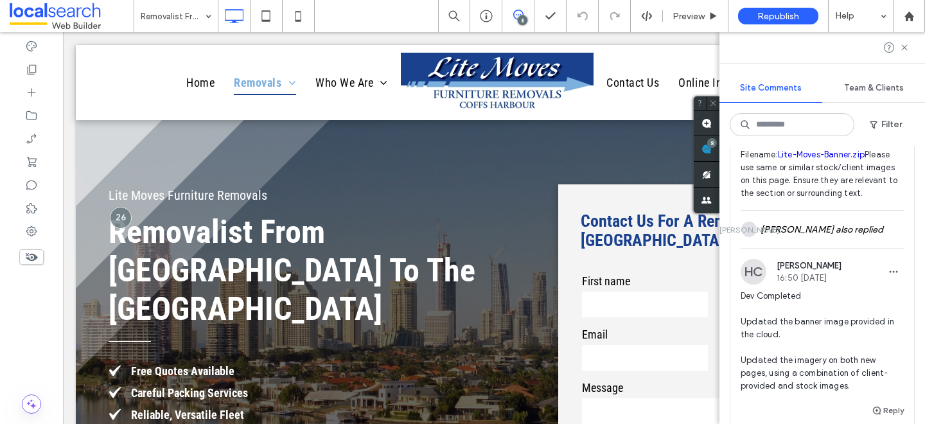
scroll to position [1471, 0]
click at [883, 402] on button "Reply" at bounding box center [887, 409] width 32 height 15
type textarea "**********"
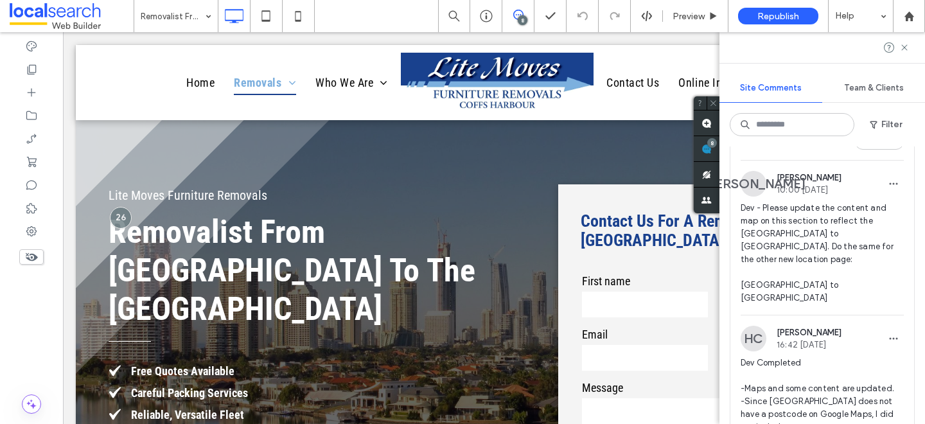
scroll to position [789, 0]
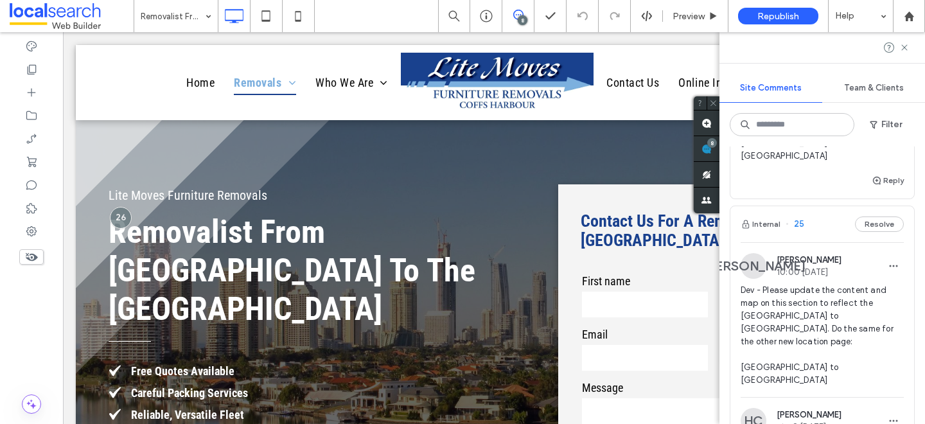
click at [858, 284] on span "Dev - Please update the content and map on this section to reflect the [GEOGRAP…" at bounding box center [821, 335] width 163 height 103
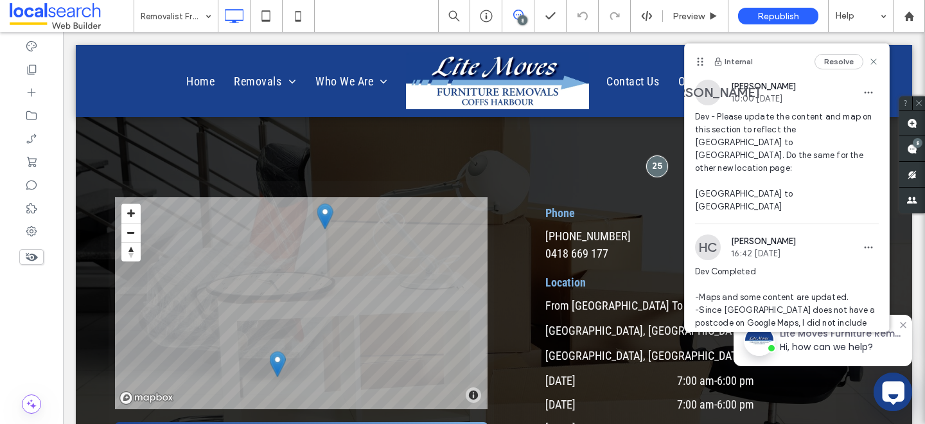
scroll to position [71, 0]
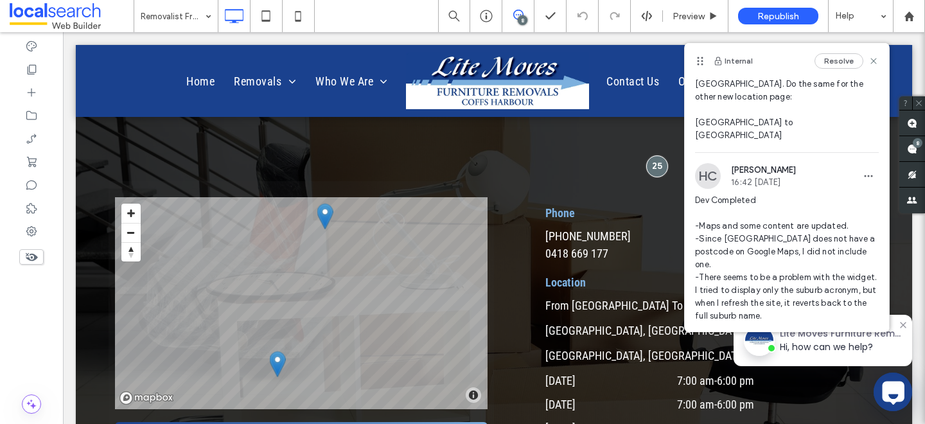
click at [728, 333] on textarea at bounding box center [787, 345] width 184 height 25
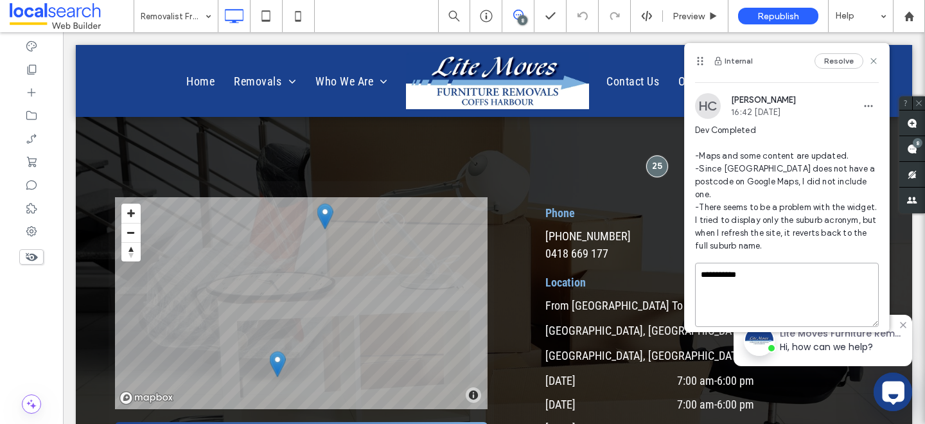
type textarea "**********"
click at [839, 342] on button "Submit" at bounding box center [855, 349] width 46 height 15
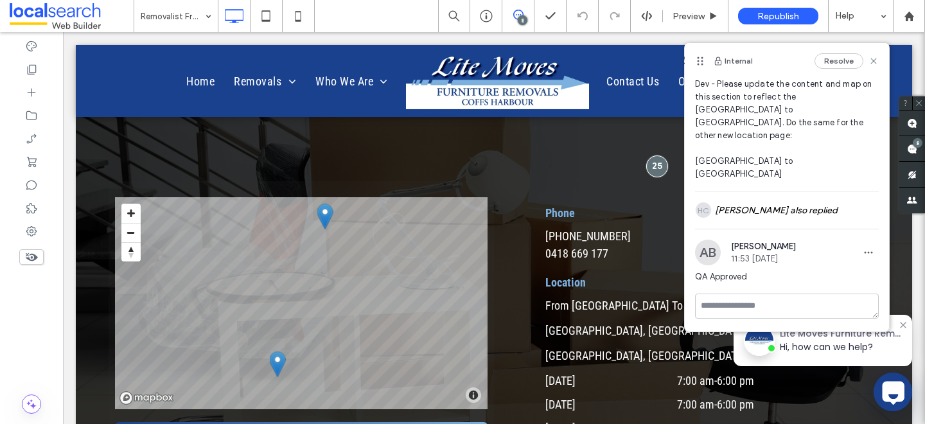
scroll to position [6, 0]
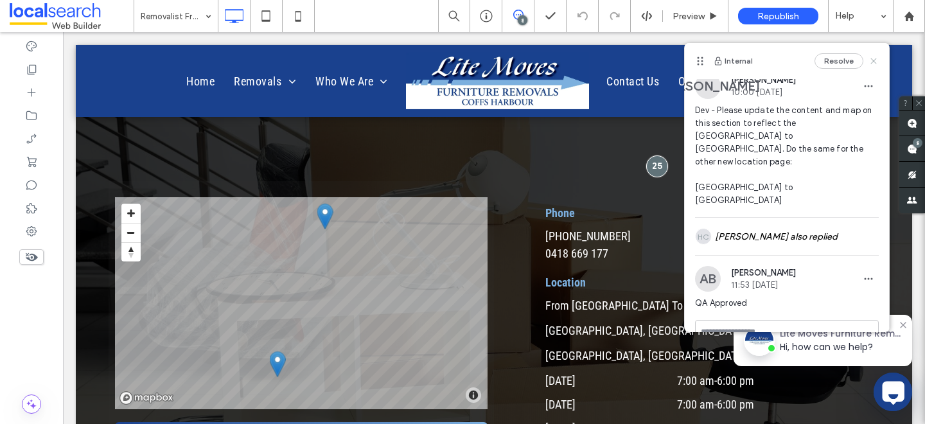
click at [876, 62] on icon at bounding box center [873, 61] width 10 height 10
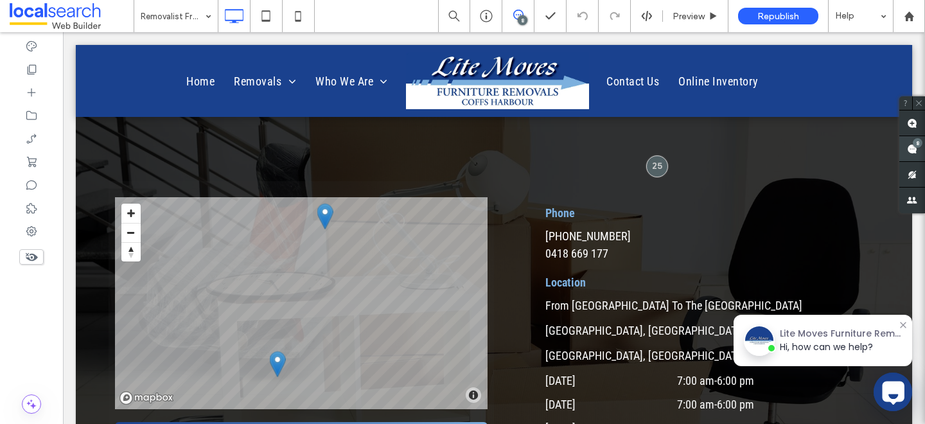
click at [905, 153] on span at bounding box center [912, 148] width 26 height 25
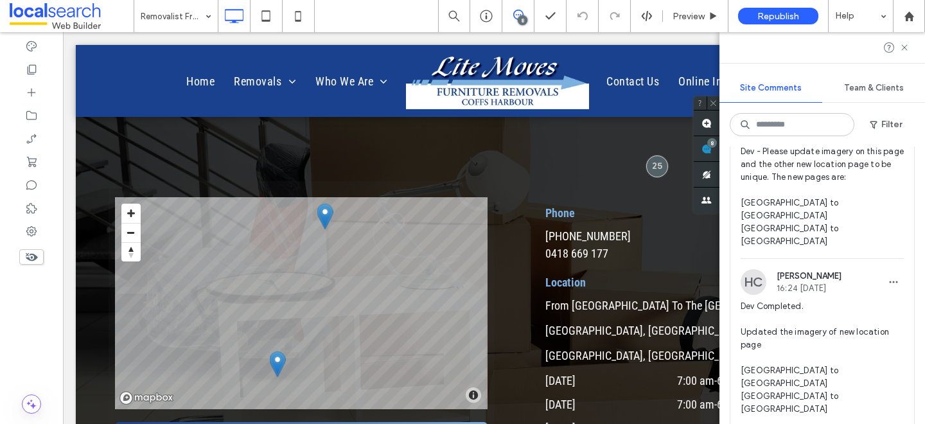
scroll to position [535, 0]
type textarea "**********"
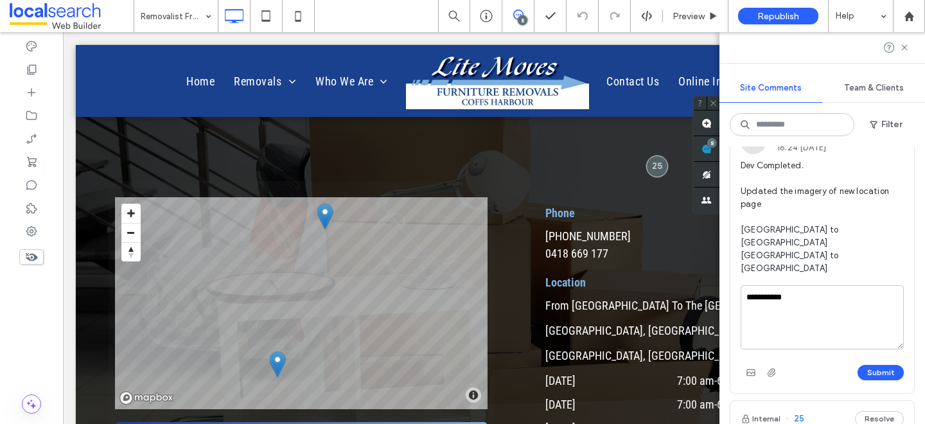
scroll to position [693, 0]
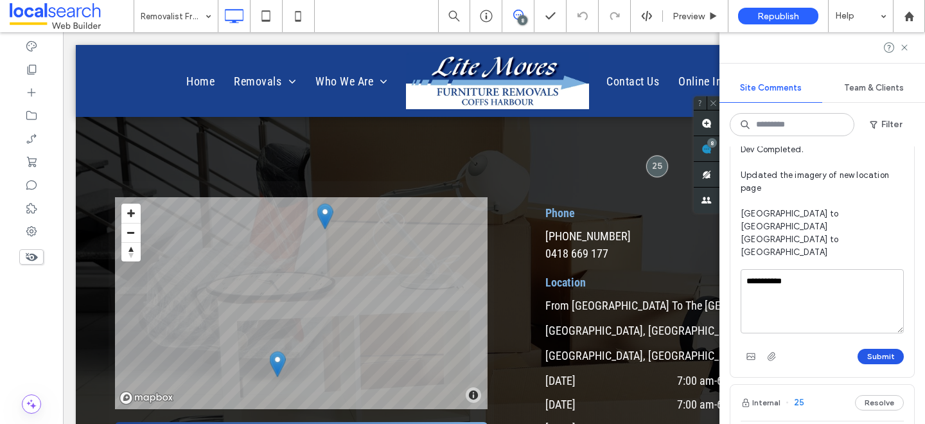
click at [875, 349] on button "Submit" at bounding box center [880, 356] width 46 height 15
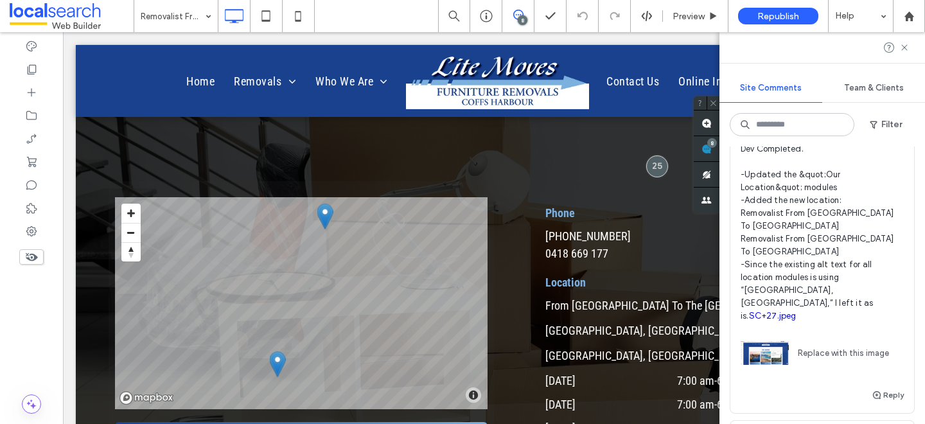
scroll to position [211, 0]
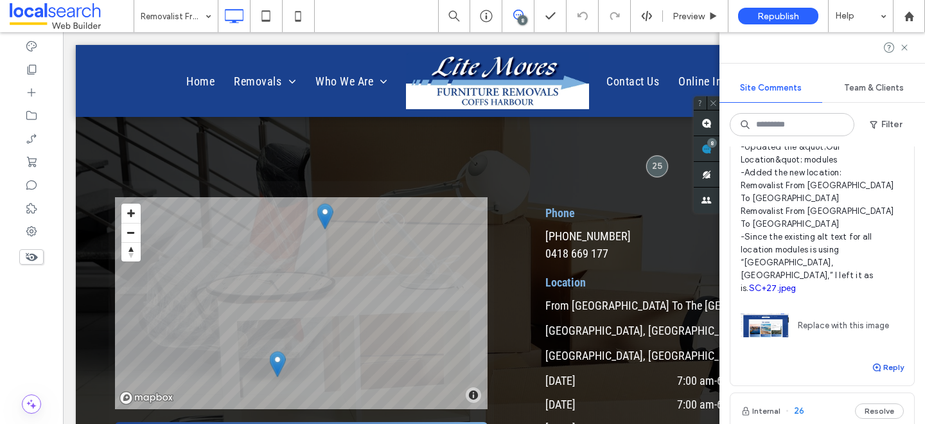
click at [892, 360] on button "Reply" at bounding box center [887, 367] width 32 height 15
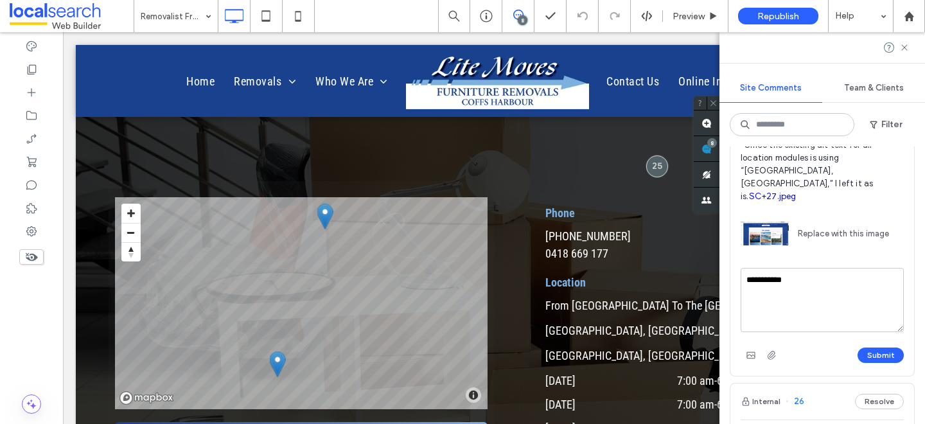
scroll to position [315, 0]
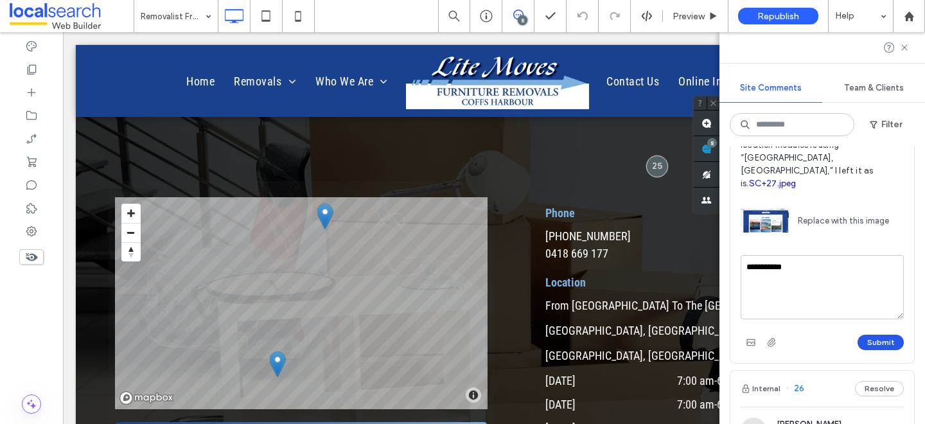
type textarea "**********"
click at [875, 334] on button "Submit" at bounding box center [880, 341] width 46 height 15
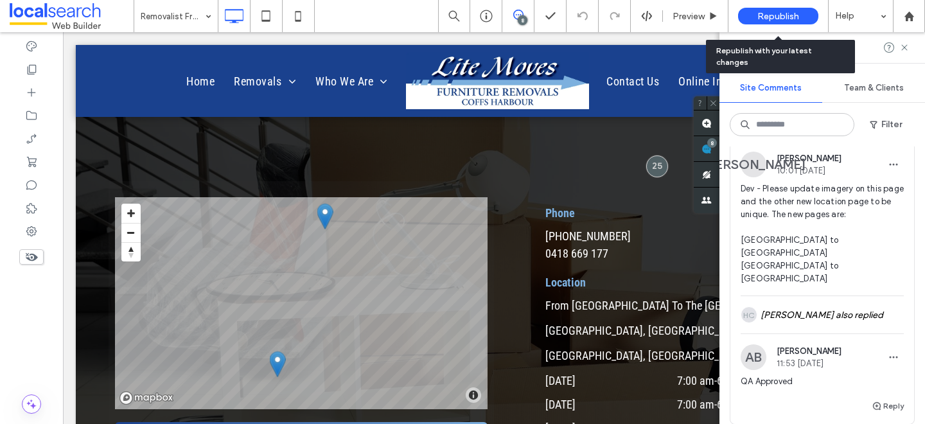
click at [774, 15] on span "Republish" at bounding box center [778, 16] width 42 height 11
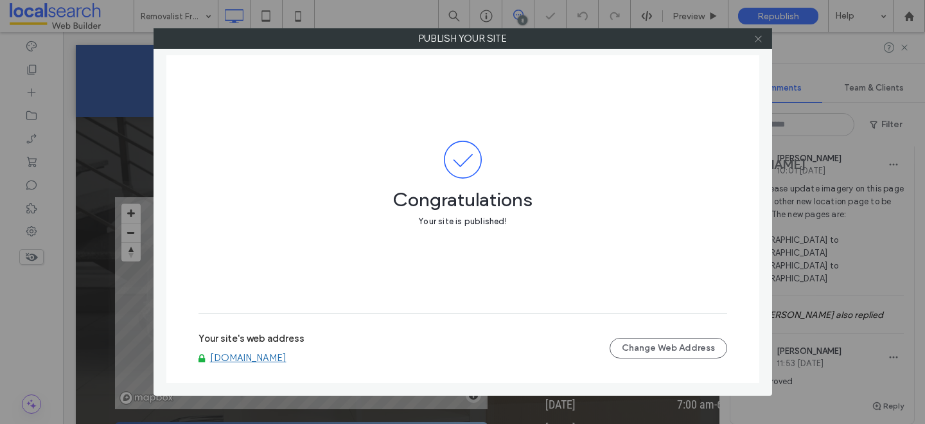
click at [756, 37] on icon at bounding box center [758, 39] width 10 height 10
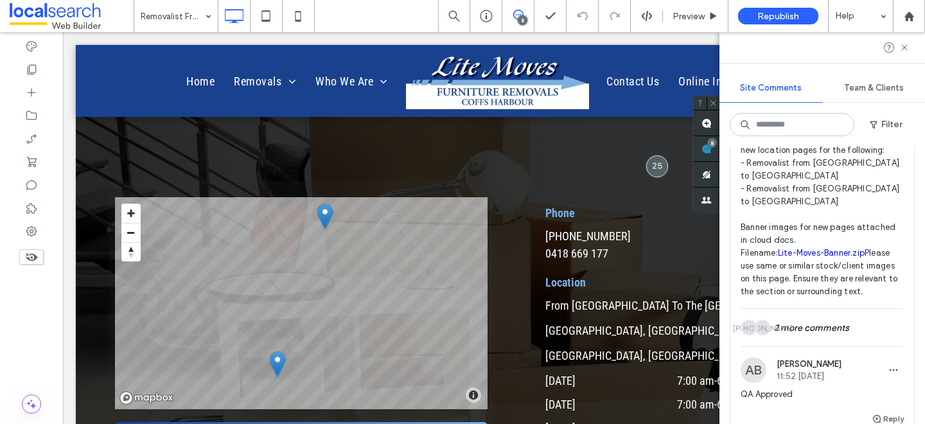
scroll to position [1058, 0]
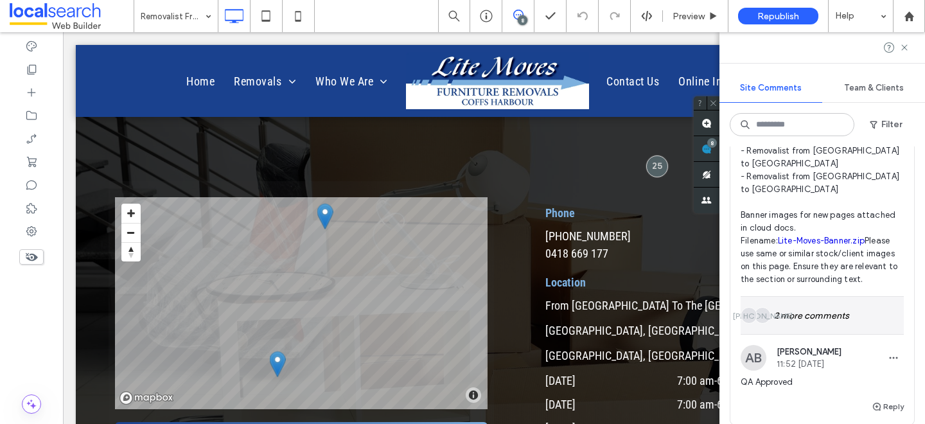
click at [804, 297] on div "JA HC 2 more comments" at bounding box center [821, 315] width 163 height 37
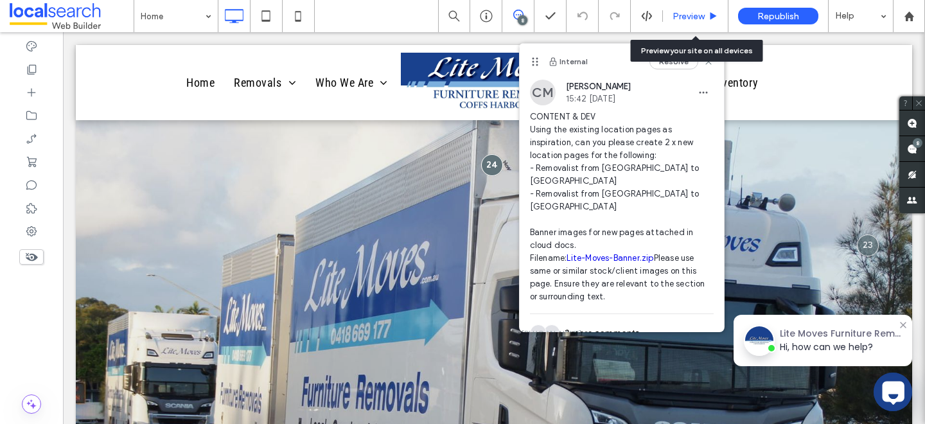
click at [672, 11] on span "Preview" at bounding box center [688, 16] width 32 height 11
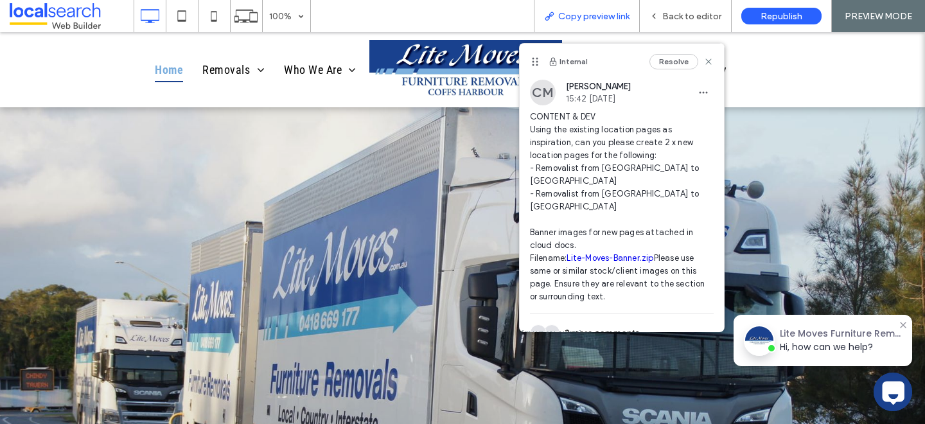
click at [574, 21] on div "Copy preview link" at bounding box center [587, 16] width 106 height 32
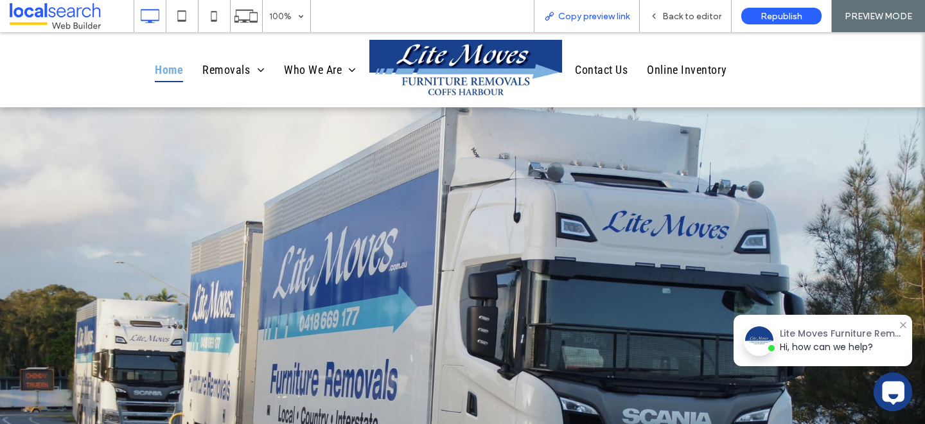
click at [603, 17] on span "Copy preview link" at bounding box center [593, 16] width 71 height 11
